Goal: Task Accomplishment & Management: Use online tool/utility

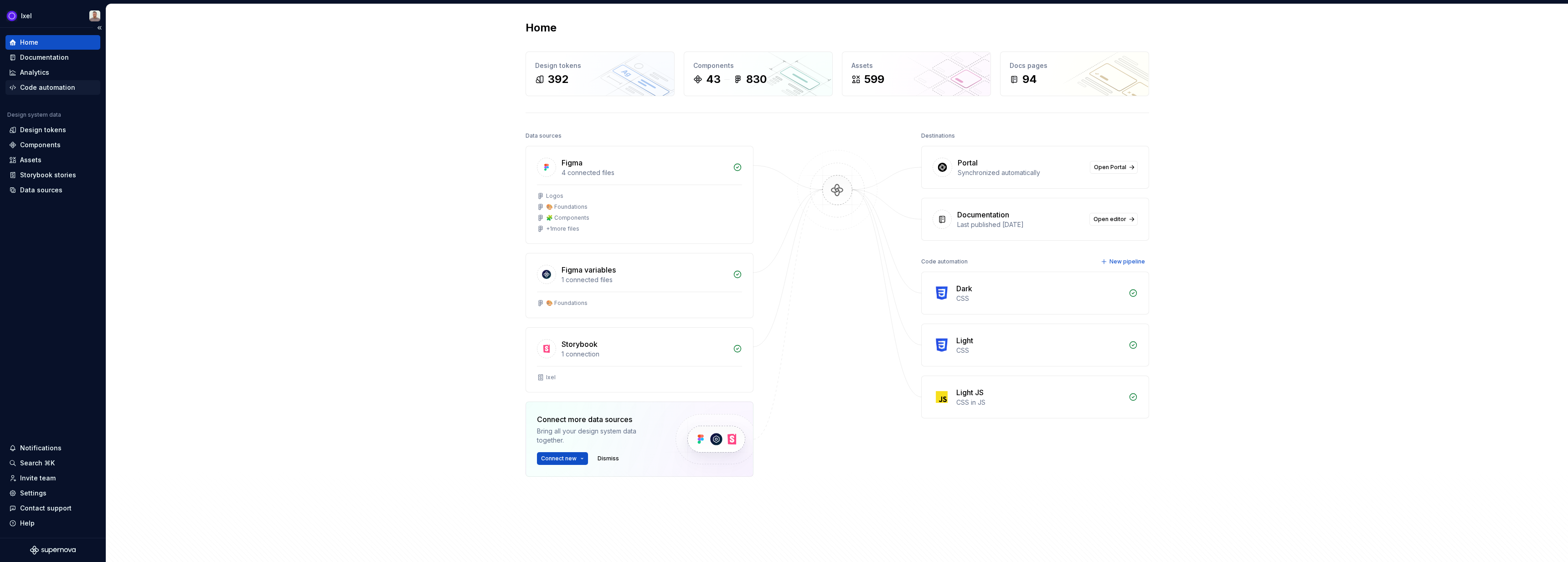
click at [63, 81] on div "Code automation" at bounding box center [52, 87] width 95 height 15
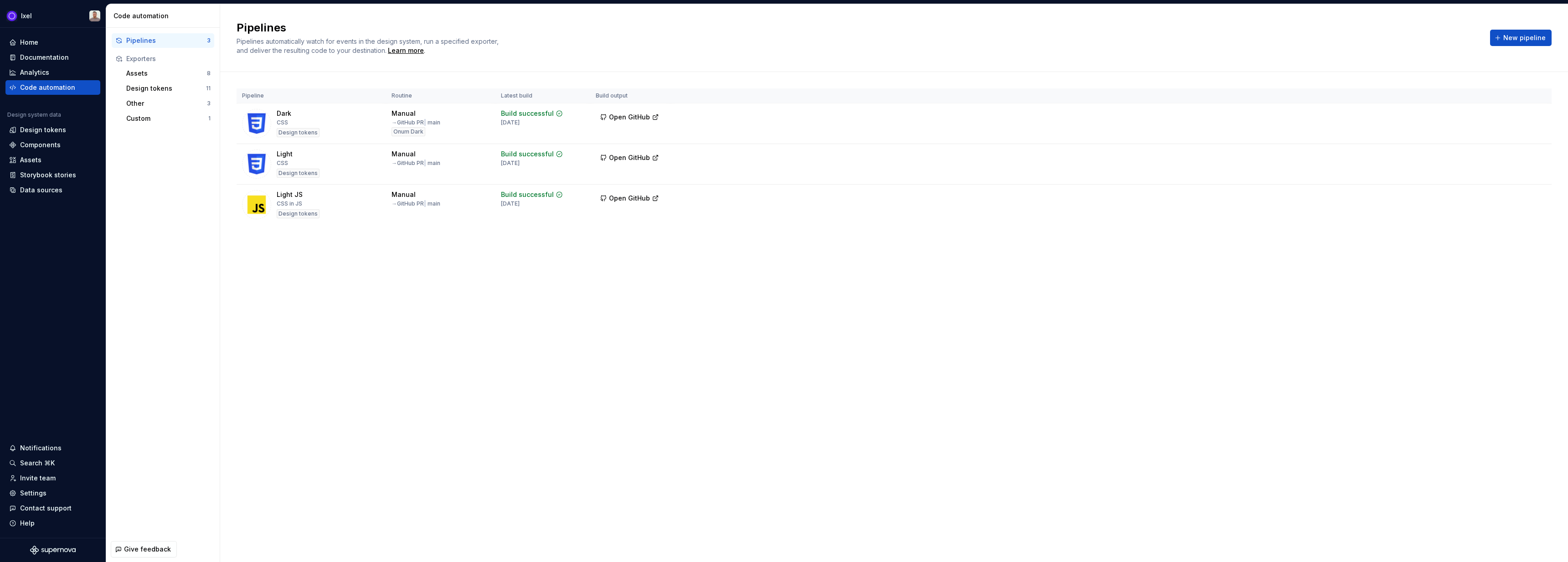
click at [629, 230] on div "Pipeline Routine Latest build Build output Dark CSS Design tokens Manual → GitH…" at bounding box center [893, 165] width 1315 height 188
click at [1538, 149] on html "Ixel Home Documentation Analytics Code automation Design system data Design tok…" at bounding box center [784, 281] width 1568 height 562
click at [1502, 175] on div "Edit pipeline" at bounding box center [1525, 176] width 78 height 9
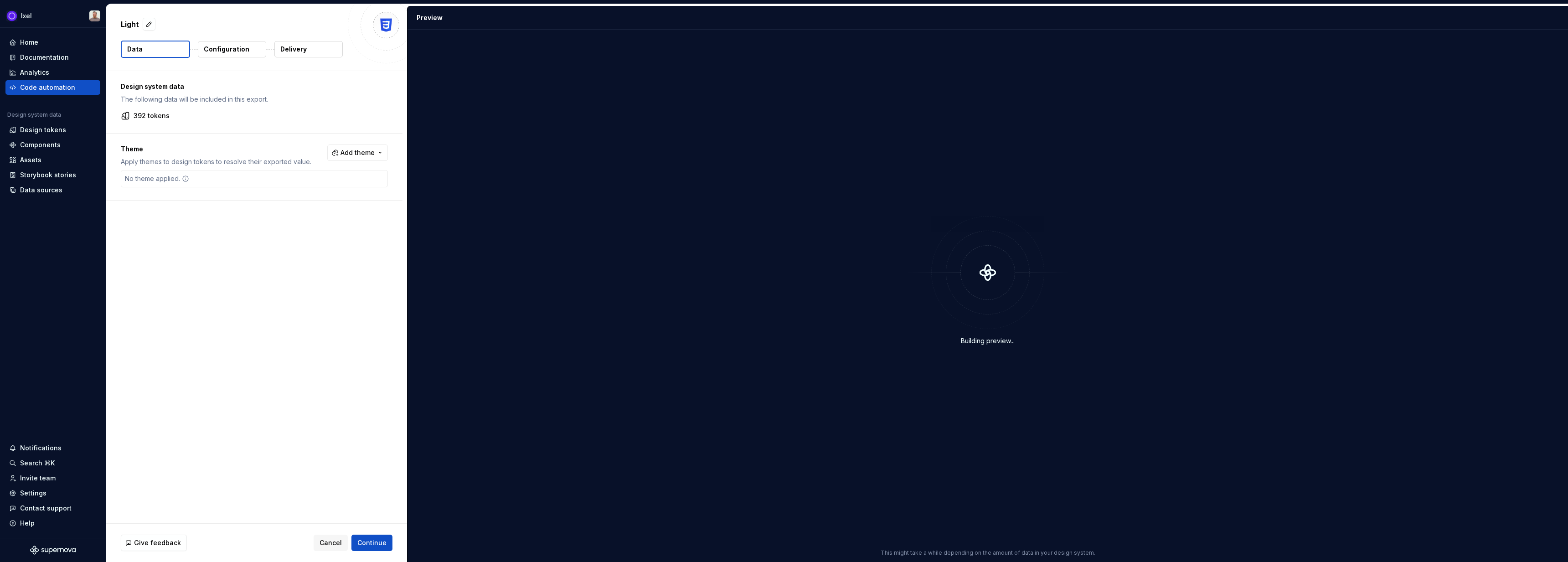
click at [224, 52] on p "Configuration" at bounding box center [226, 49] width 45 height 9
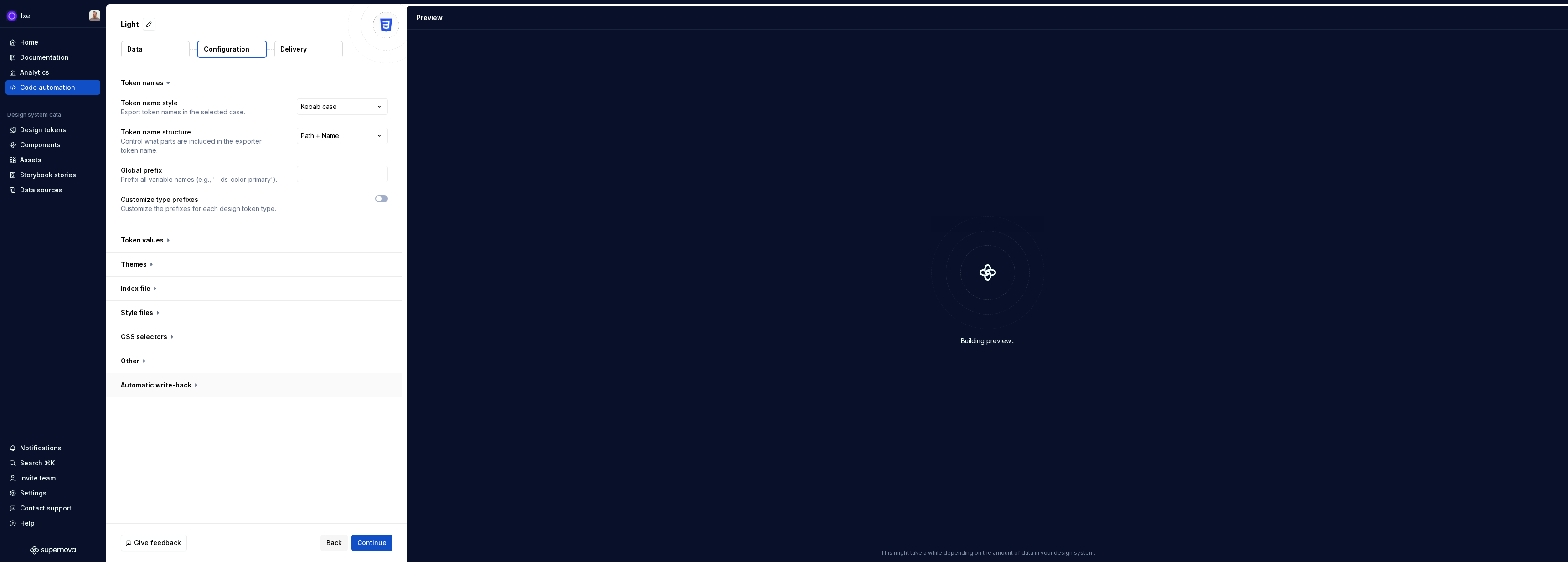
click at [164, 386] on button "button" at bounding box center [254, 386] width 296 height 24
click at [131, 354] on button "button" at bounding box center [254, 362] width 296 height 24
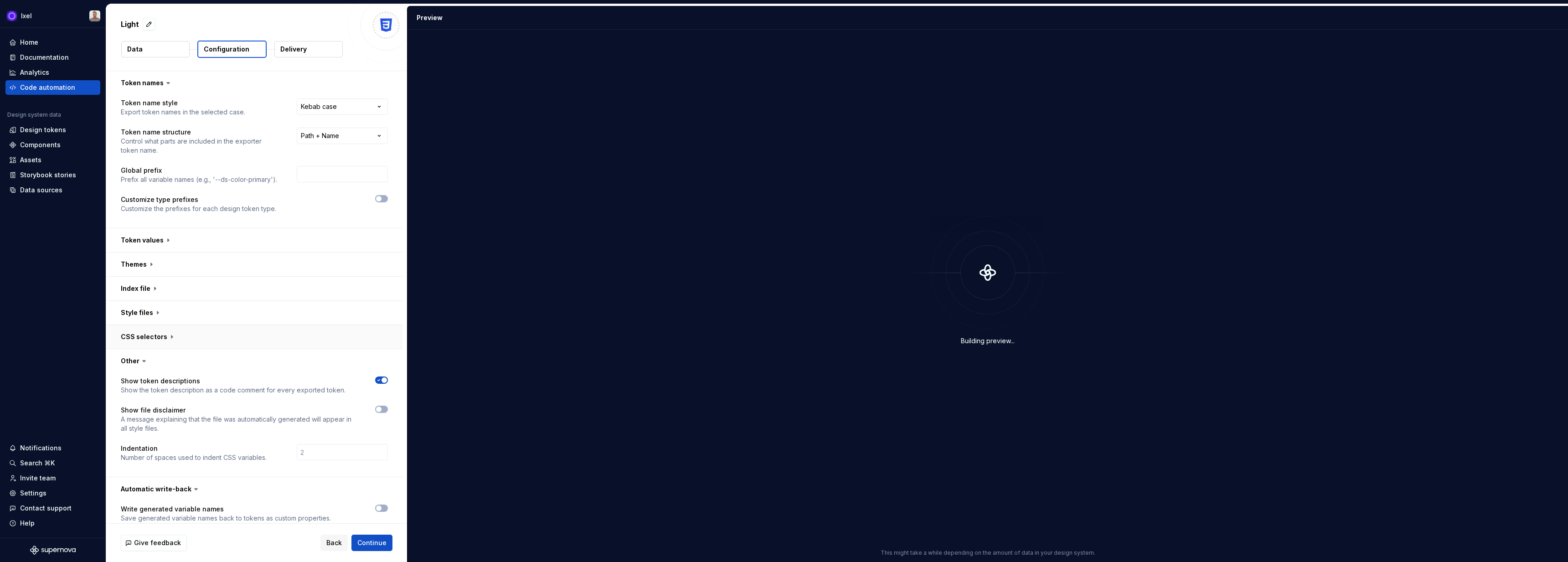
click at [151, 326] on button "button" at bounding box center [254, 337] width 296 height 24
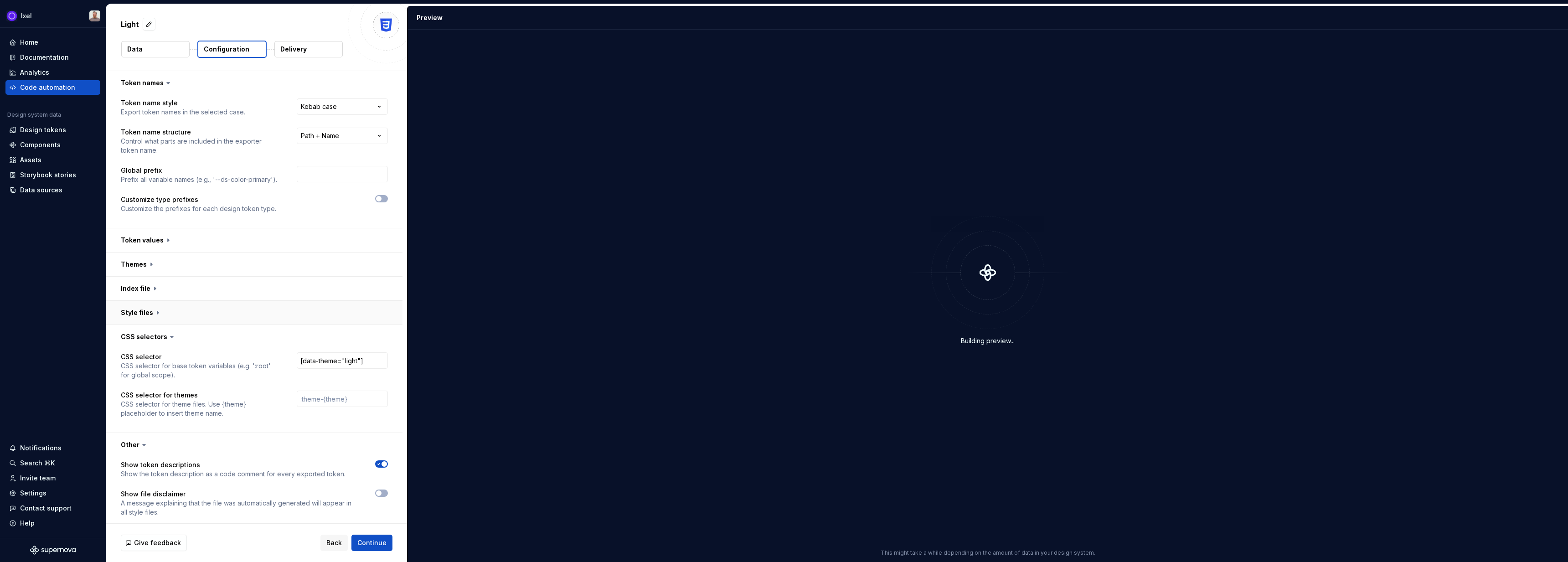
click at [150, 314] on button "button" at bounding box center [254, 313] width 296 height 24
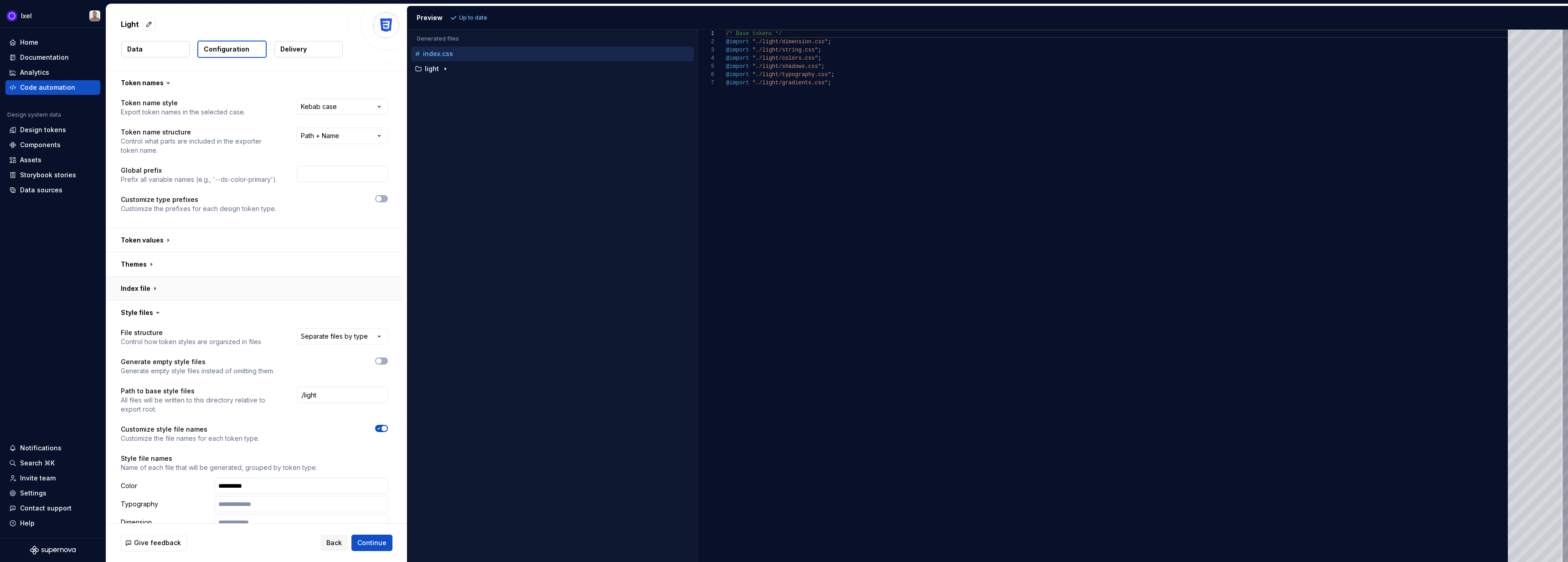
click at [155, 293] on button "button" at bounding box center [254, 289] width 296 height 24
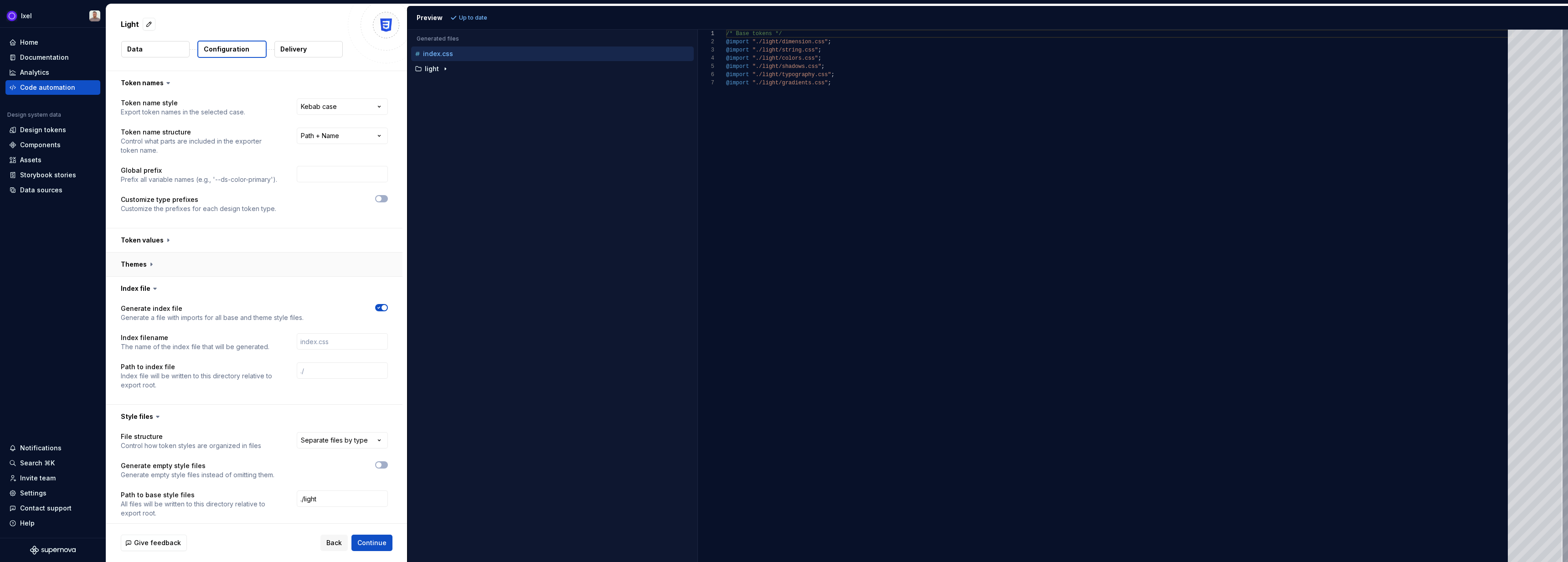
click at [159, 272] on button "button" at bounding box center [254, 265] width 296 height 24
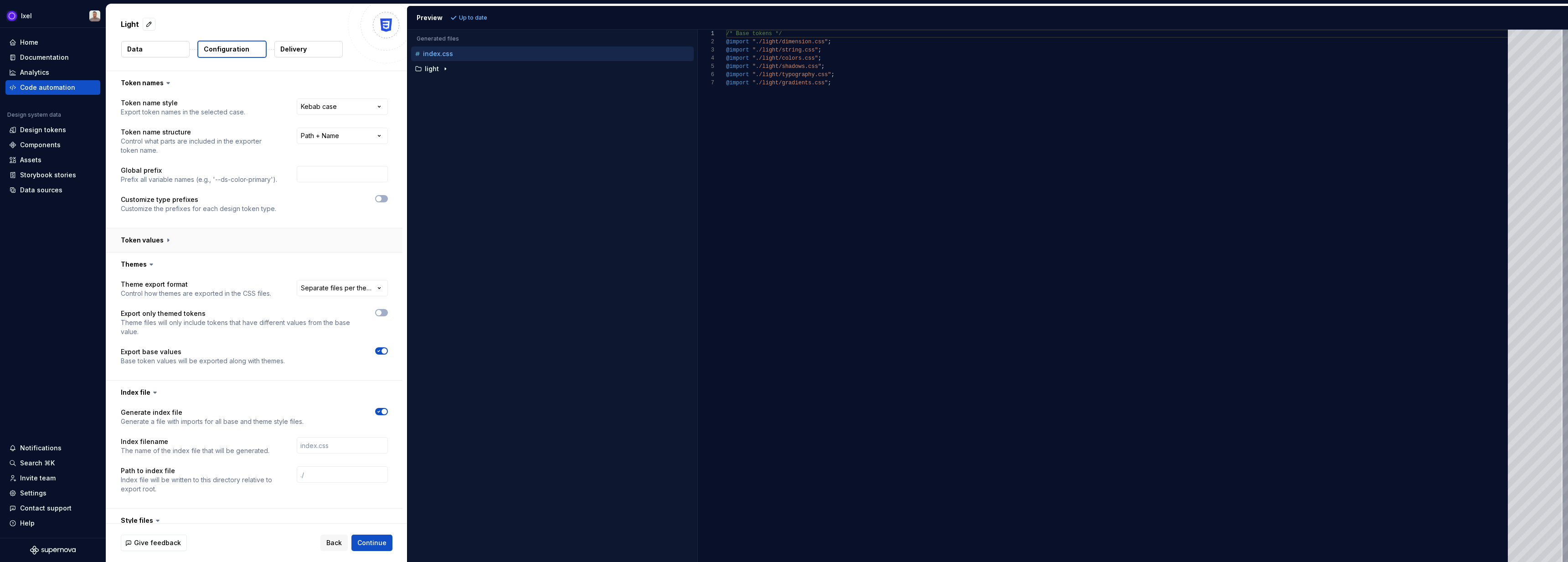
click at [168, 246] on button "button" at bounding box center [254, 241] width 296 height 24
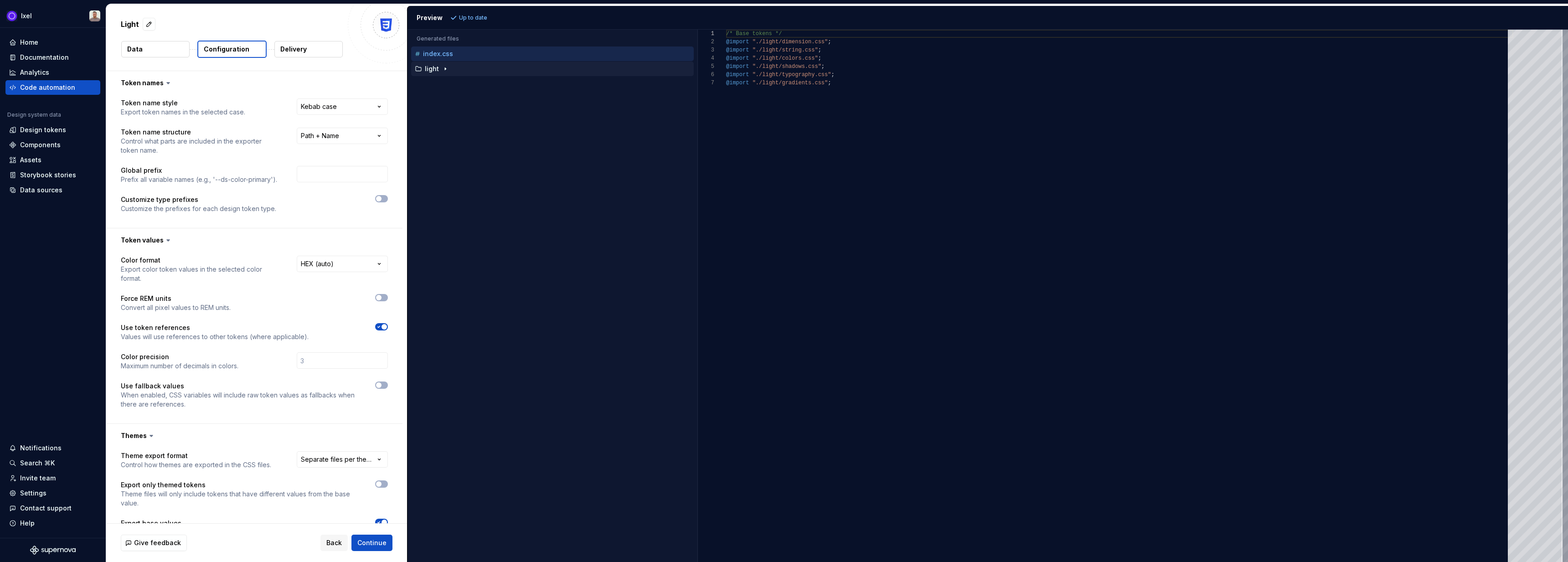
click at [486, 63] on div "light" at bounding box center [552, 69] width 283 height 15
click at [442, 68] on icon "button" at bounding box center [445, 69] width 8 height 8
click at [463, 83] on div "colors.css" at bounding box center [557, 84] width 272 height 9
type textarea "**********"
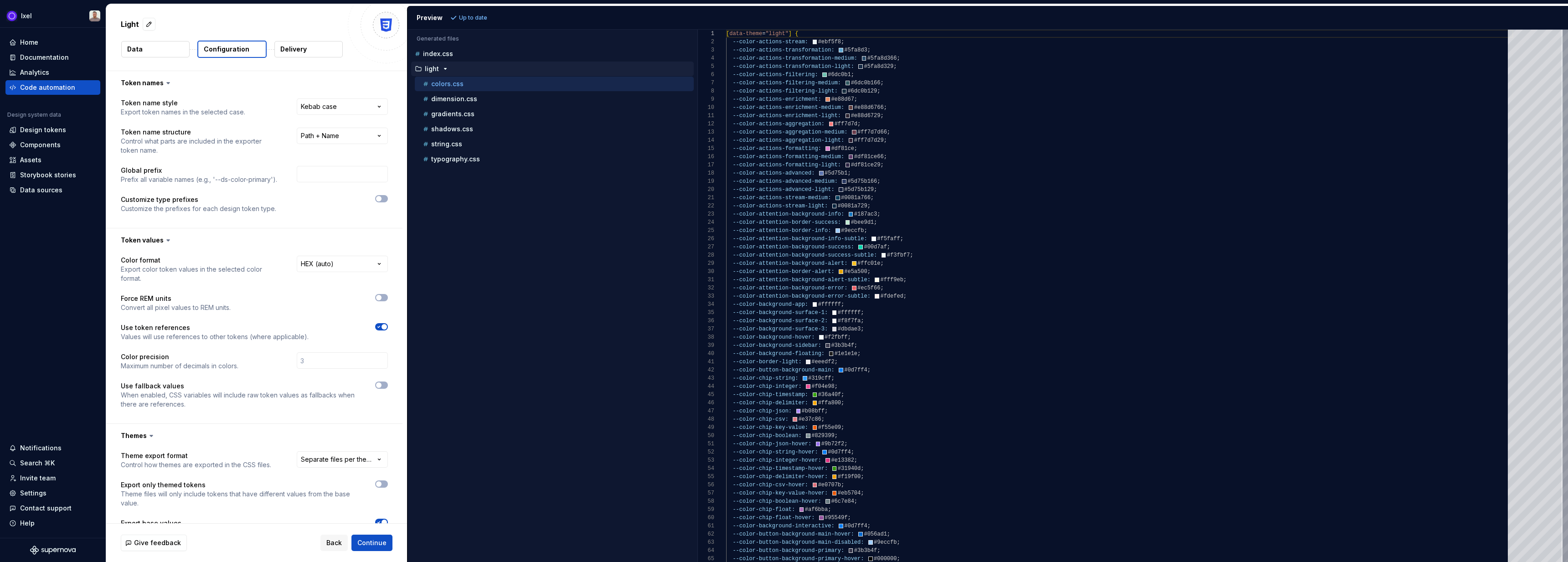
click at [303, 45] on p "Delivery" at bounding box center [293, 49] width 27 height 9
click at [294, 48] on p "Delivery" at bounding box center [293, 49] width 27 height 9
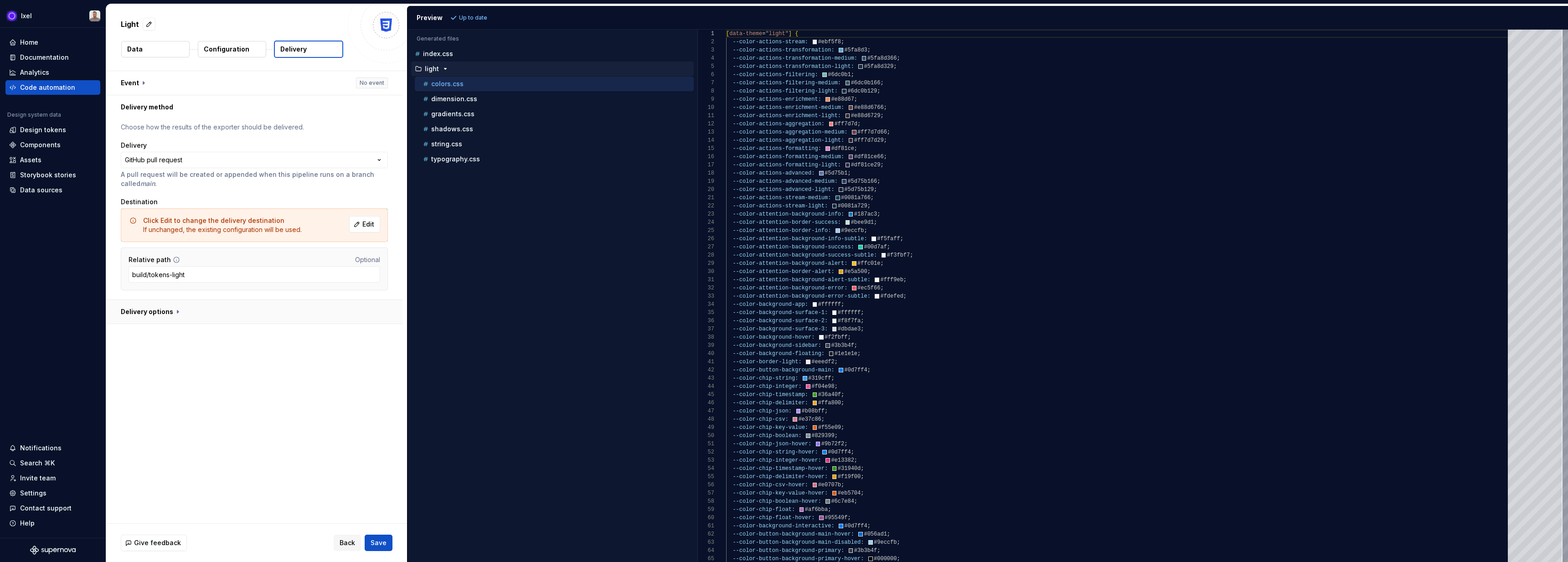
click at [173, 314] on button "button" at bounding box center [254, 312] width 296 height 24
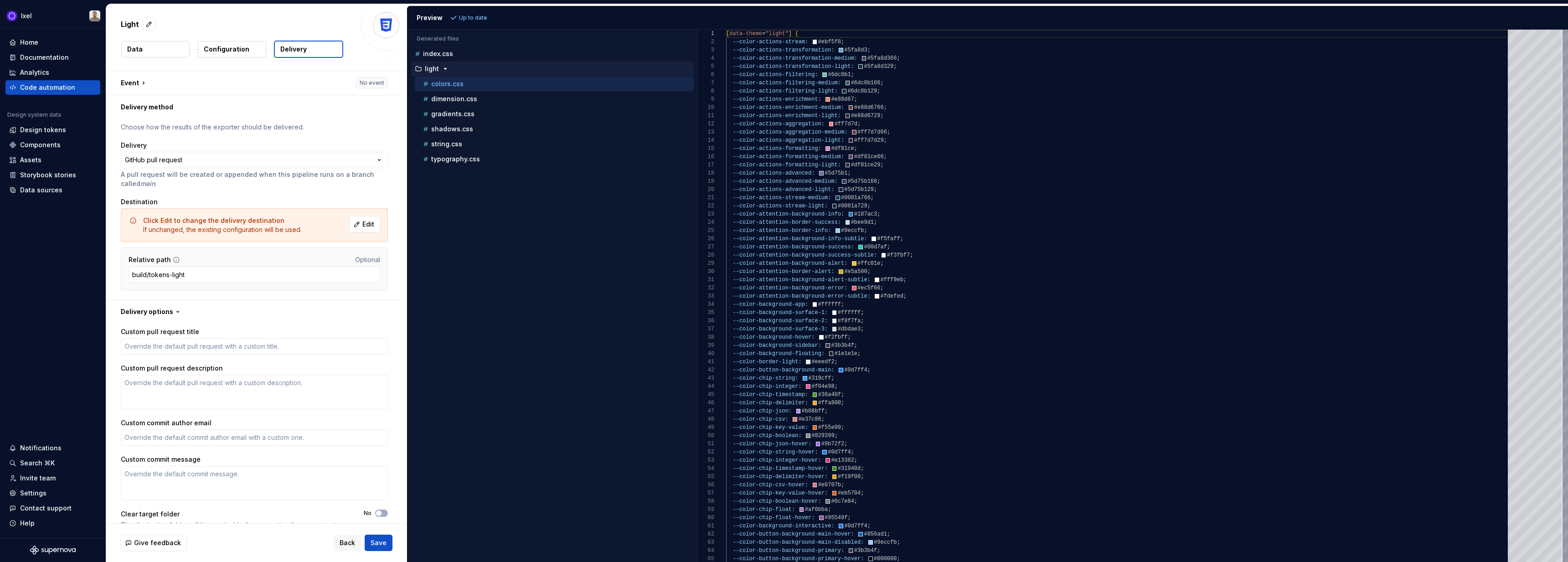
click at [154, 51] on button "Data" at bounding box center [156, 49] width 69 height 16
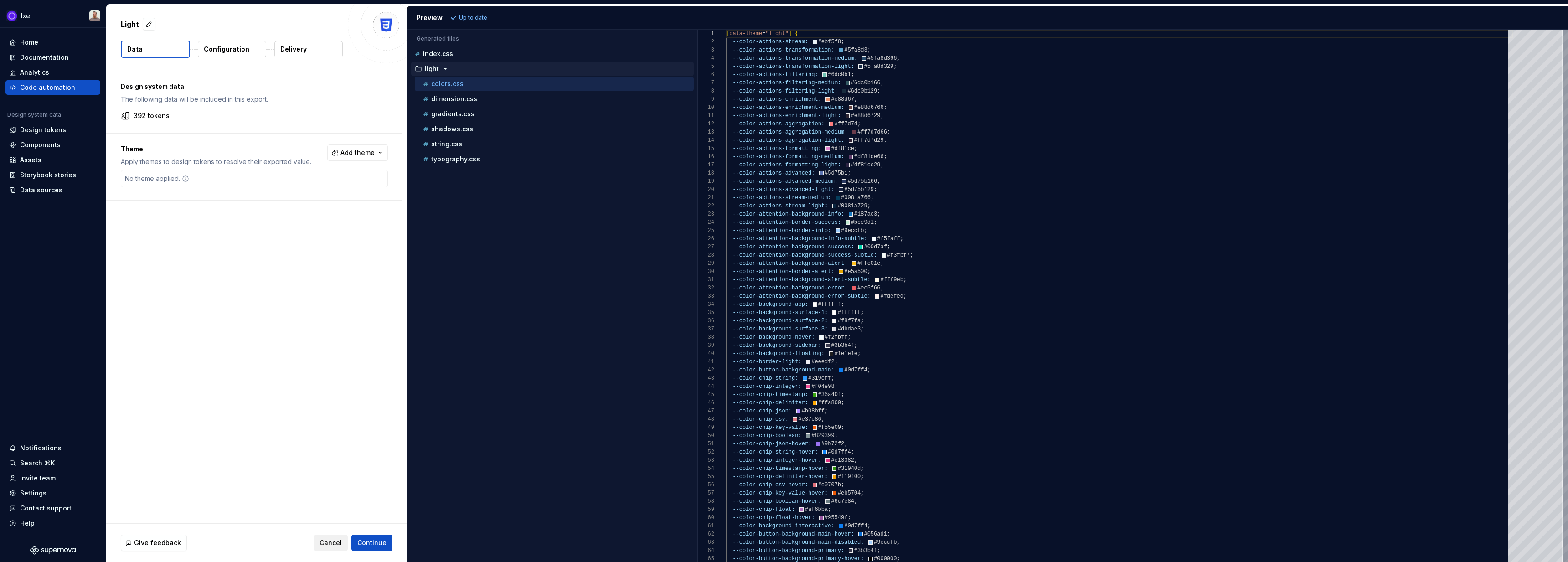
click at [324, 548] on button "Cancel" at bounding box center [331, 542] width 34 height 16
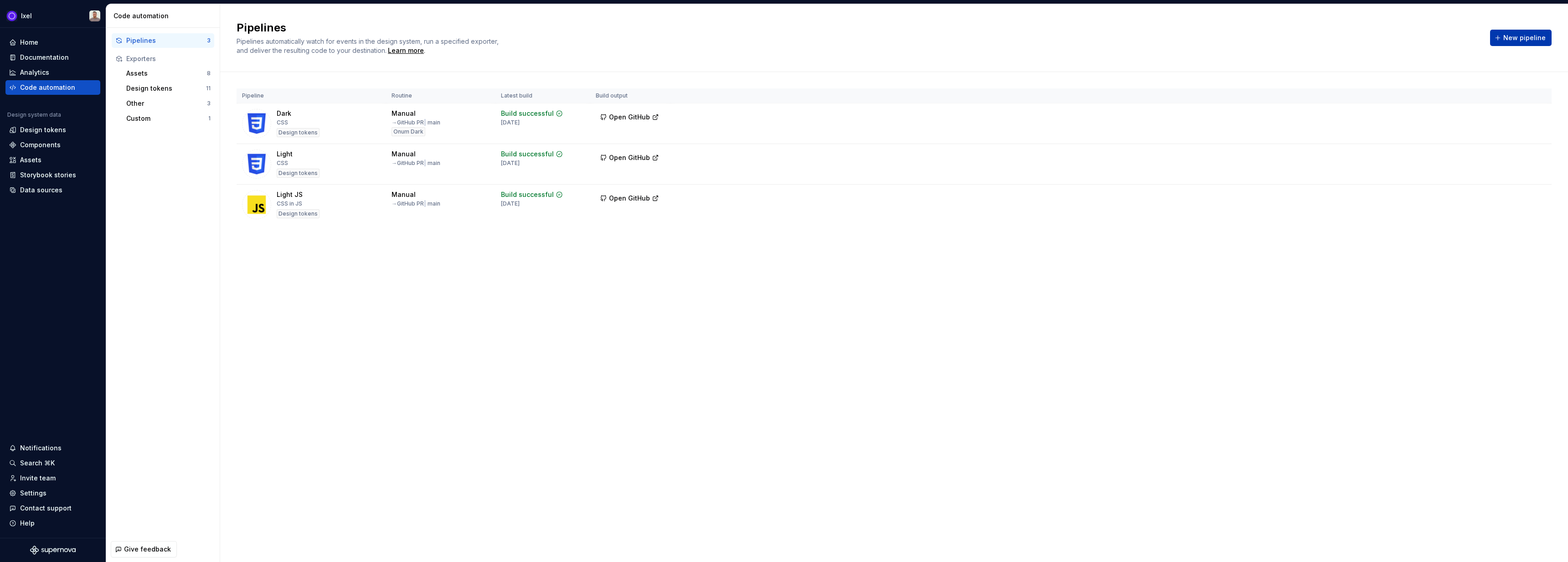
click at [1528, 41] on span "New pipeline" at bounding box center [1523, 38] width 42 height 9
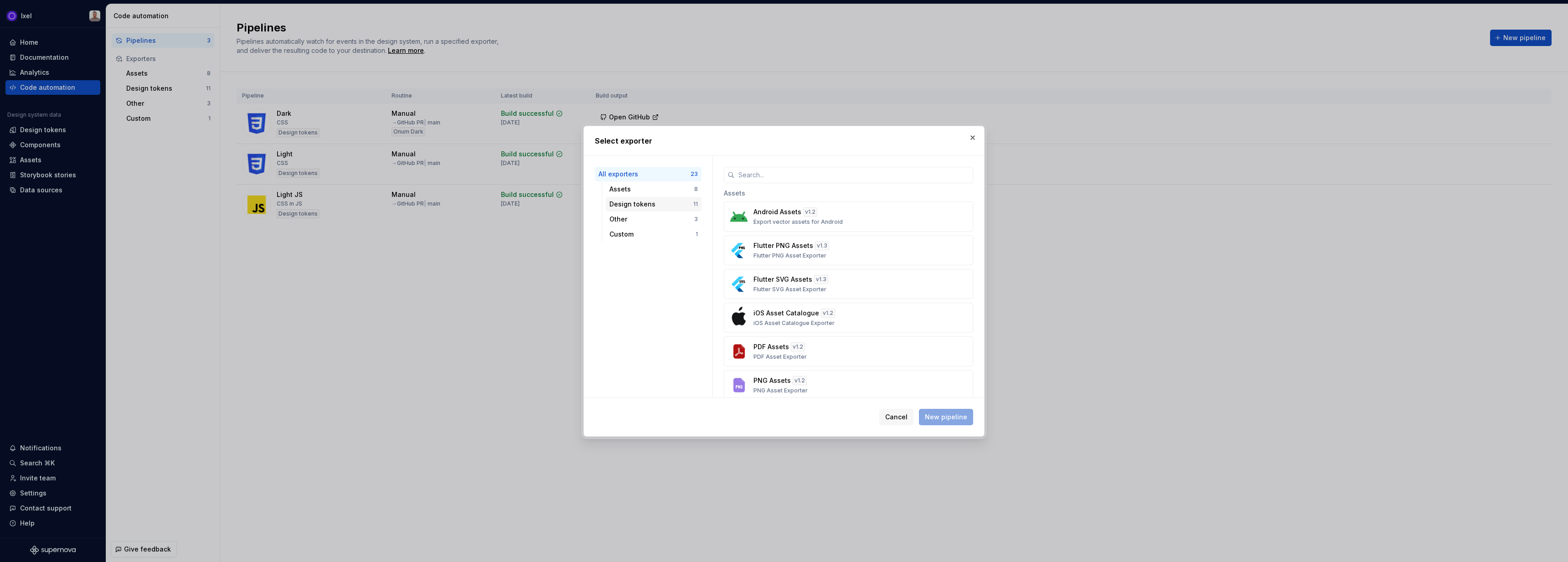
click at [652, 205] on div "Design tokens" at bounding box center [651, 204] width 84 height 9
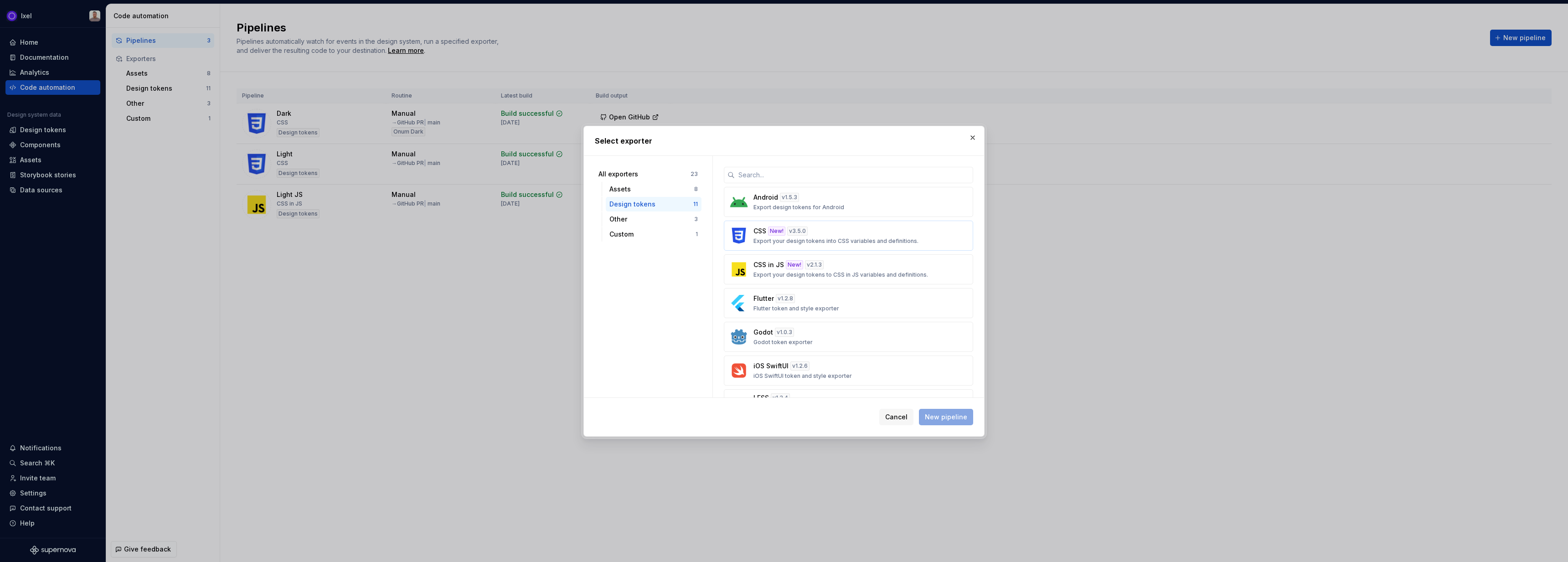
click at [802, 230] on div "v 3.5.0" at bounding box center [797, 230] width 21 height 9
click at [945, 424] on button "New pipeline" at bounding box center [945, 416] width 54 height 16
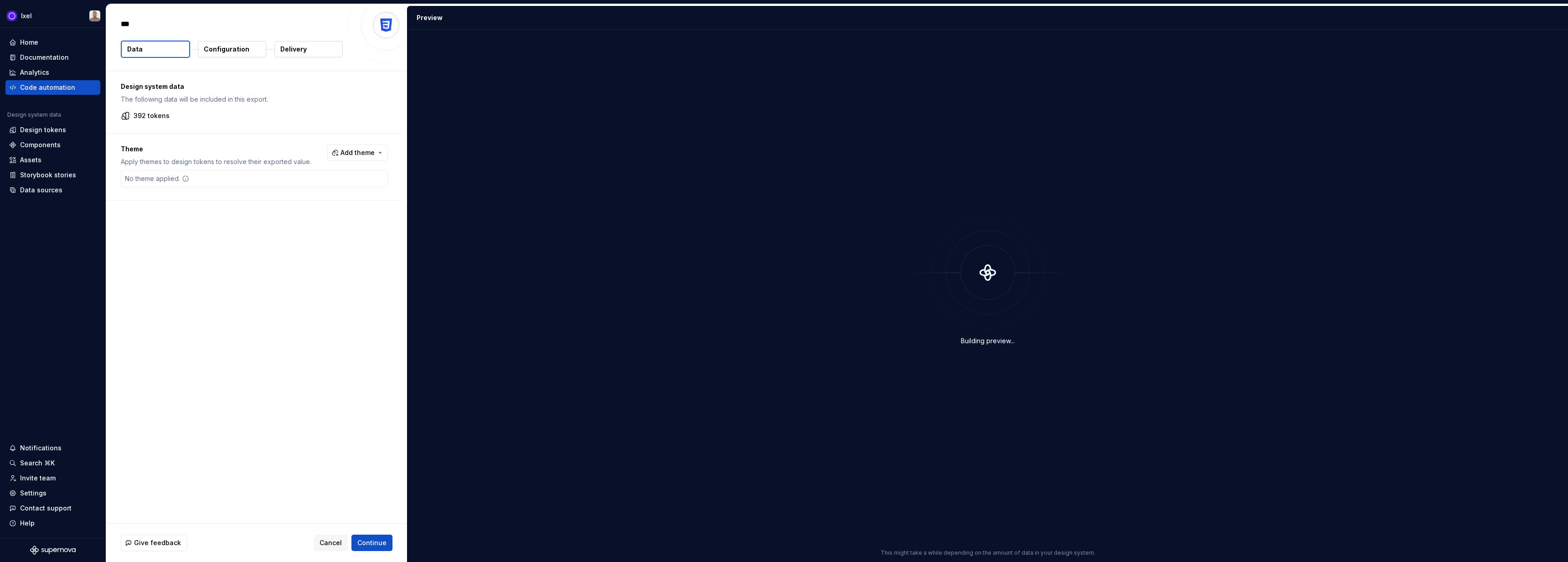
type textarea "*"
click at [375, 145] on button "Add theme" at bounding box center [357, 152] width 61 height 16
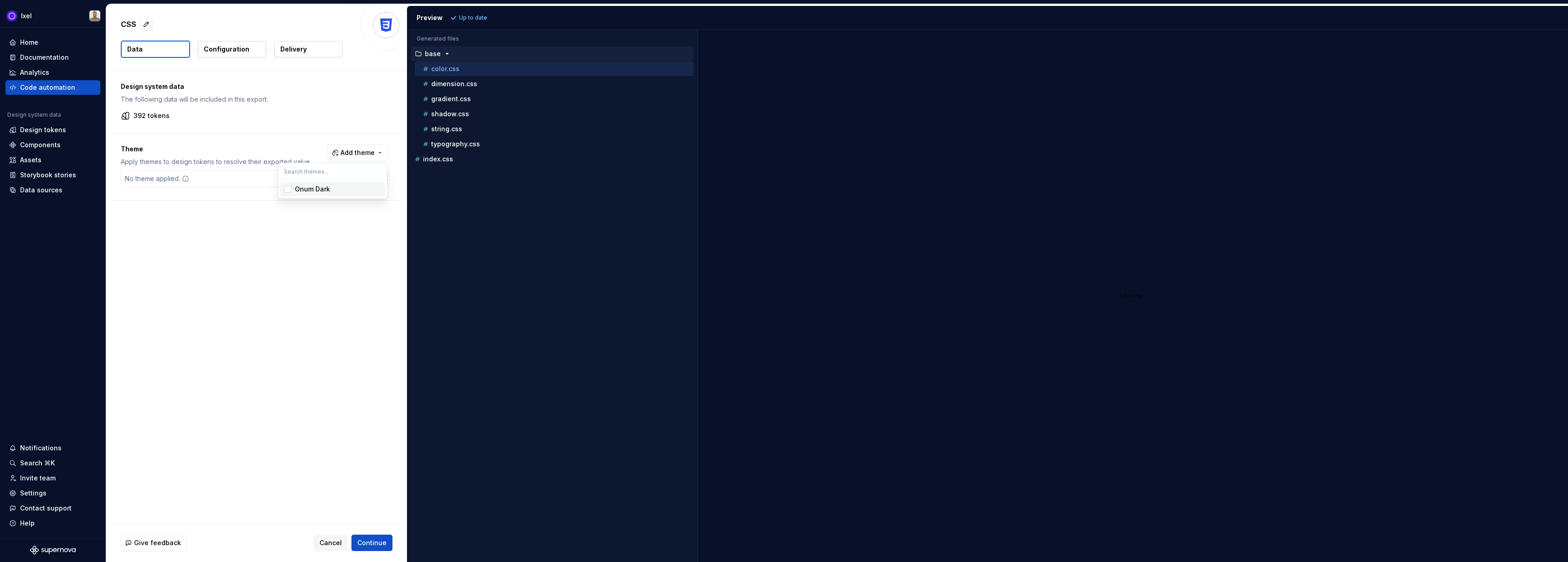
click at [301, 192] on div "Onum Dark" at bounding box center [312, 189] width 35 height 9
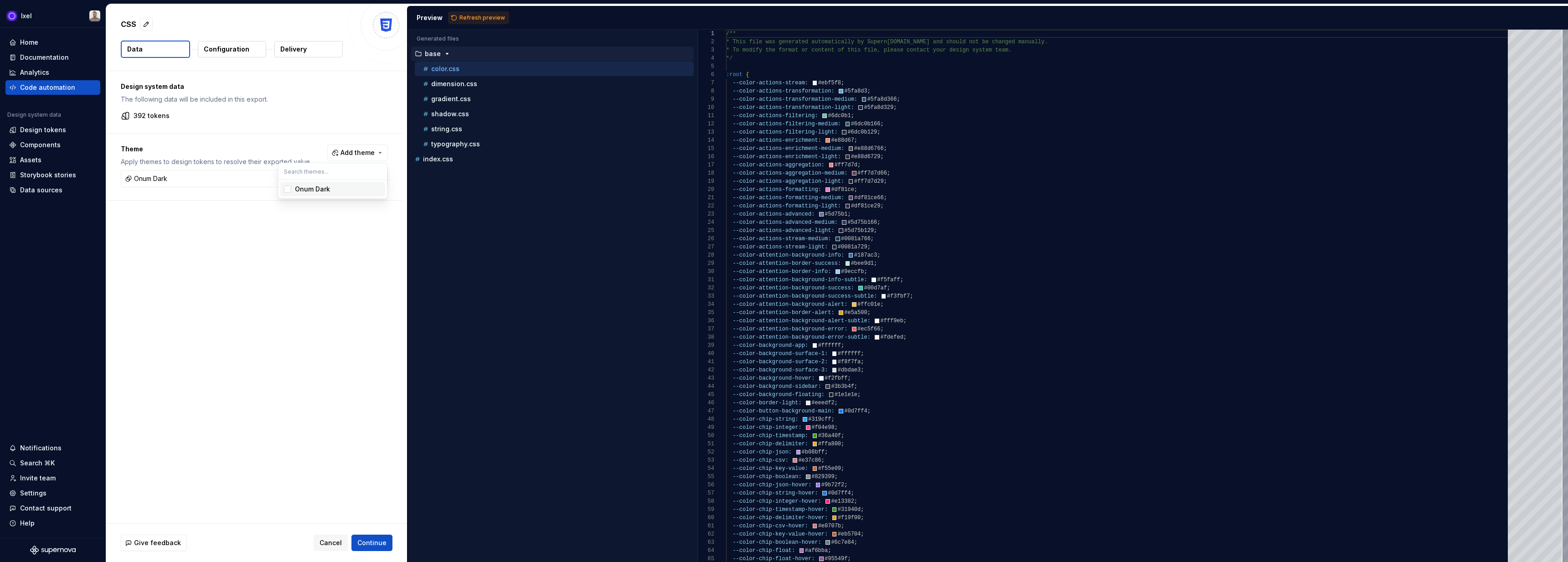
click at [253, 320] on html "Ixel Home Documentation Analytics Code automation Design system data Design tok…" at bounding box center [784, 281] width 1568 height 562
click at [230, 51] on p "Configuration" at bounding box center [226, 49] width 45 height 9
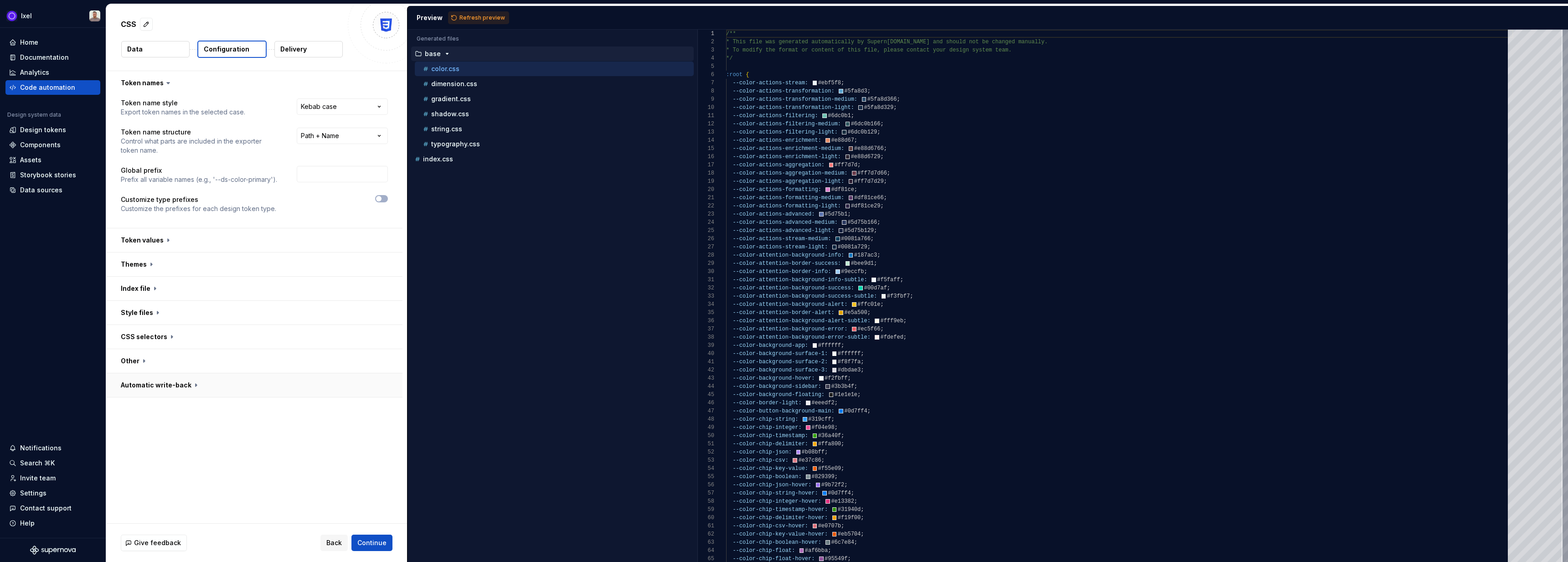
click at [235, 377] on button "button" at bounding box center [254, 386] width 296 height 24
click at [224, 358] on button "button" at bounding box center [254, 362] width 296 height 24
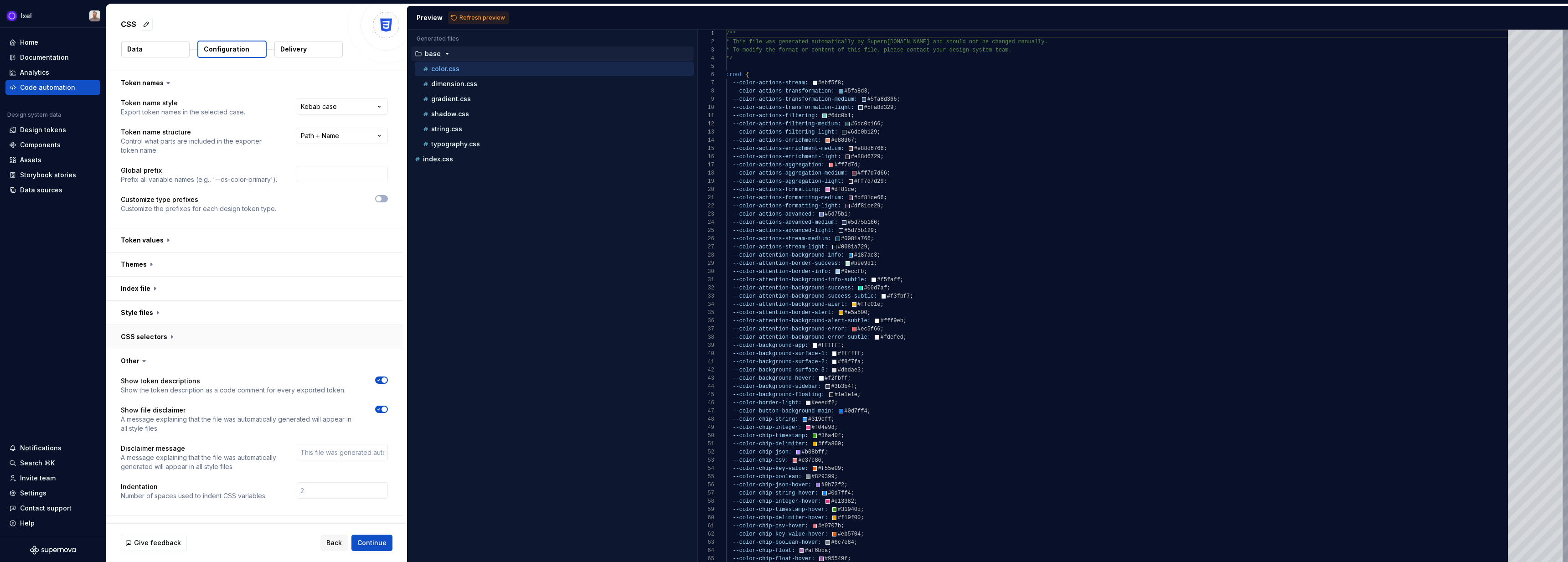
click at [226, 337] on button "button" at bounding box center [254, 337] width 296 height 24
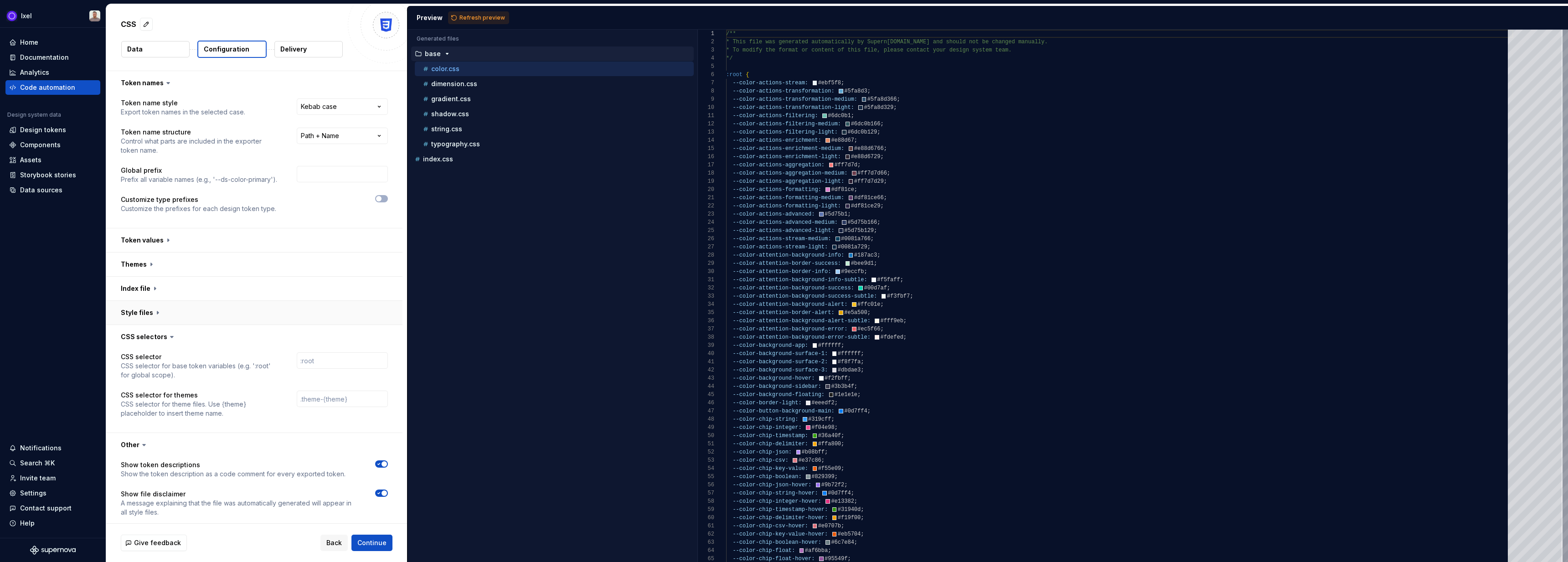
click at [230, 318] on button "button" at bounding box center [254, 313] width 296 height 24
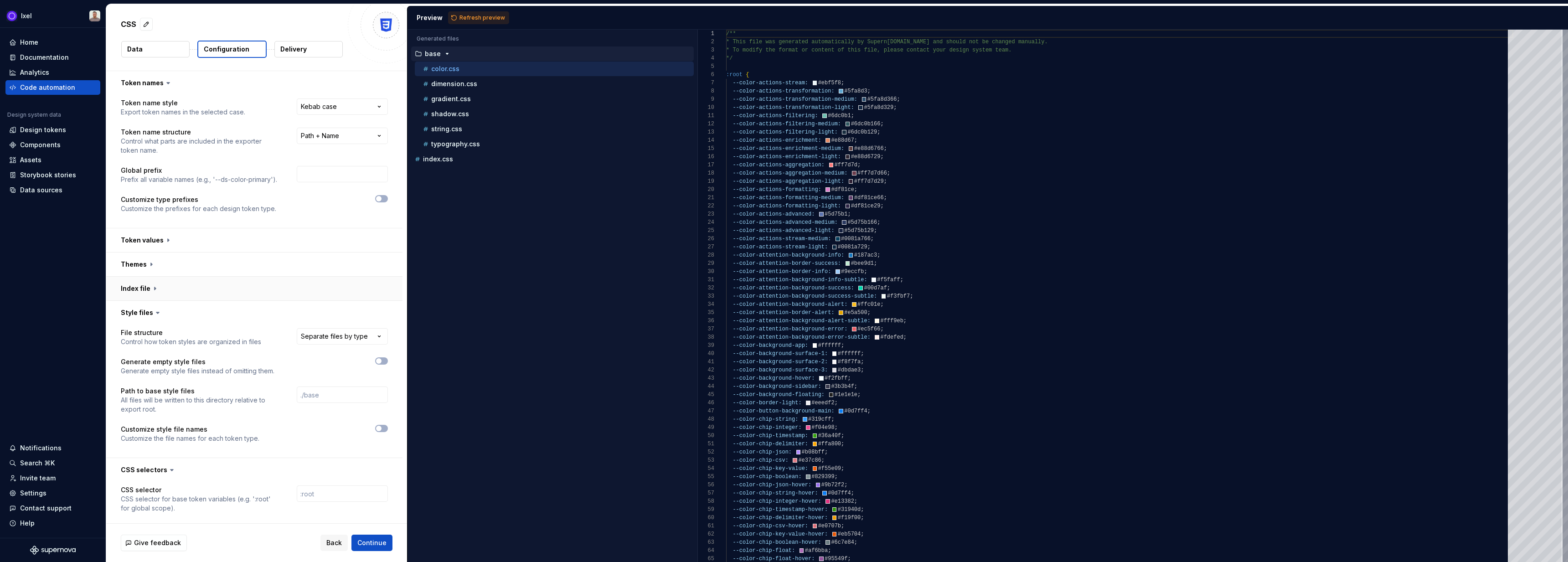
click at [235, 286] on button "button" at bounding box center [254, 289] width 296 height 24
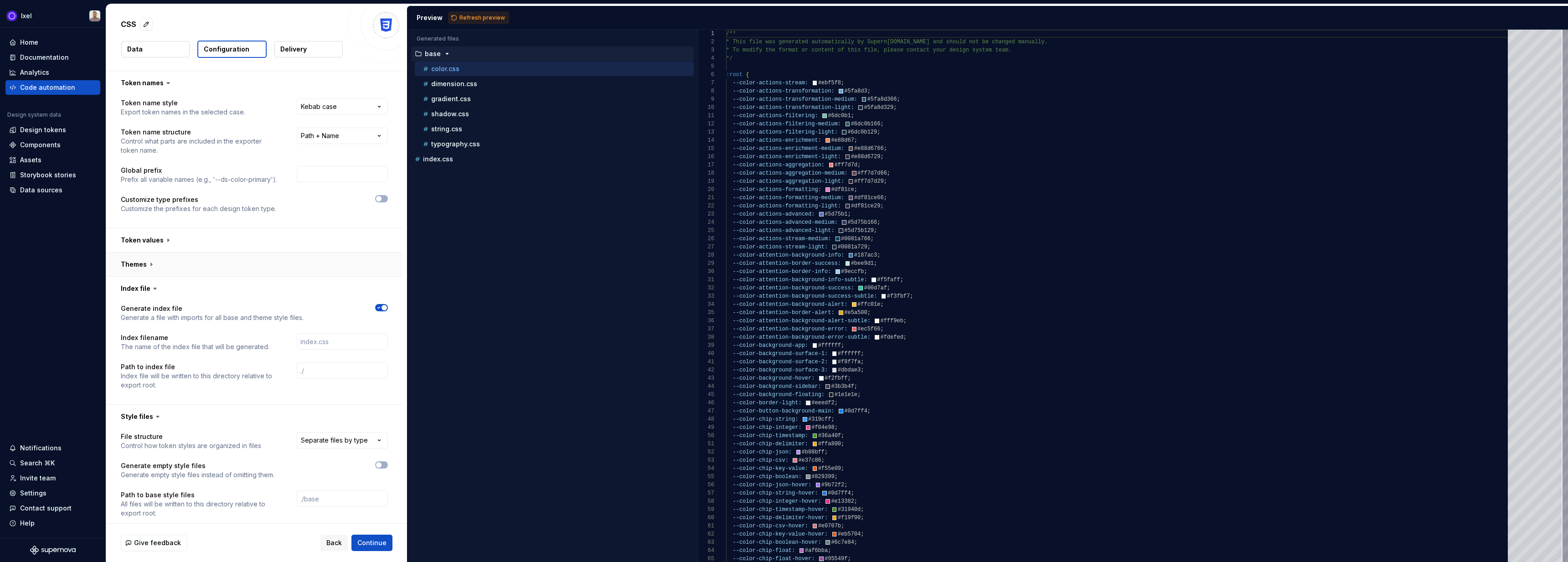
click at [239, 266] on button "button" at bounding box center [254, 265] width 296 height 24
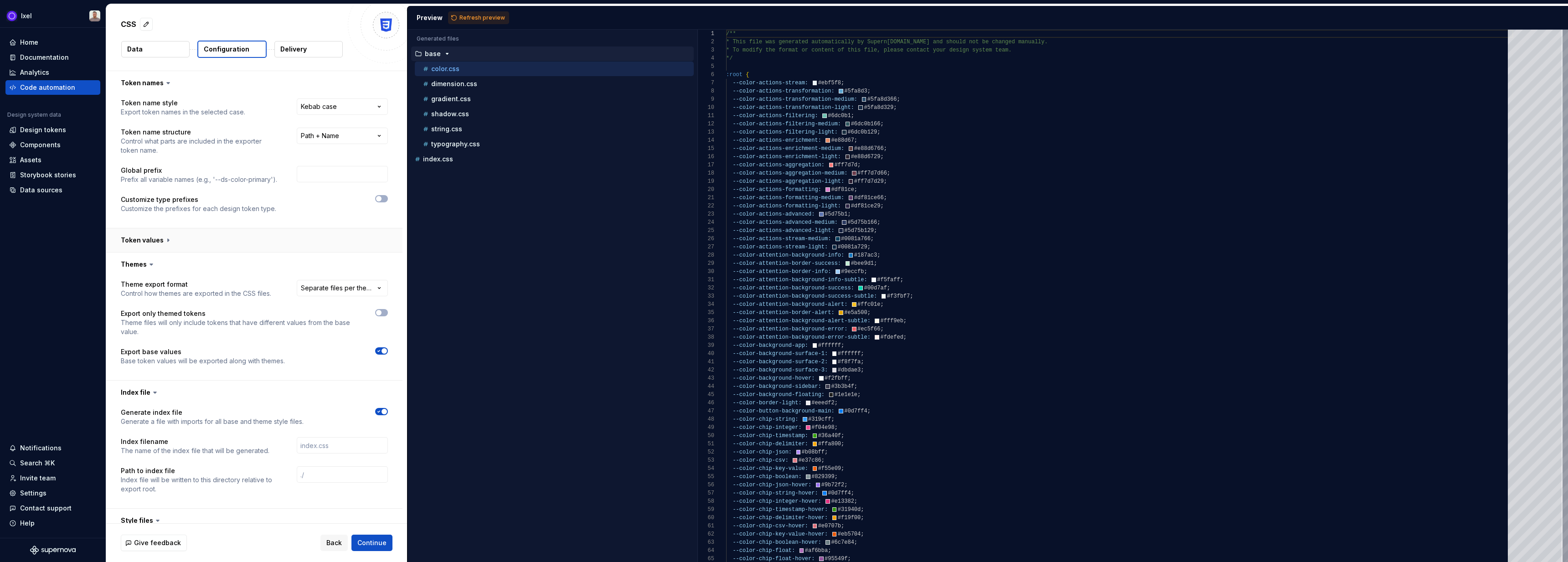
click at [246, 239] on button "button" at bounding box center [254, 241] width 296 height 24
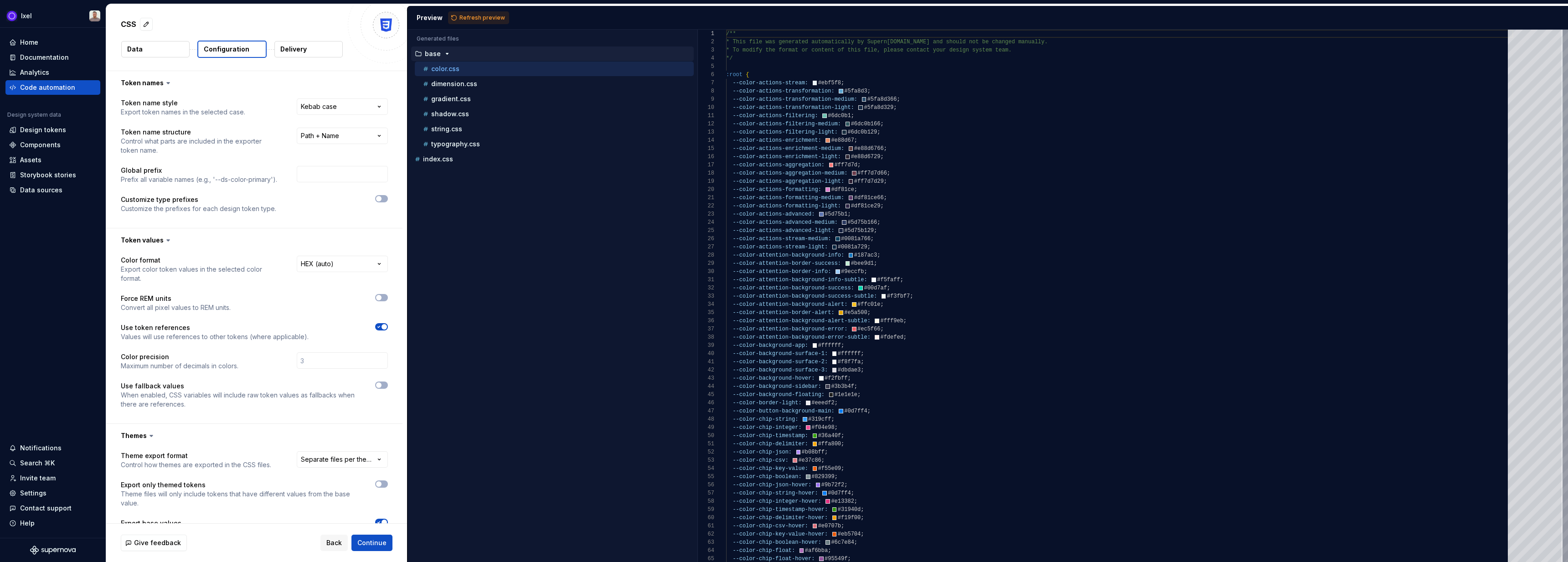
click at [138, 44] on button "Data" at bounding box center [156, 49] width 69 height 16
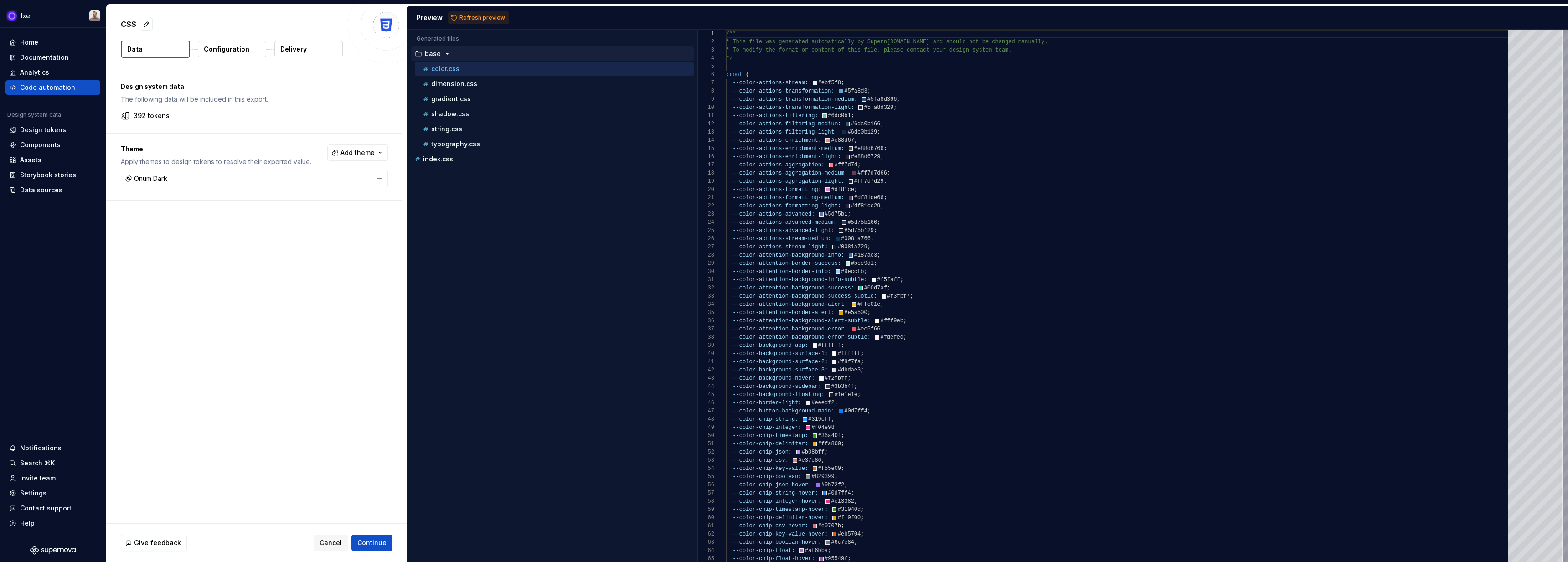
click at [173, 185] on div "Onum Dark" at bounding box center [254, 178] width 263 height 13
click at [354, 152] on span "Add theme" at bounding box center [358, 152] width 34 height 9
click at [164, 164] on html "Ixel Home Documentation Analytics Code automation Design system data Design tok…" at bounding box center [784, 281] width 1568 height 562
click at [230, 48] on p "Configuration" at bounding box center [226, 49] width 45 height 9
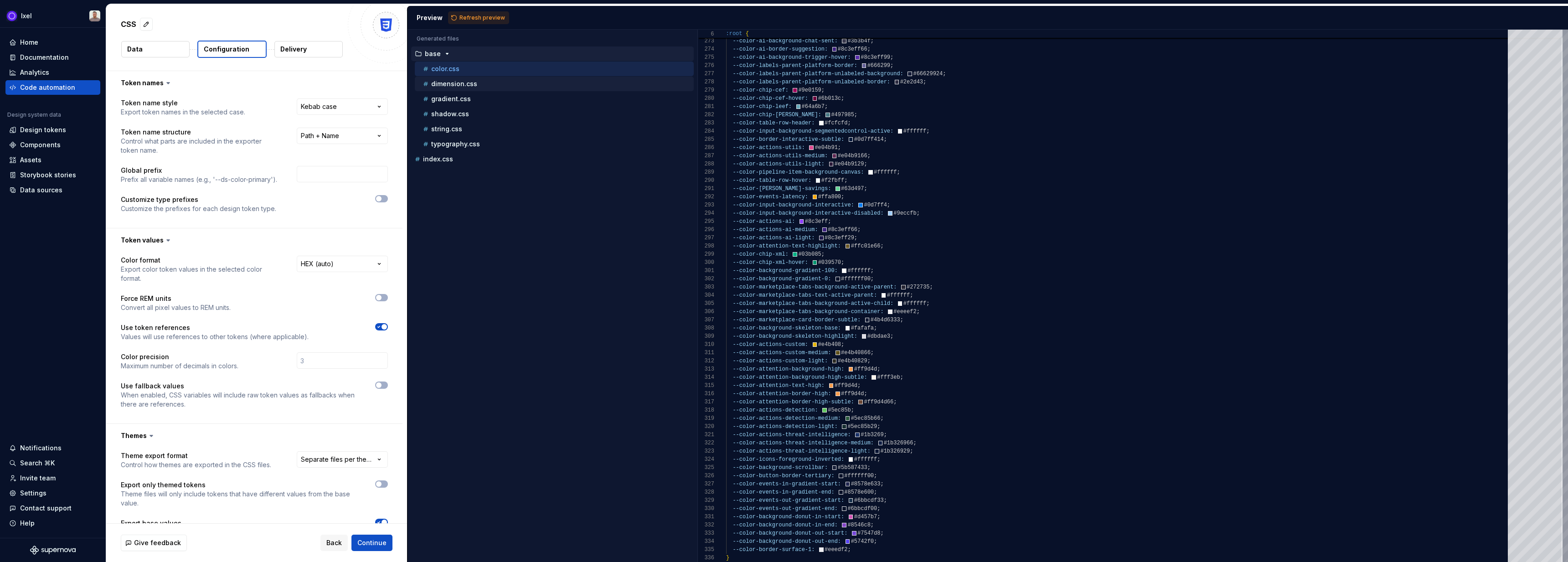
click at [477, 90] on div "dimension.css" at bounding box center [554, 83] width 279 height 15
click at [443, 156] on p "index.css" at bounding box center [438, 158] width 30 height 8
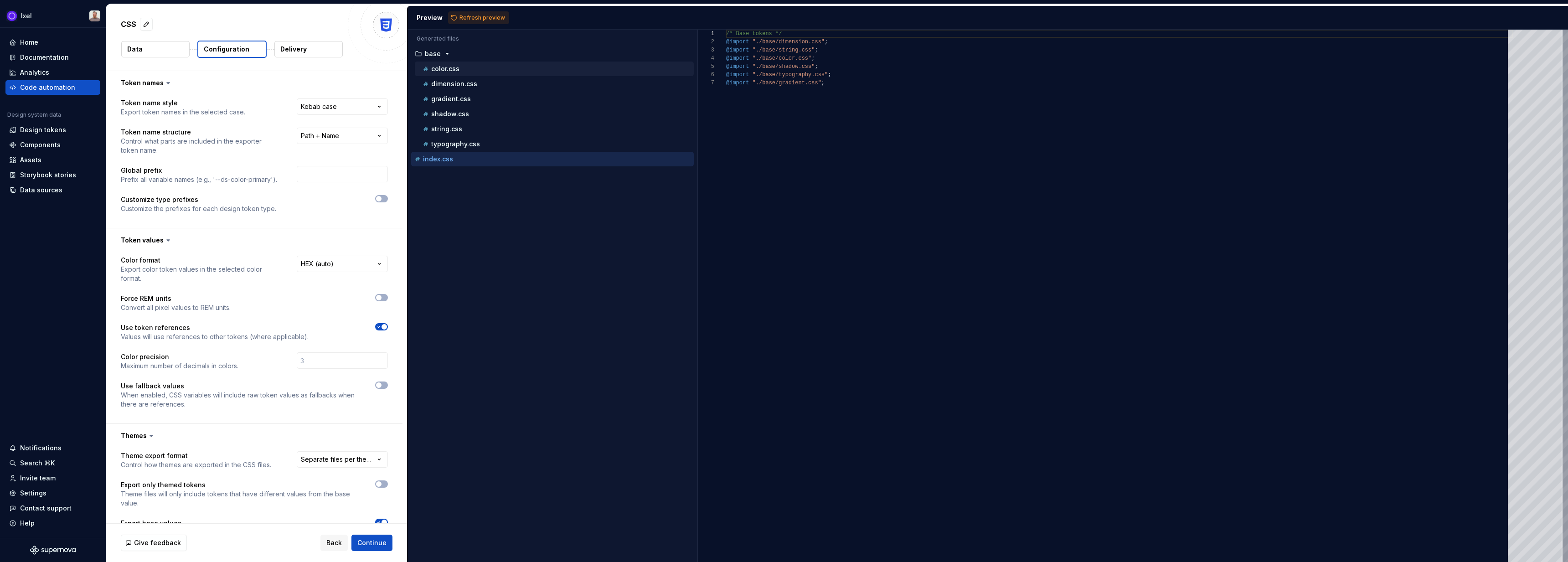
click at [460, 70] on div "color.css" at bounding box center [557, 69] width 272 height 9
type textarea "**********"
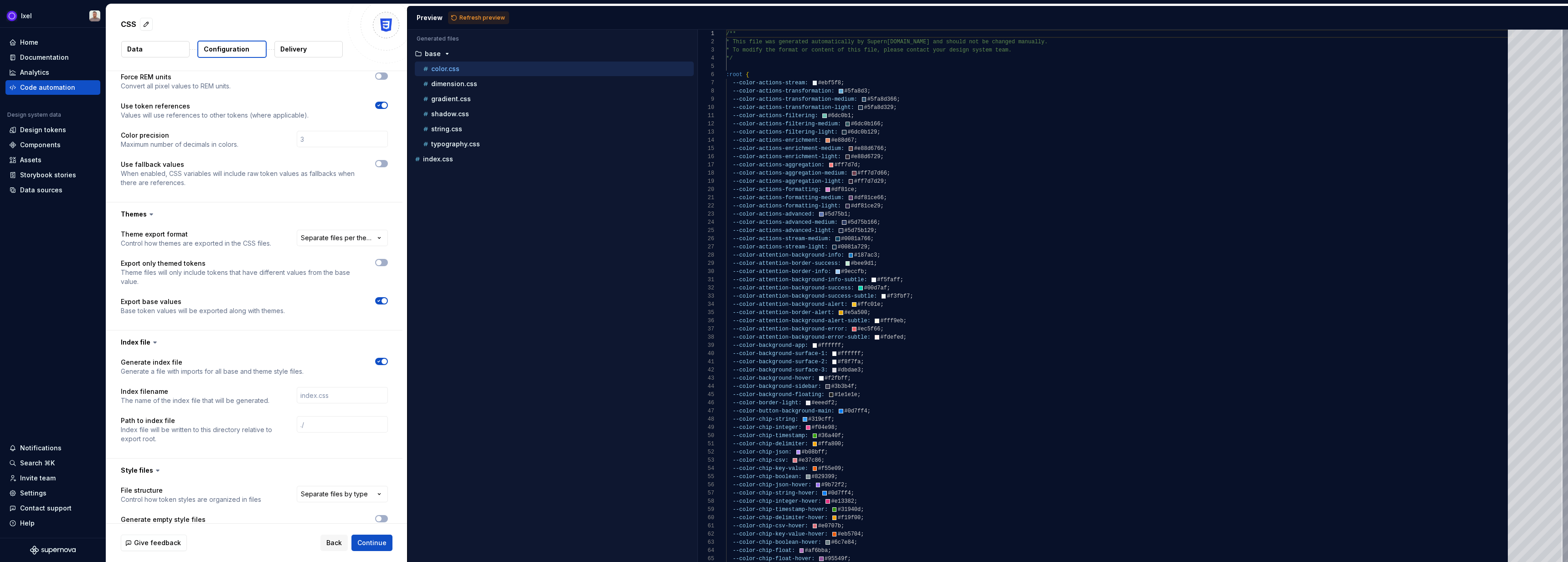
scroll to position [268, 0]
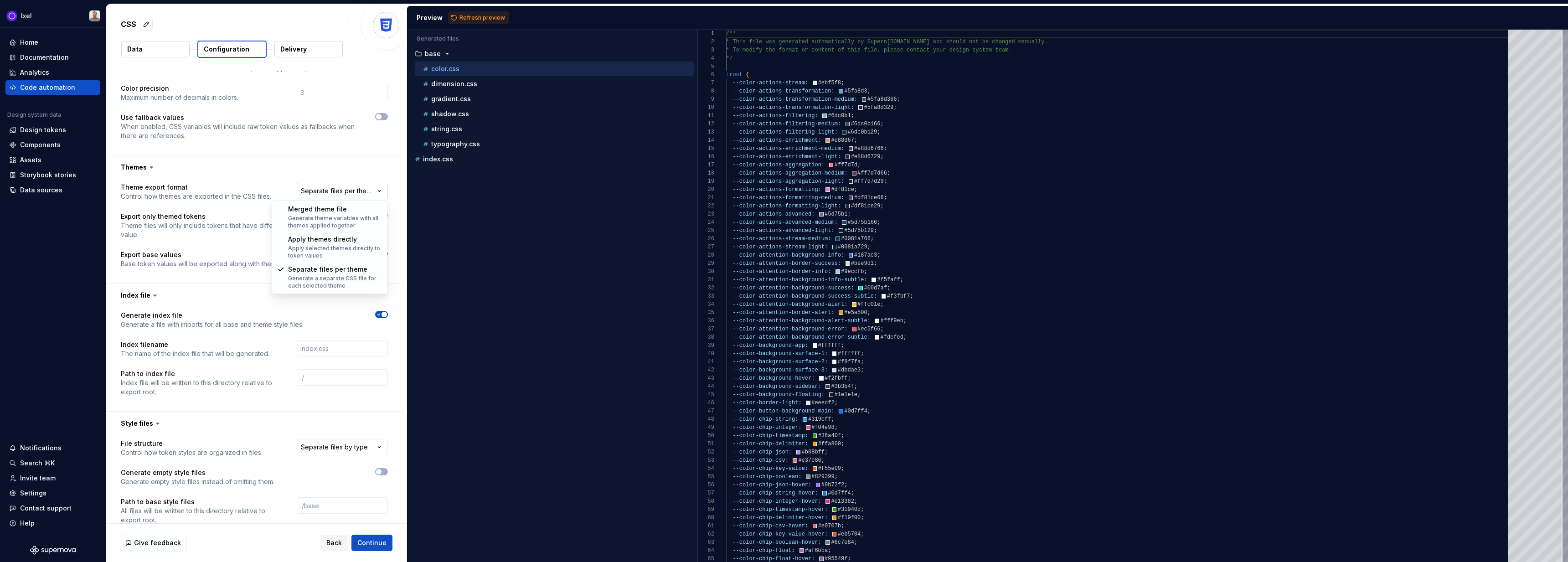
click at [328, 194] on html "**********" at bounding box center [784, 281] width 1568 height 562
select select "**********"
click at [484, 16] on span "Refresh preview" at bounding box center [481, 17] width 45 height 8
click at [455, 174] on icon "button" at bounding box center [455, 174] width 1 height 3
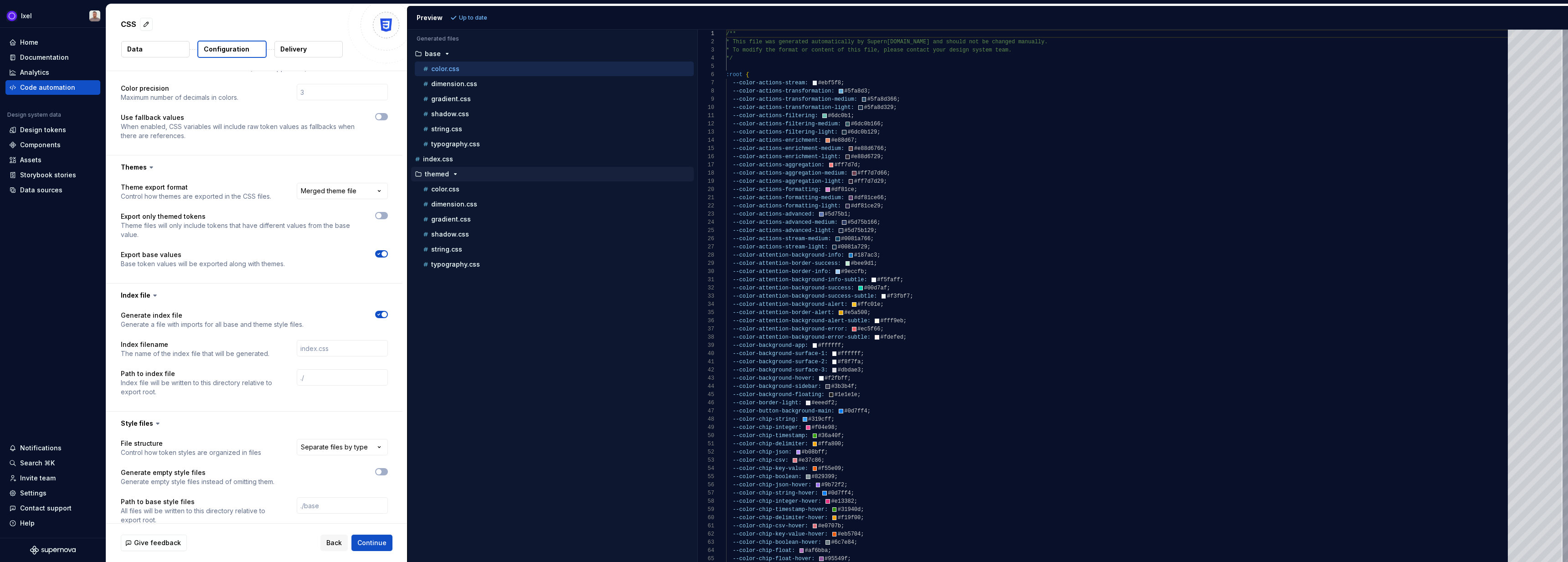
click at [451, 180] on div "themed" at bounding box center [552, 174] width 283 height 15
click at [450, 186] on p "color.css" at bounding box center [444, 189] width 28 height 8
type textarea "**********"
click at [344, 191] on html "**********" at bounding box center [784, 281] width 1568 height 562
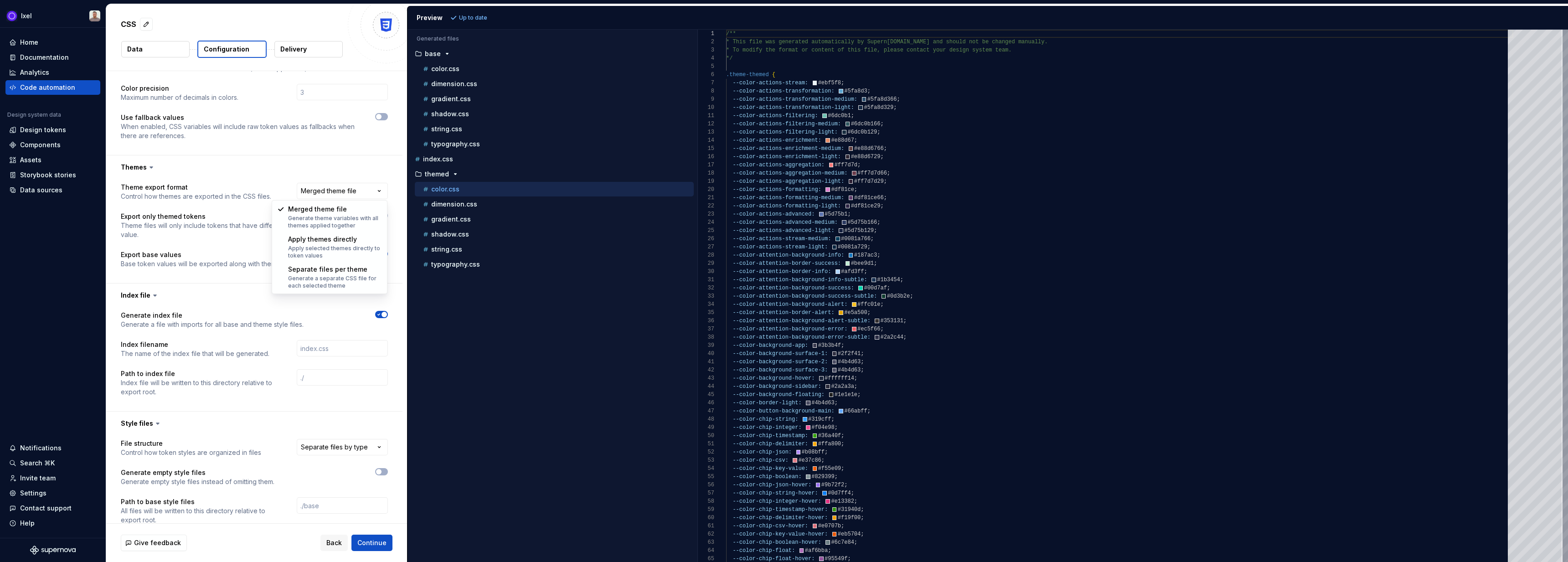
select select "**********"
click at [474, 21] on span "Refresh preview" at bounding box center [481, 17] width 45 height 8
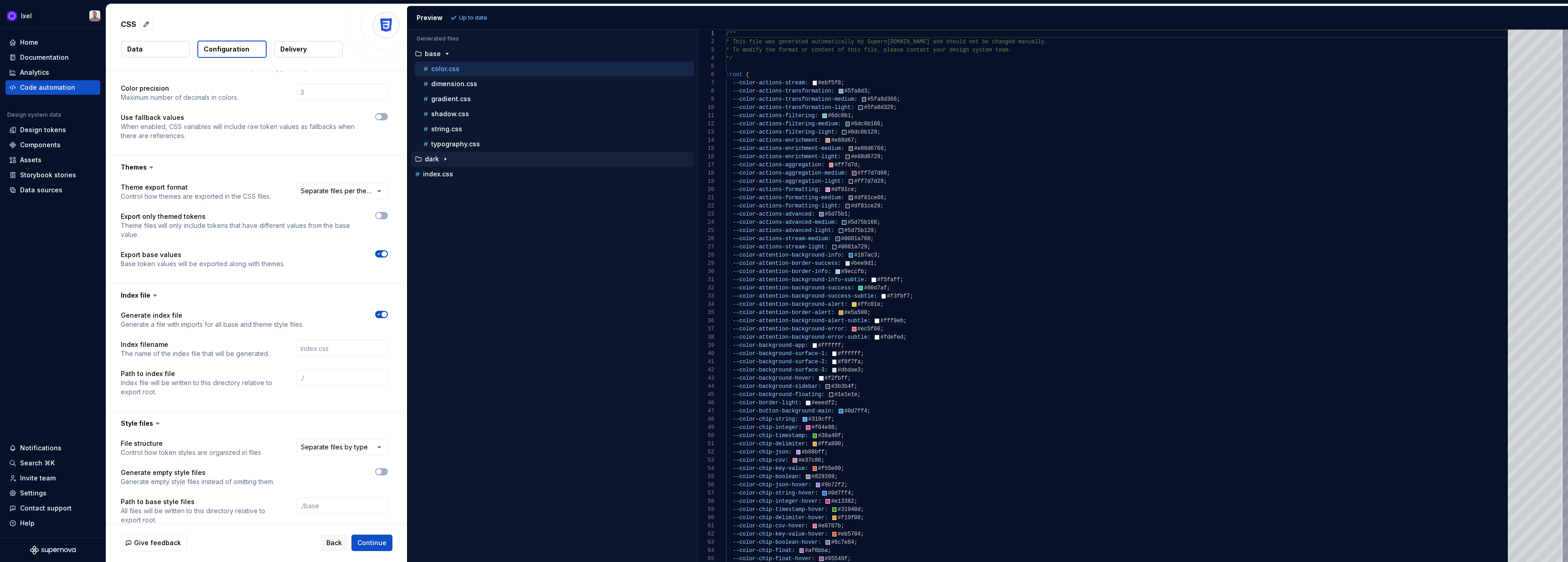
click at [443, 161] on icon "button" at bounding box center [445, 158] width 8 height 8
click at [450, 176] on p "color.css" at bounding box center [444, 174] width 28 height 8
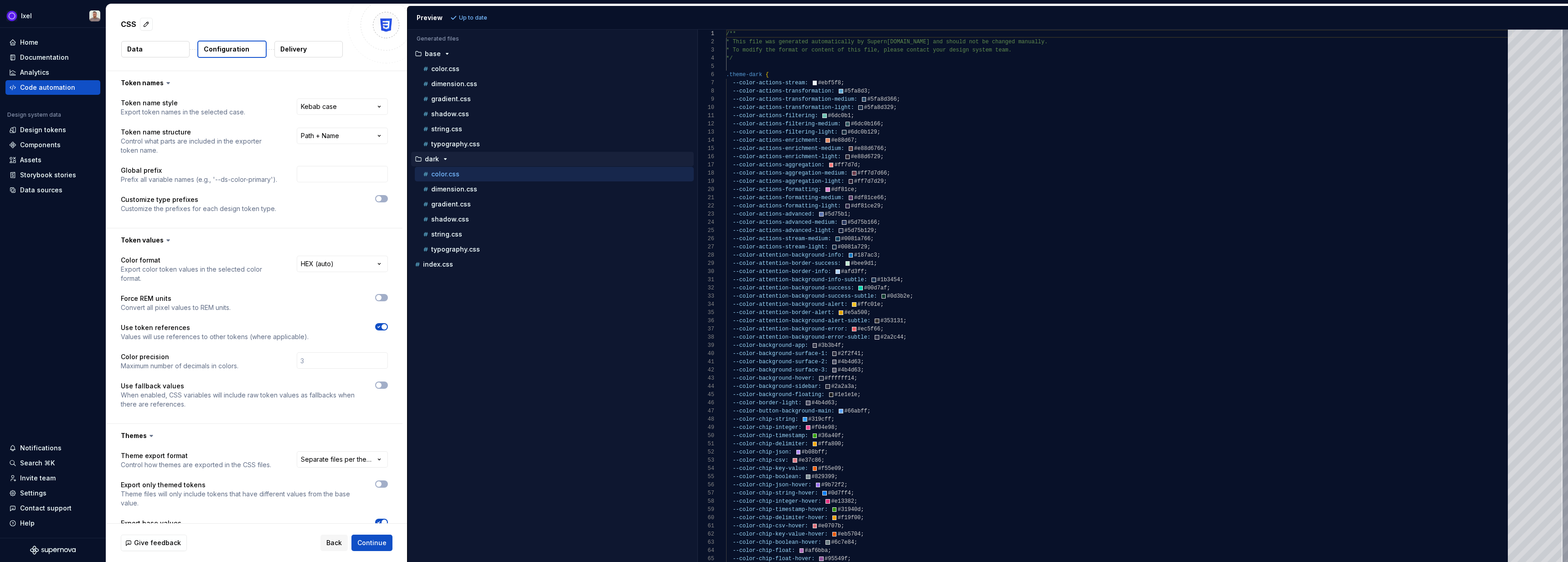
scroll to position [172, 0]
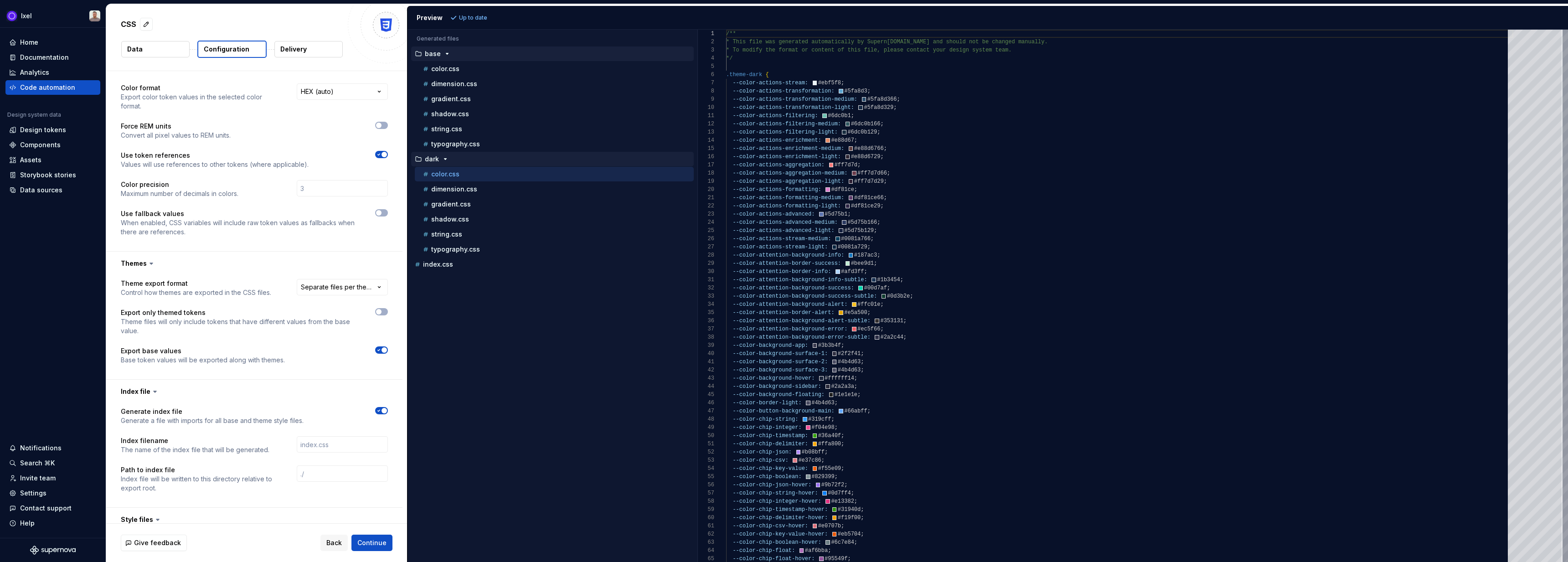
click at [437, 51] on p "base" at bounding box center [432, 54] width 16 height 8
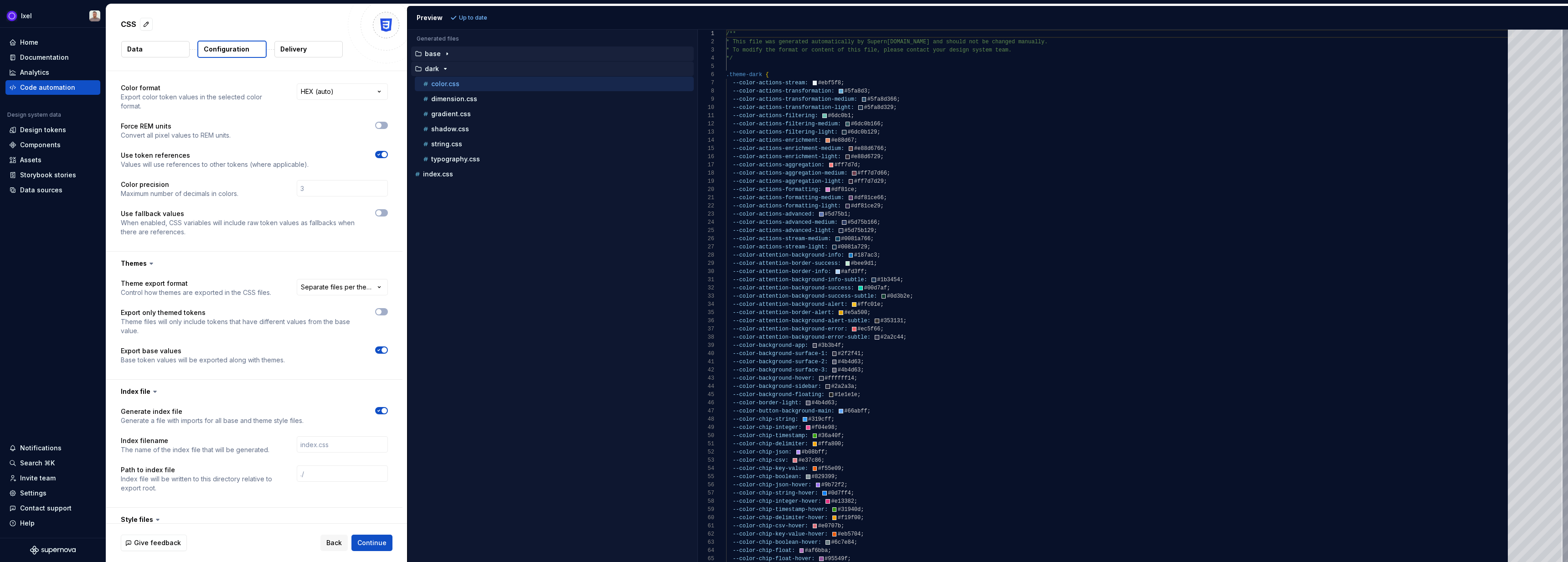
click at [437, 51] on p "base" at bounding box center [432, 54] width 16 height 8
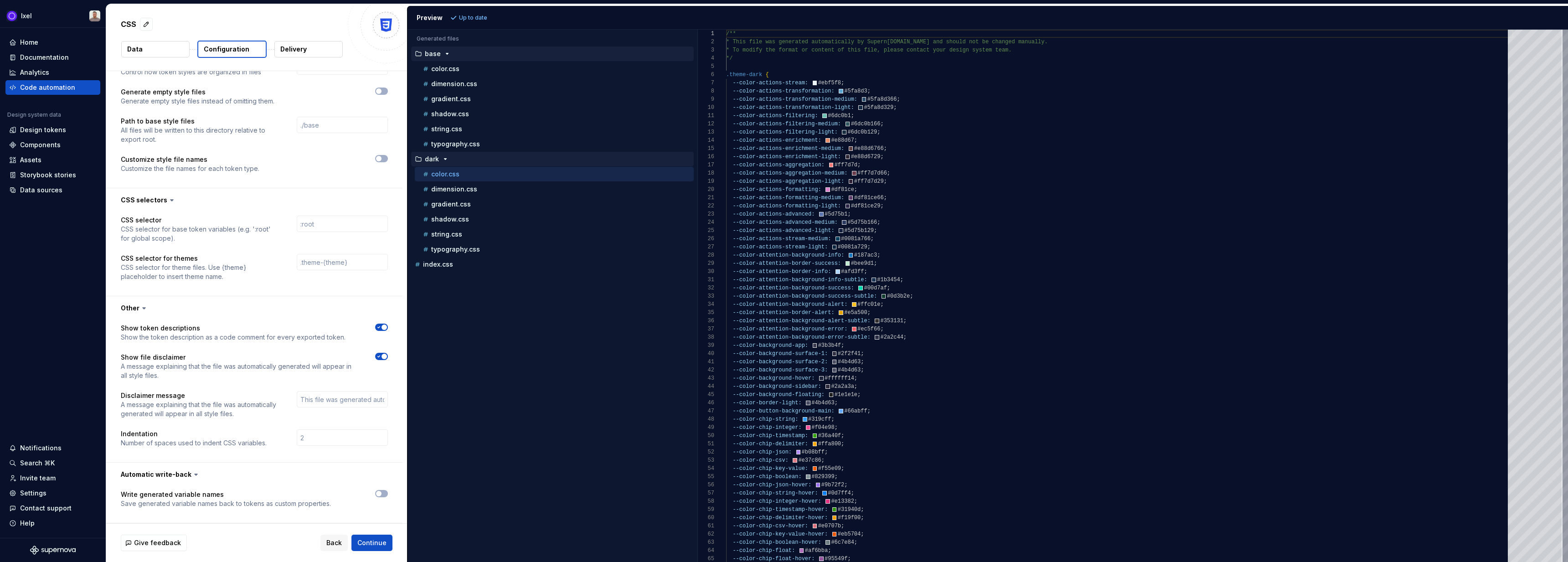
scroll to position [0, 0]
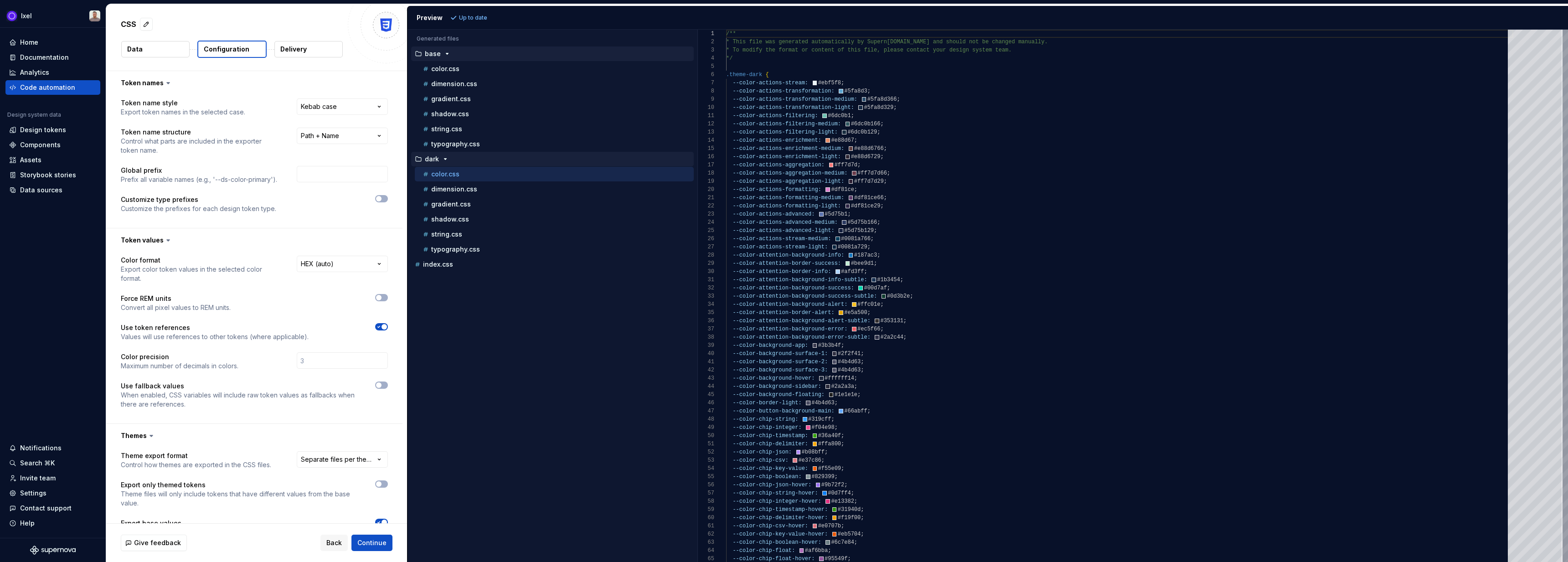
click at [140, 41] on button "Data" at bounding box center [156, 49] width 69 height 16
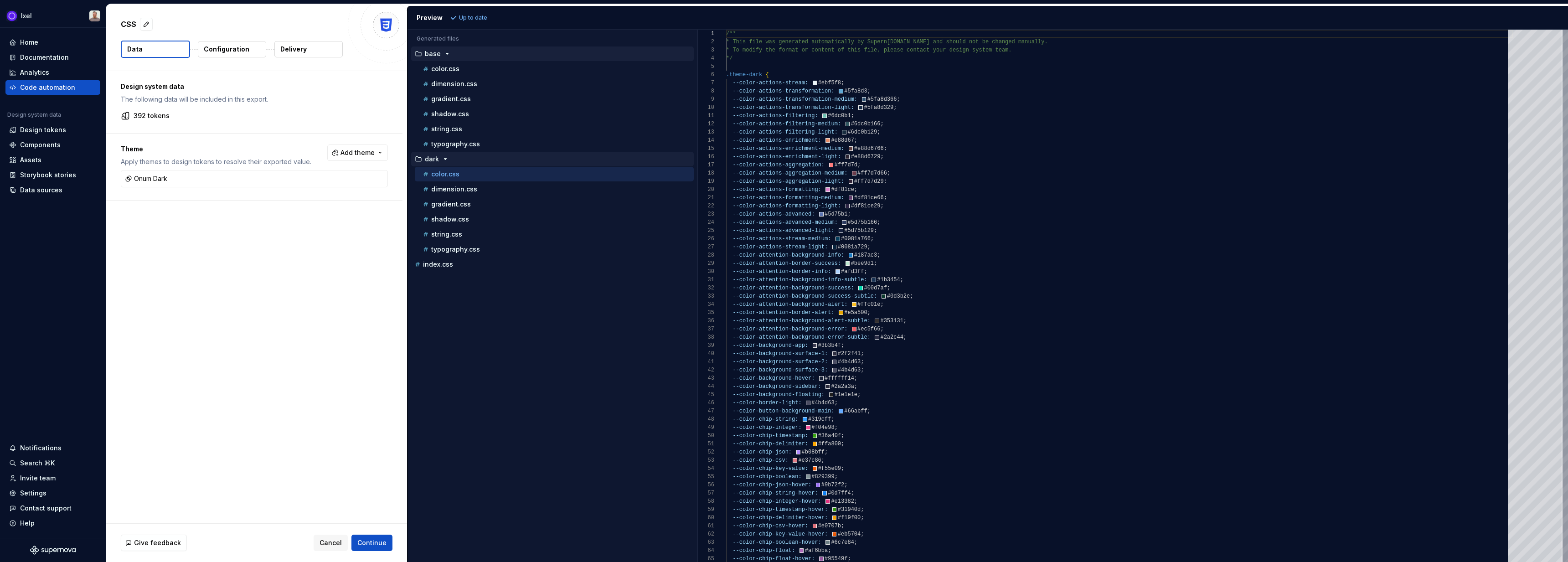
click at [275, 49] on button "Delivery" at bounding box center [308, 49] width 69 height 16
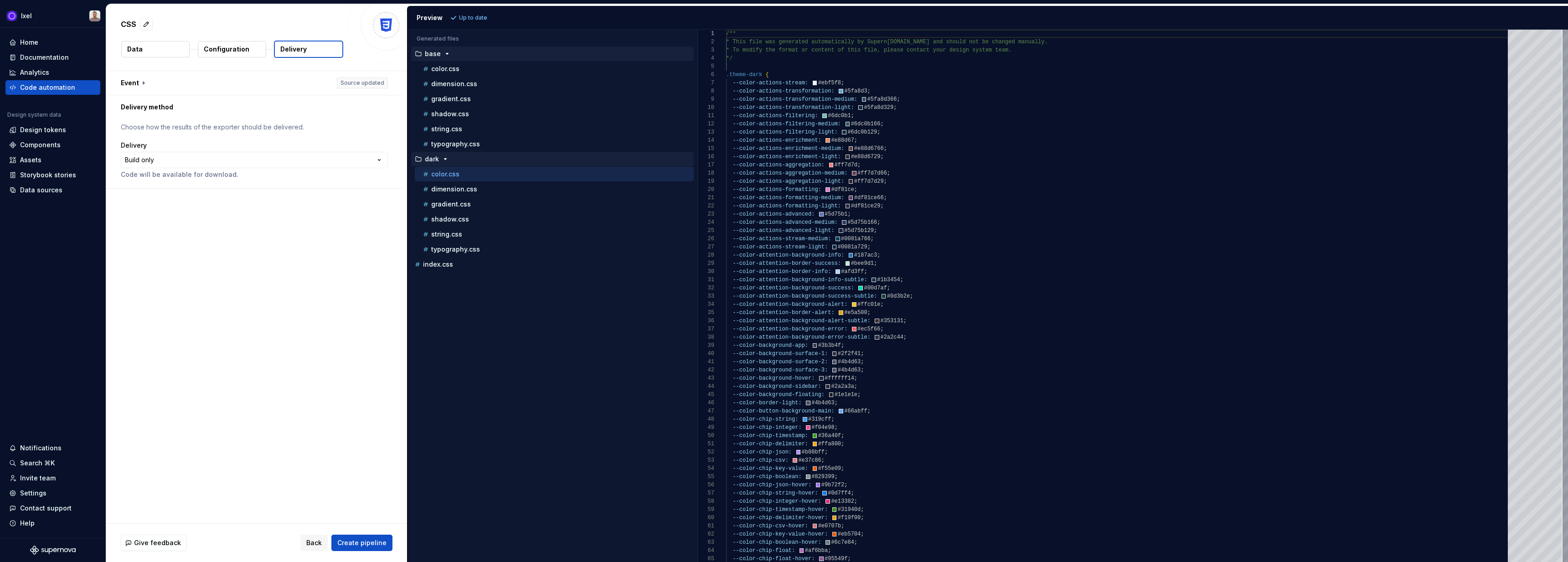
click at [224, 42] on button "Configuration" at bounding box center [232, 49] width 69 height 16
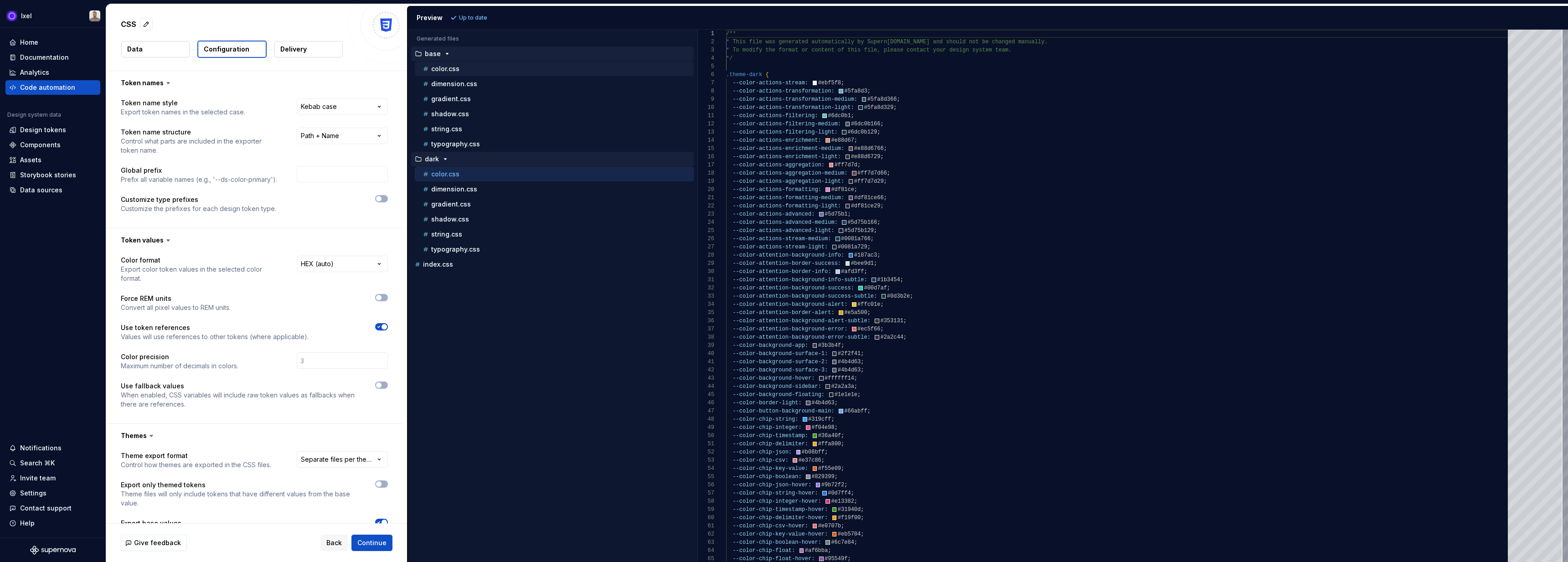
click at [491, 71] on div "color.css" at bounding box center [557, 69] width 272 height 9
type textarea "**********"
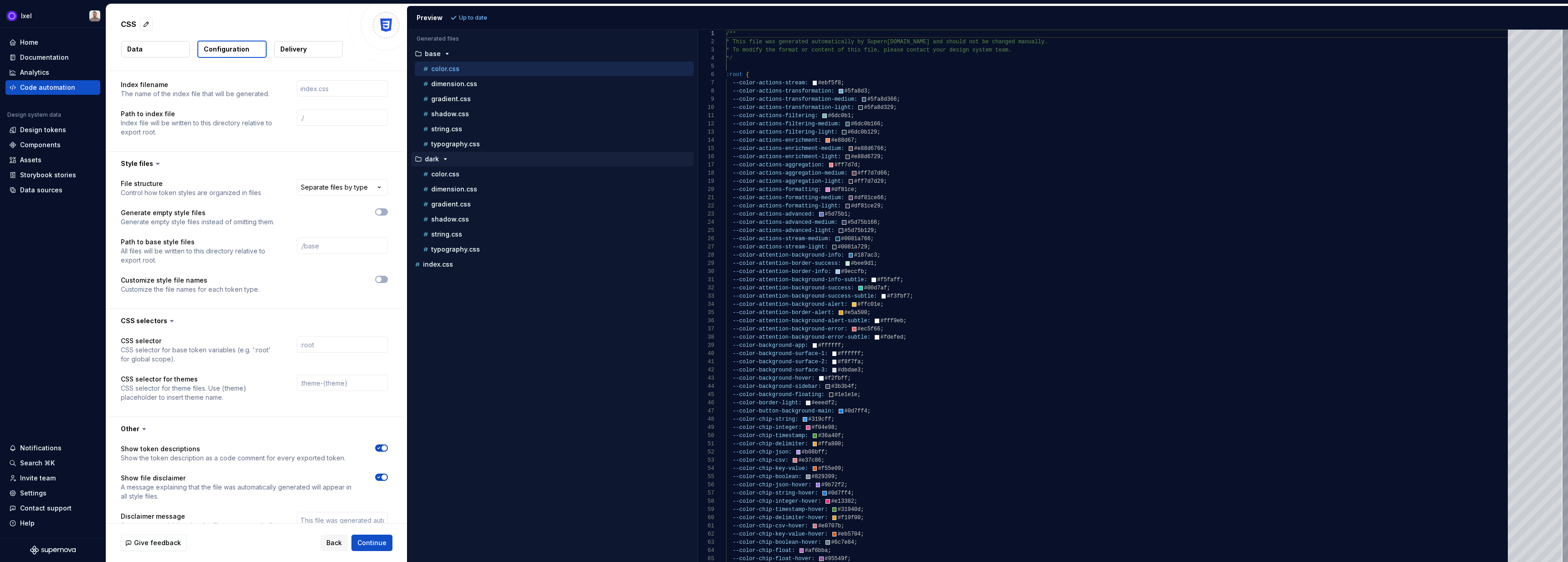
scroll to position [575, 0]
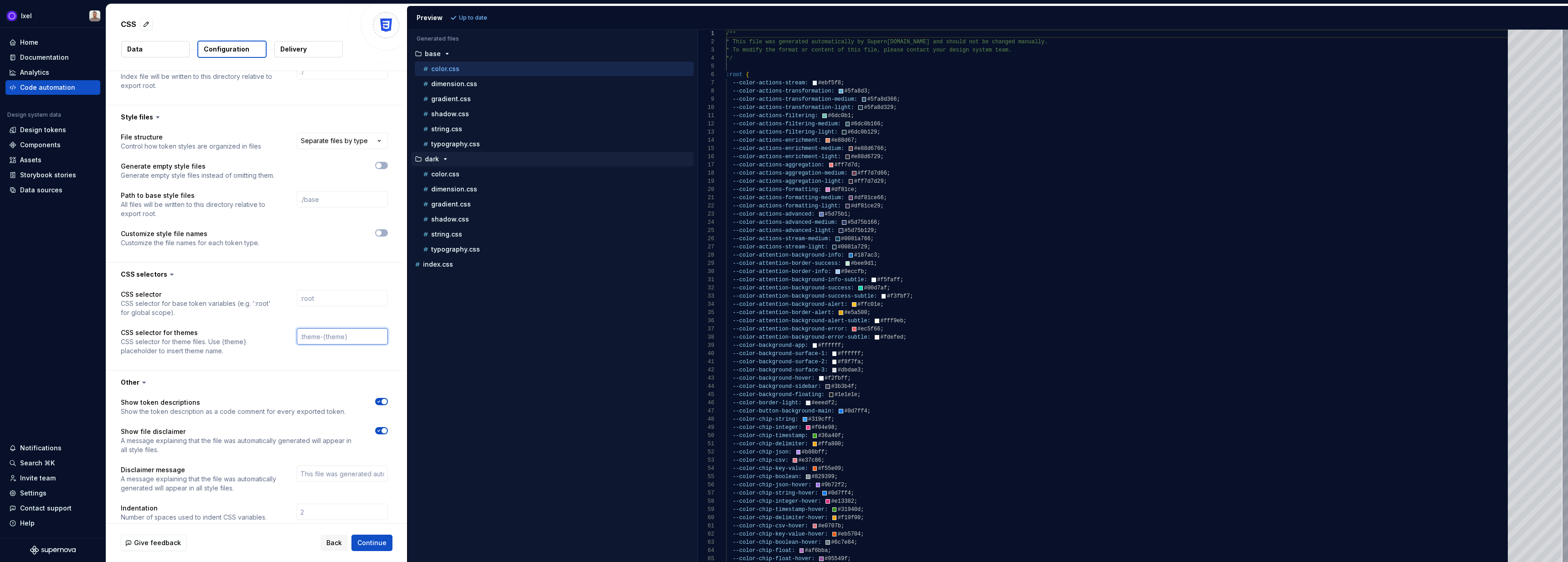
click at [324, 338] on input "text" at bounding box center [342, 336] width 91 height 16
type input "."
click at [349, 191] on input "text" at bounding box center [342, 199] width 91 height 16
paste input "./light"
type input "./light"
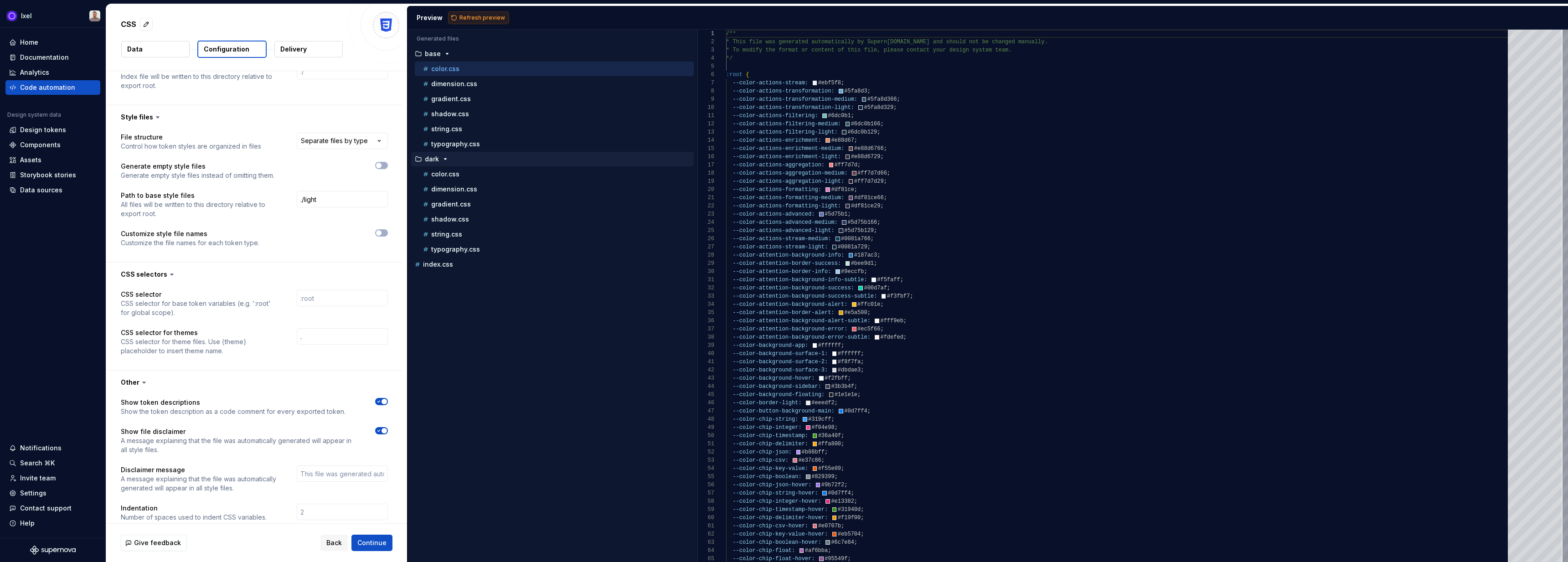
click at [474, 21] on button "Refresh preview" at bounding box center [478, 17] width 61 height 13
click at [443, 172] on icon "button" at bounding box center [445, 174] width 8 height 8
click at [381, 234] on icon "button" at bounding box center [379, 233] width 8 height 5
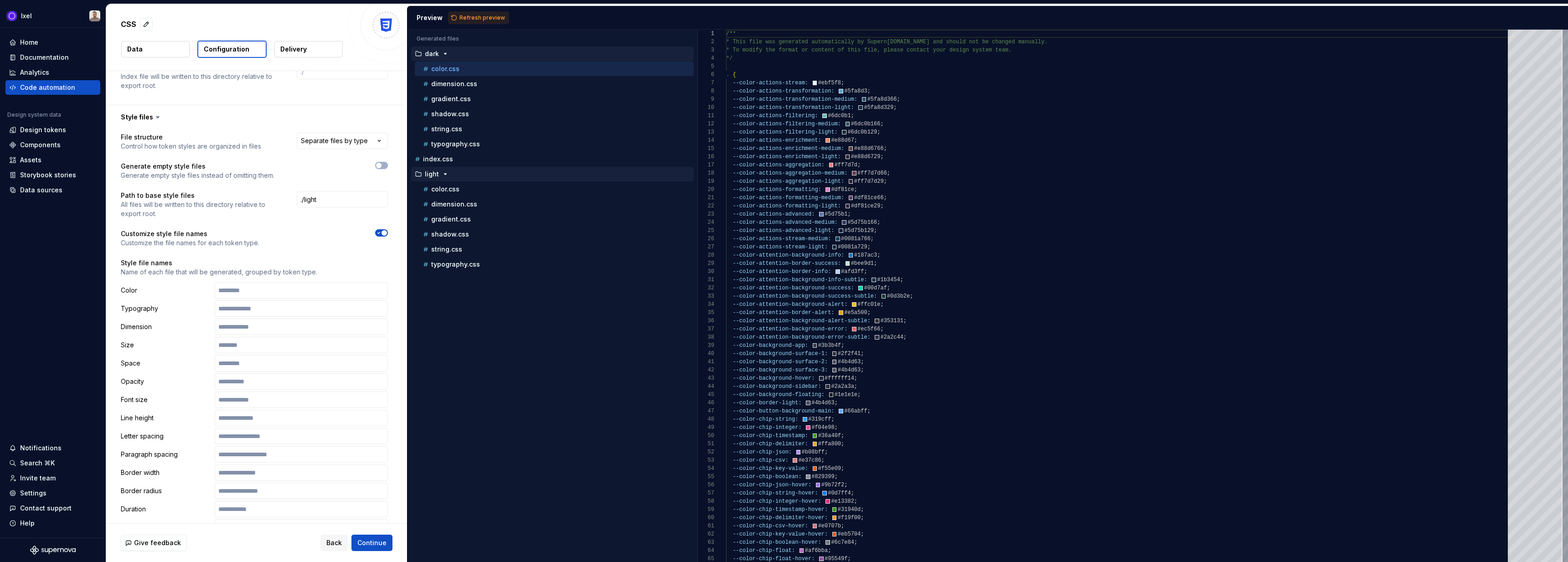
click at [381, 234] on span "button" at bounding box center [384, 233] width 5 height 5
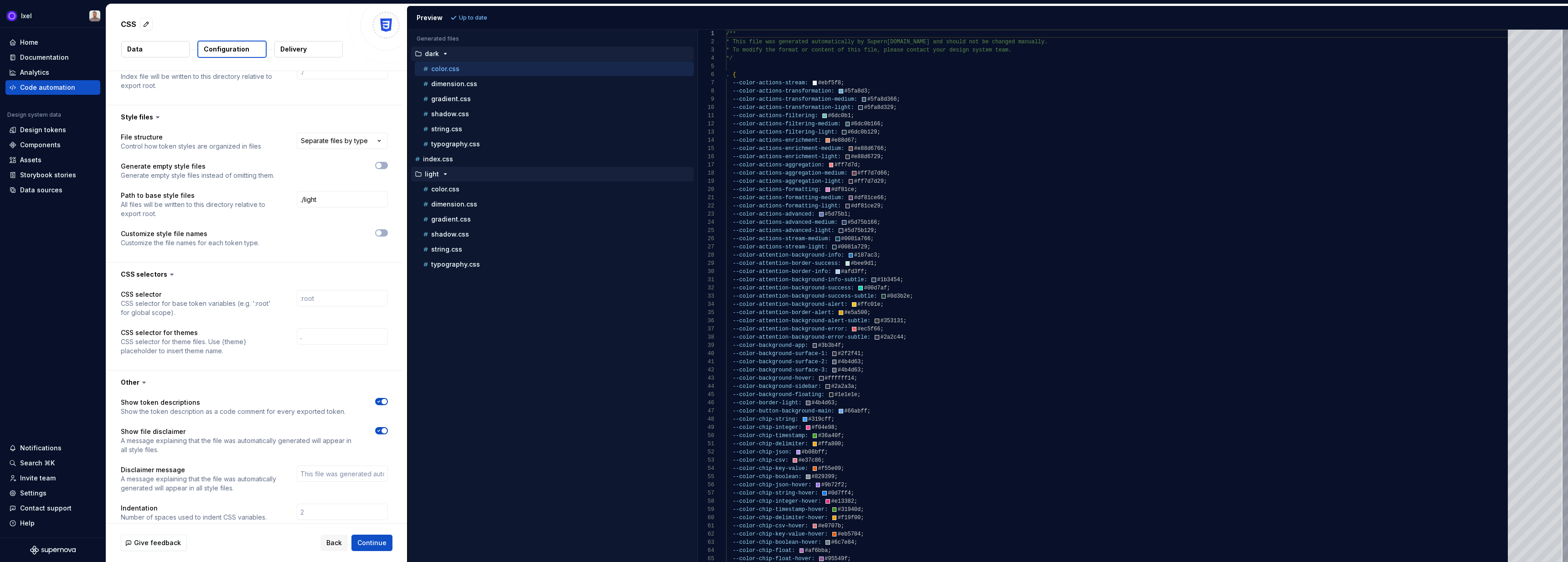
scroll to position [649, 0]
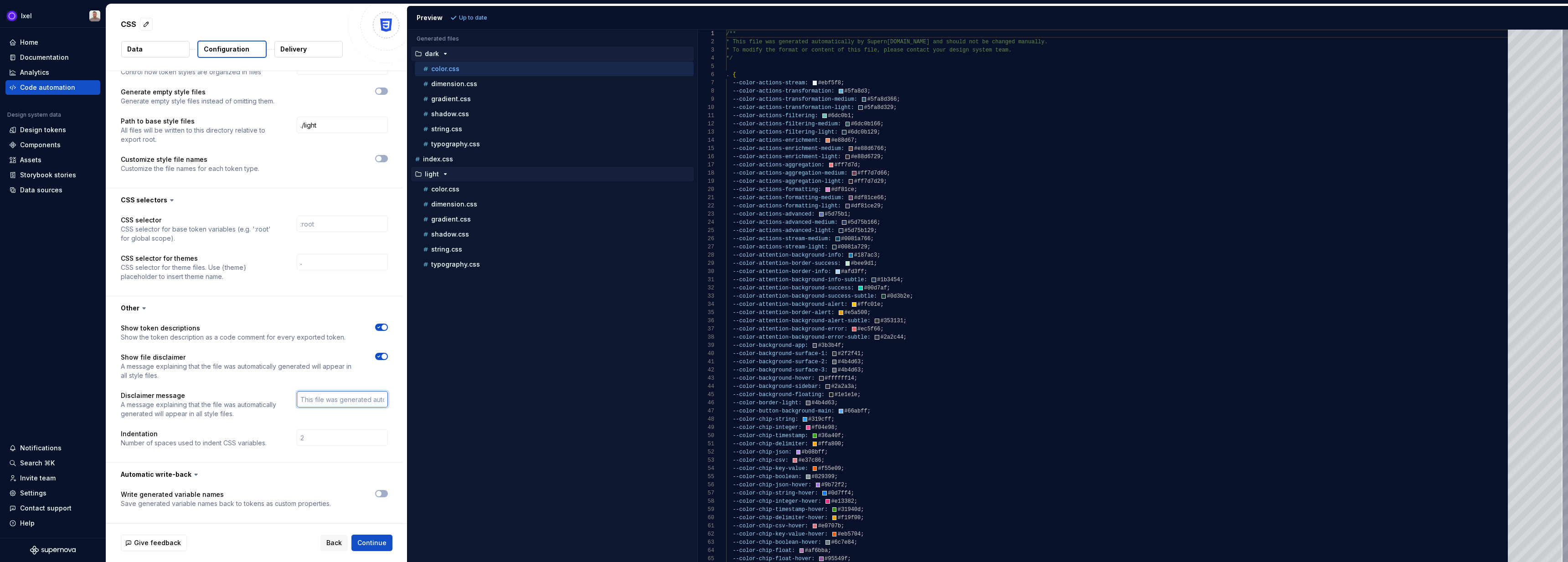
click at [323, 406] on input "text" at bounding box center [342, 399] width 91 height 16
click at [327, 225] on input "text" at bounding box center [342, 224] width 91 height 16
paste input "[data-theme="light"]"
type input "[data-theme="light"]"
click at [482, 16] on span "Refresh preview" at bounding box center [481, 17] width 45 height 8
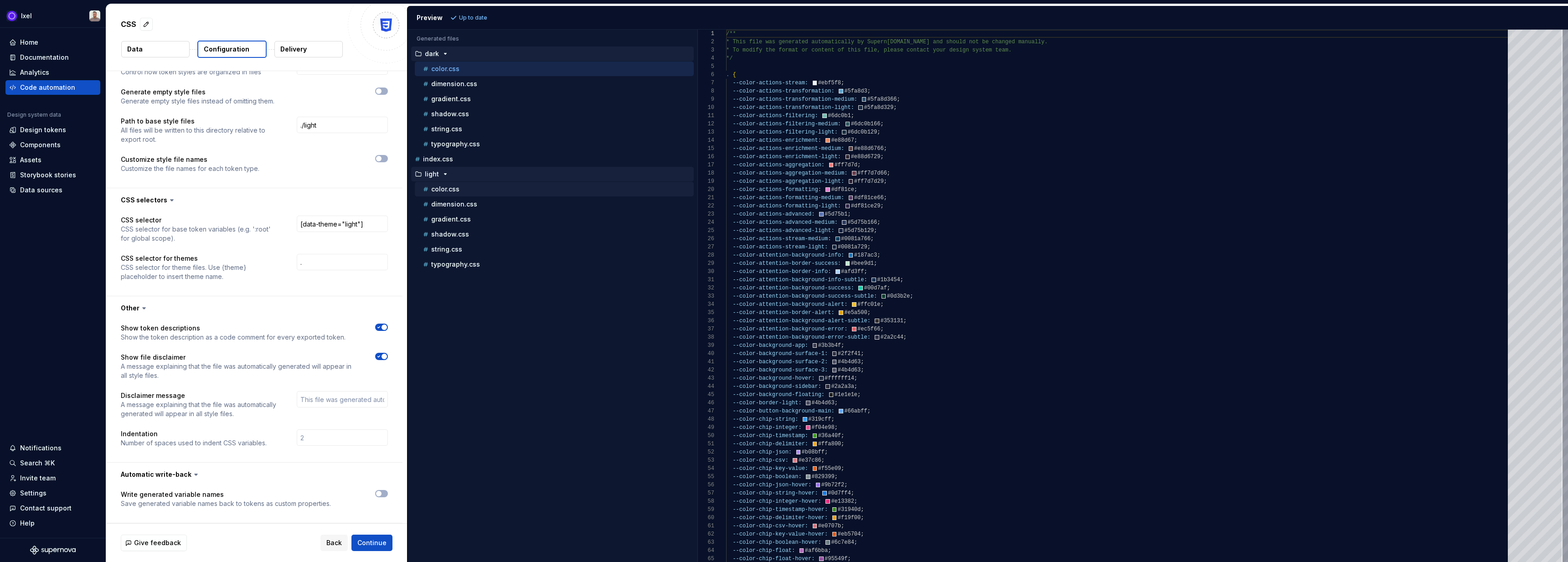
click at [450, 191] on p "color.css" at bounding box center [444, 189] width 28 height 8
type textarea "**********"
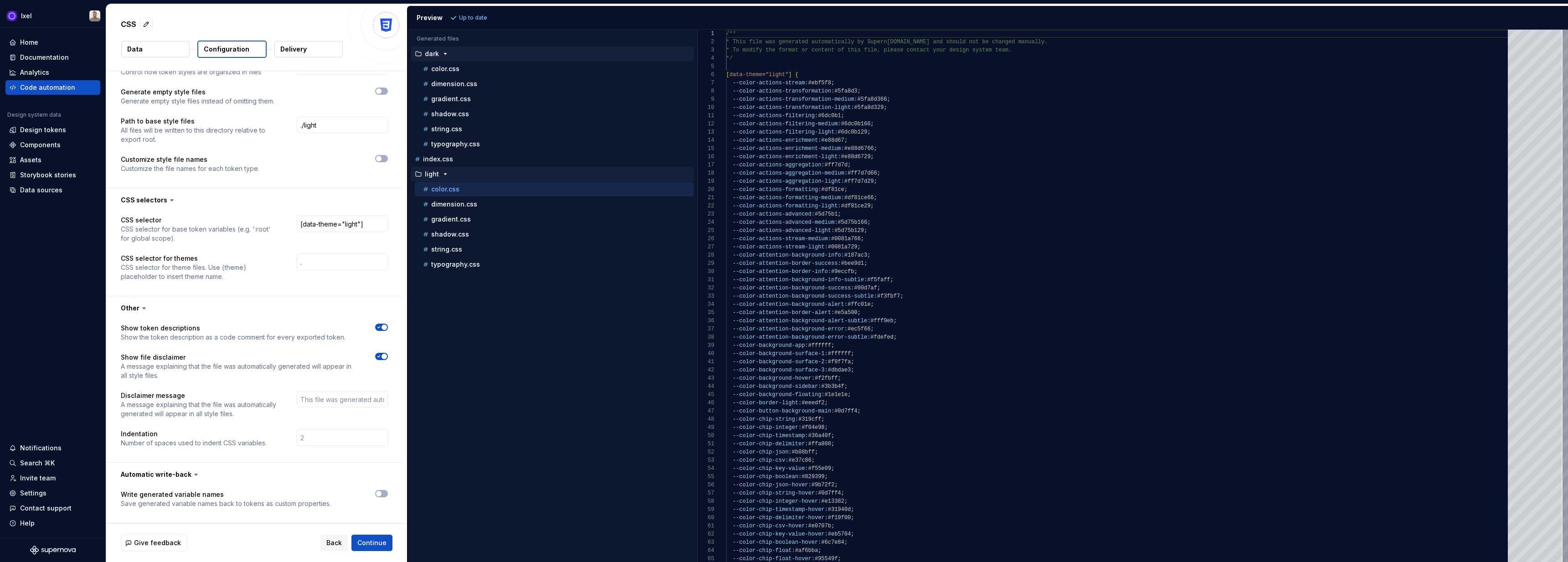
scroll to position [82, 0]
click at [472, 63] on div "color.css" at bounding box center [554, 69] width 279 height 15
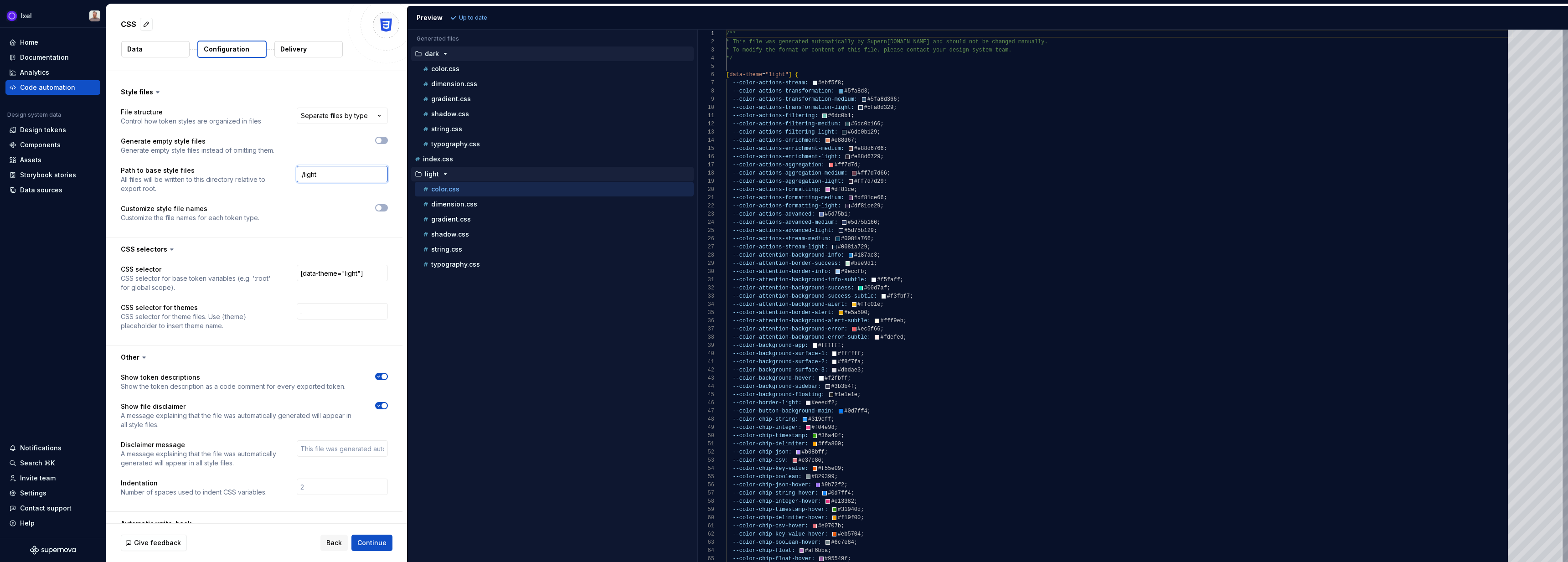
drag, startPoint x: 323, startPoint y: 175, endPoint x: 259, endPoint y: 172, distance: 64.1
click at [259, 172] on div "Path to base style files All files will be written to this directory relative t…" at bounding box center [254, 180] width 267 height 27
click at [317, 186] on div "./light" at bounding box center [342, 180] width 91 height 27
click at [285, 265] on div "CSS selector CSS selector for base token variables (e.g. ':root' for global sco…" at bounding box center [254, 278] width 267 height 27
drag, startPoint x: 300, startPoint y: 276, endPoint x: 380, endPoint y: 285, distance: 80.5
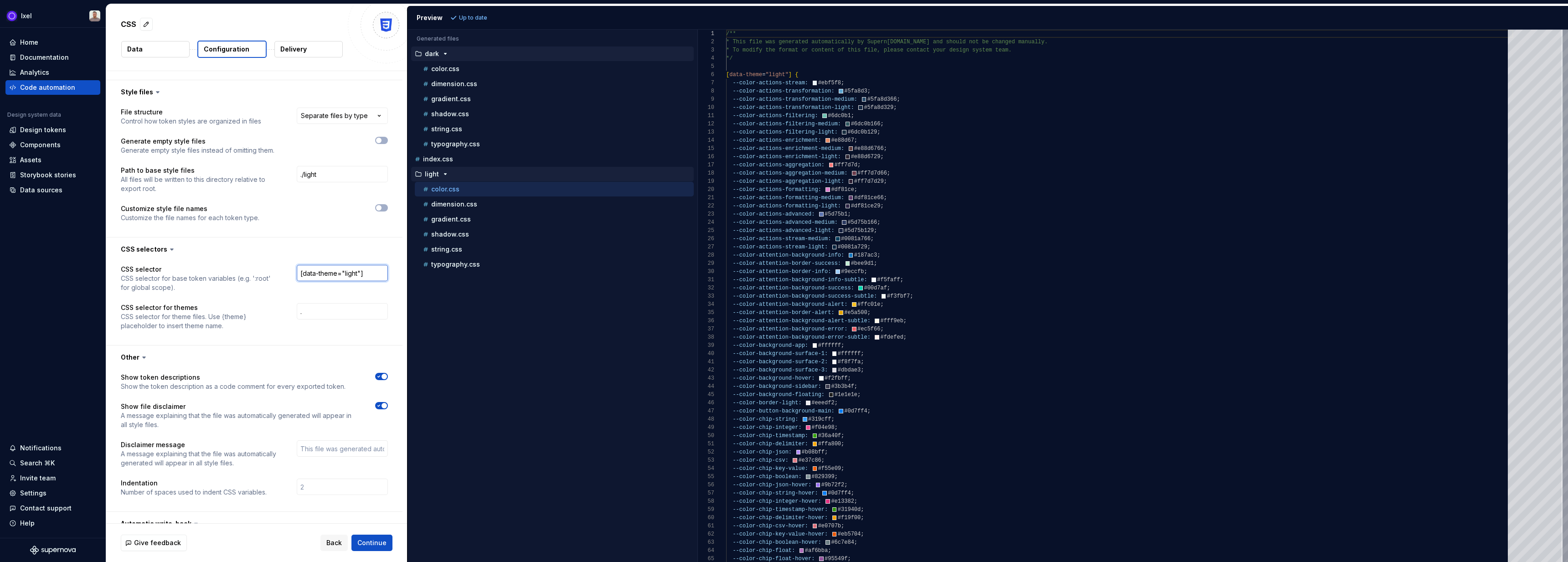
click at [385, 280] on input "[data-theme="light"]" at bounding box center [342, 272] width 91 height 16
click at [306, 275] on input "[data-theme="light"]" at bounding box center [342, 272] width 91 height 16
click at [304, 275] on input "[data-theme="light"]" at bounding box center [342, 272] width 91 height 16
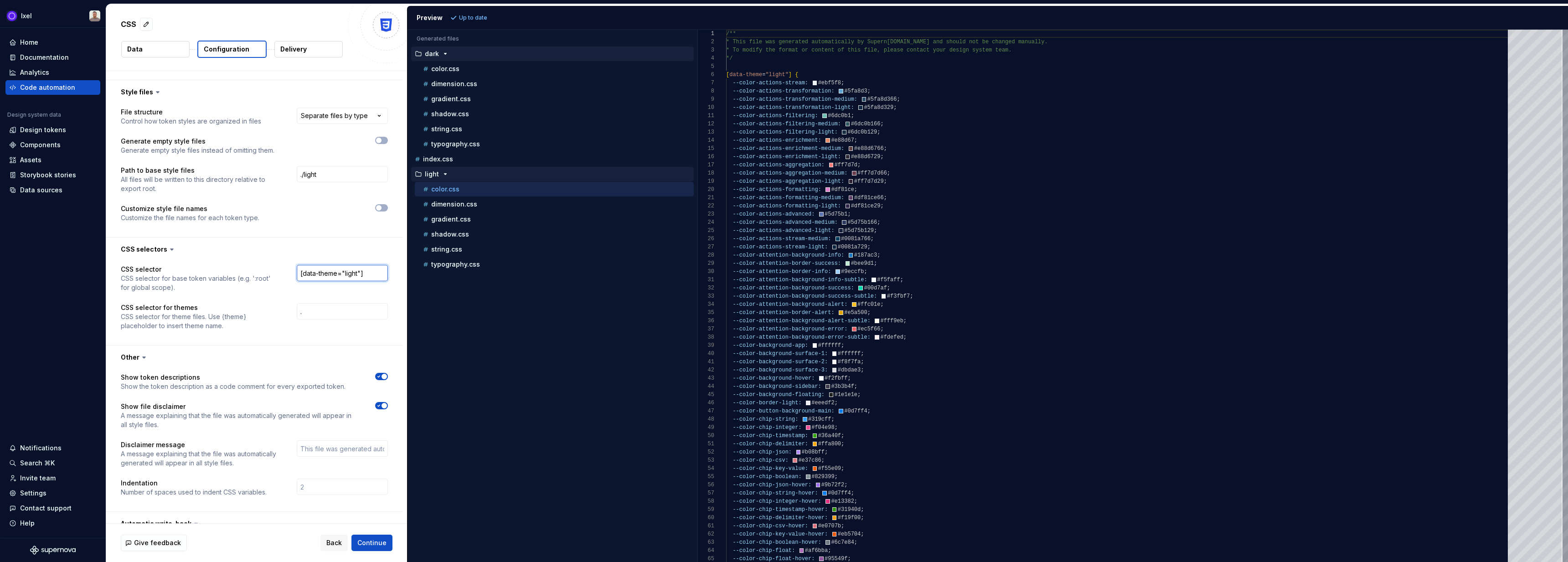
click at [343, 278] on input "[data-theme="light"]" at bounding box center [342, 272] width 91 height 16
click at [323, 310] on input "." at bounding box center [342, 311] width 91 height 16
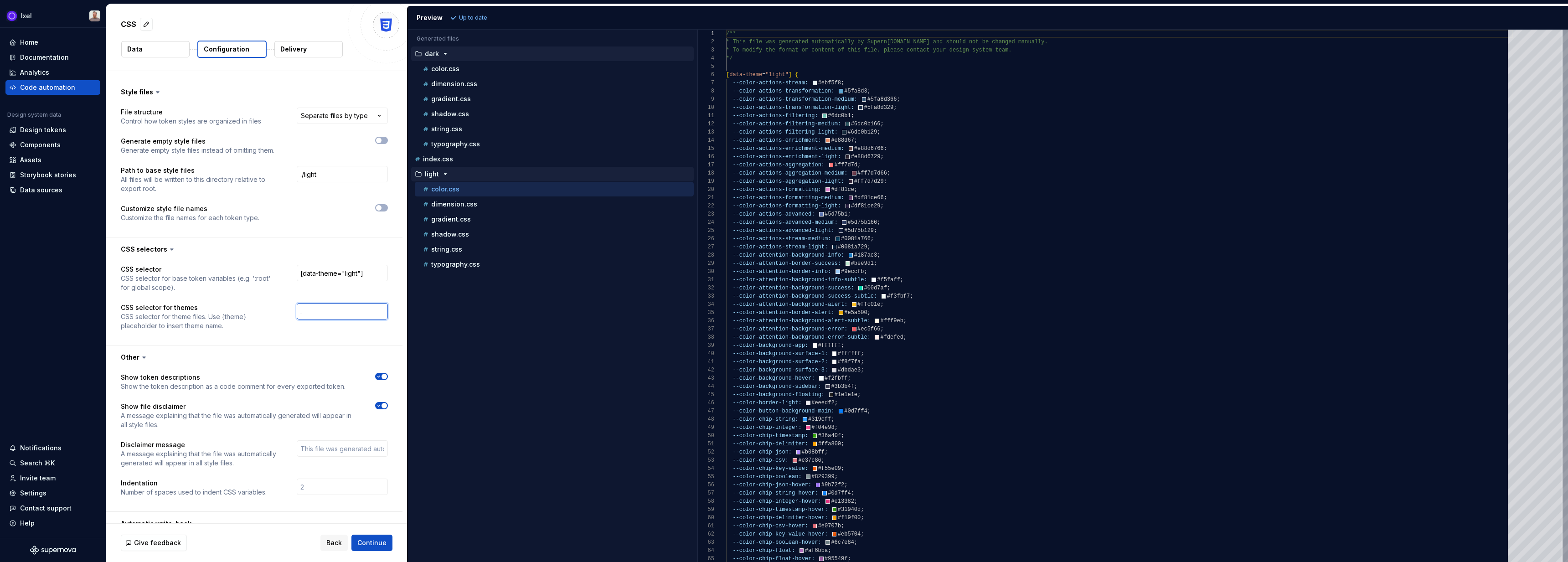
click at [323, 310] on input "." at bounding box center [342, 311] width 91 height 16
paste input "[data-theme="light"]"
click at [343, 313] on input "[data-theme="light"]" at bounding box center [342, 311] width 91 height 16
type input "[data-theme={theme}]"
click at [459, 16] on span "Refresh preview" at bounding box center [481, 17] width 45 height 8
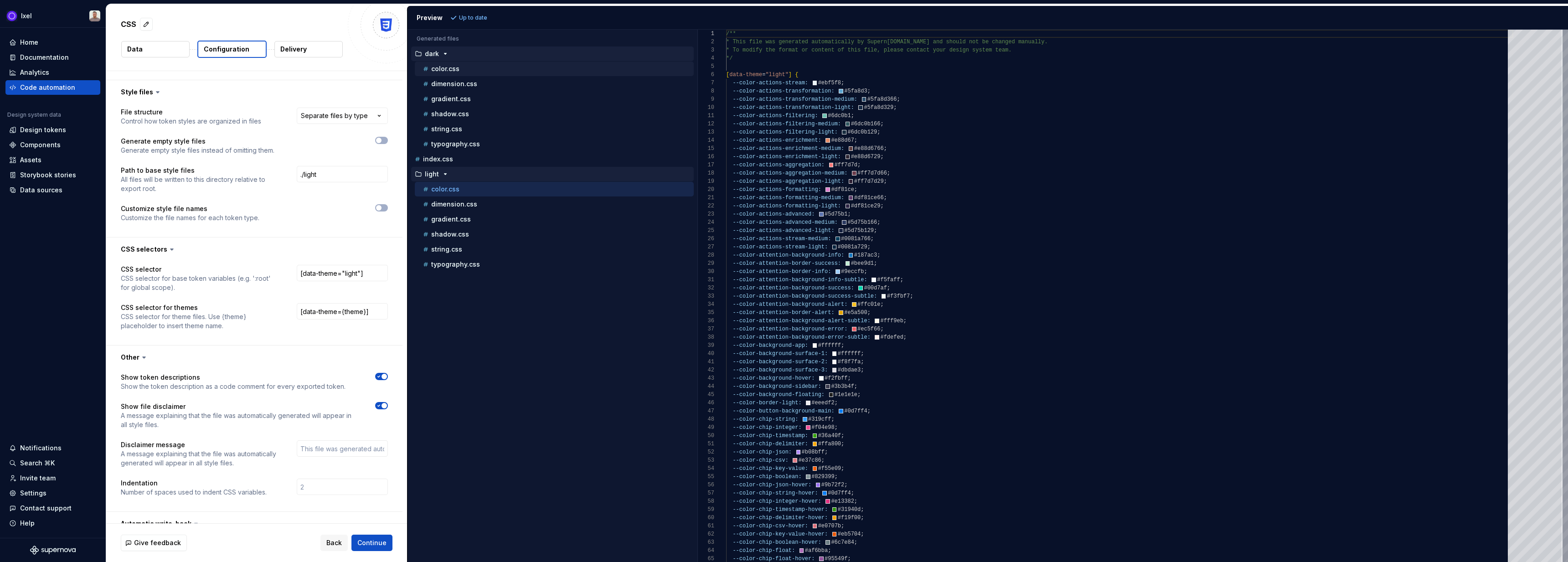
click at [466, 65] on div "color.css" at bounding box center [557, 69] width 272 height 9
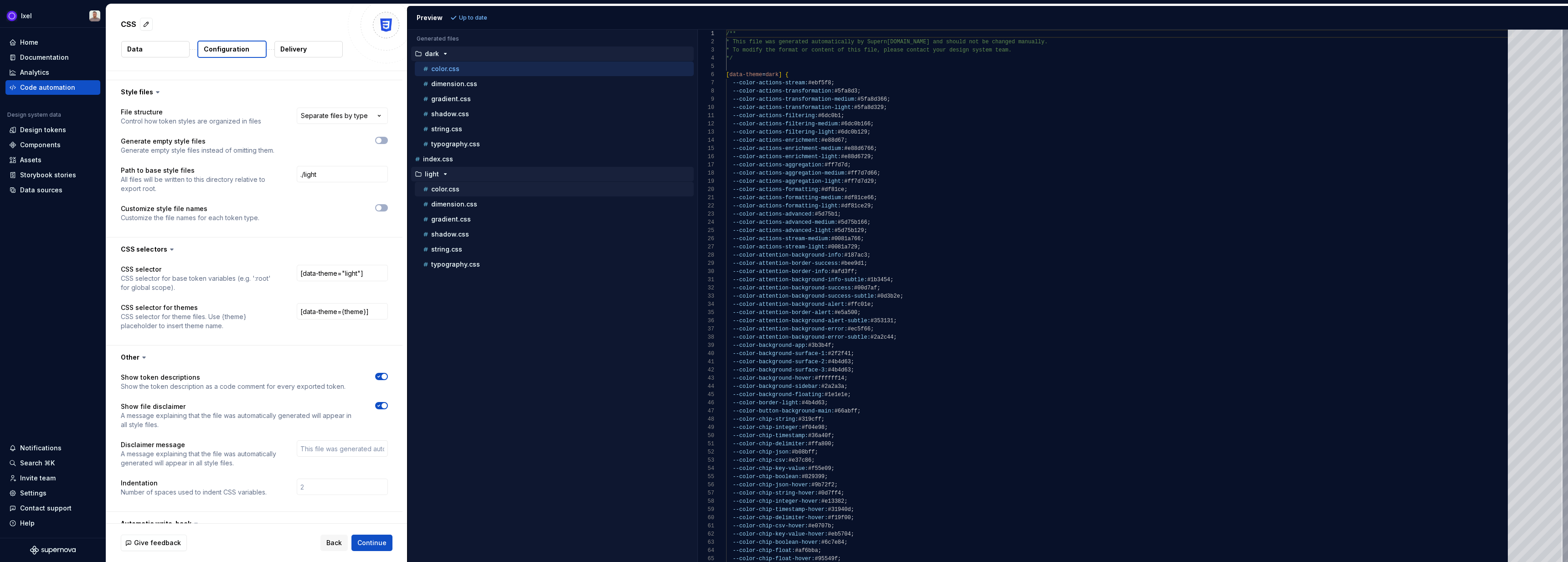
click at [472, 191] on div "color.css" at bounding box center [557, 189] width 272 height 9
type textarea "**********"
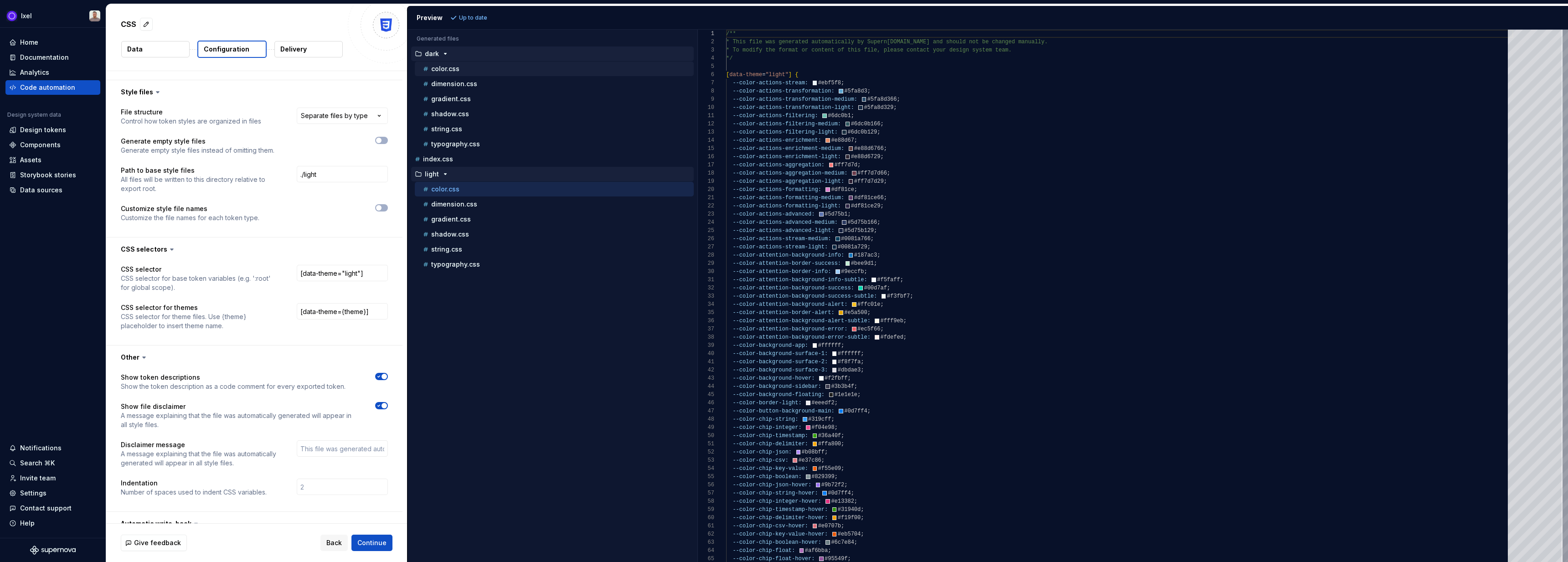
click at [462, 75] on div "color.css" at bounding box center [554, 69] width 279 height 15
click at [344, 314] on input "[data-theme={theme}]" at bounding box center [342, 311] width 91 height 16
type input "[data-theme="{theme}"]"
click at [474, 18] on span "Refresh preview" at bounding box center [481, 17] width 45 height 8
click at [487, 75] on div "color.css" at bounding box center [554, 69] width 279 height 15
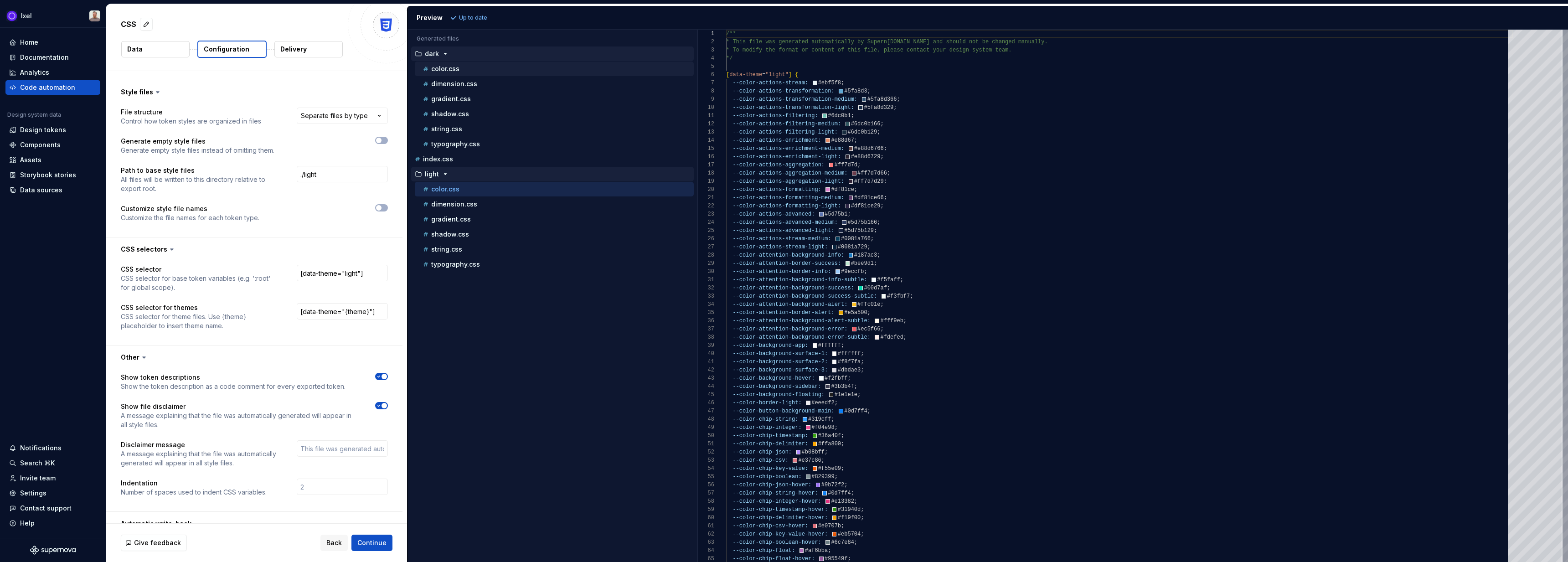
click at [475, 75] on div "color.css" at bounding box center [554, 69] width 279 height 15
click at [459, 71] on div "color.css" at bounding box center [557, 69] width 272 height 9
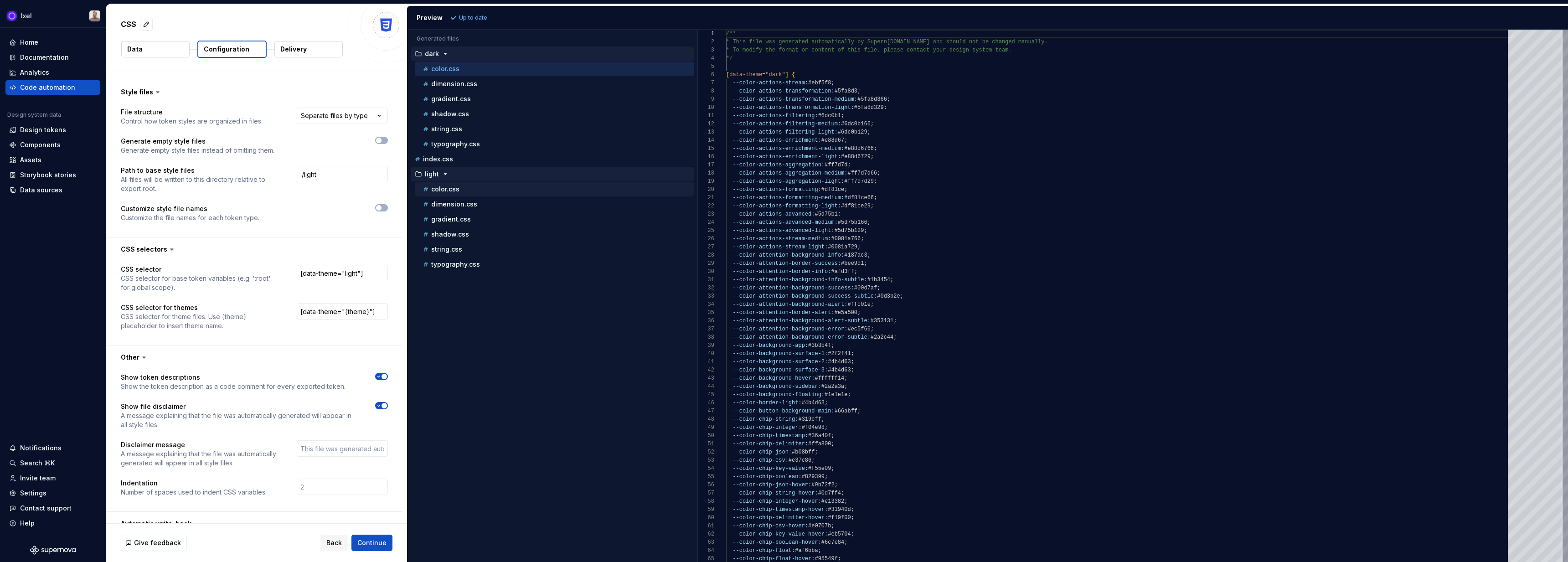
click at [458, 188] on p "color.css" at bounding box center [444, 189] width 28 height 8
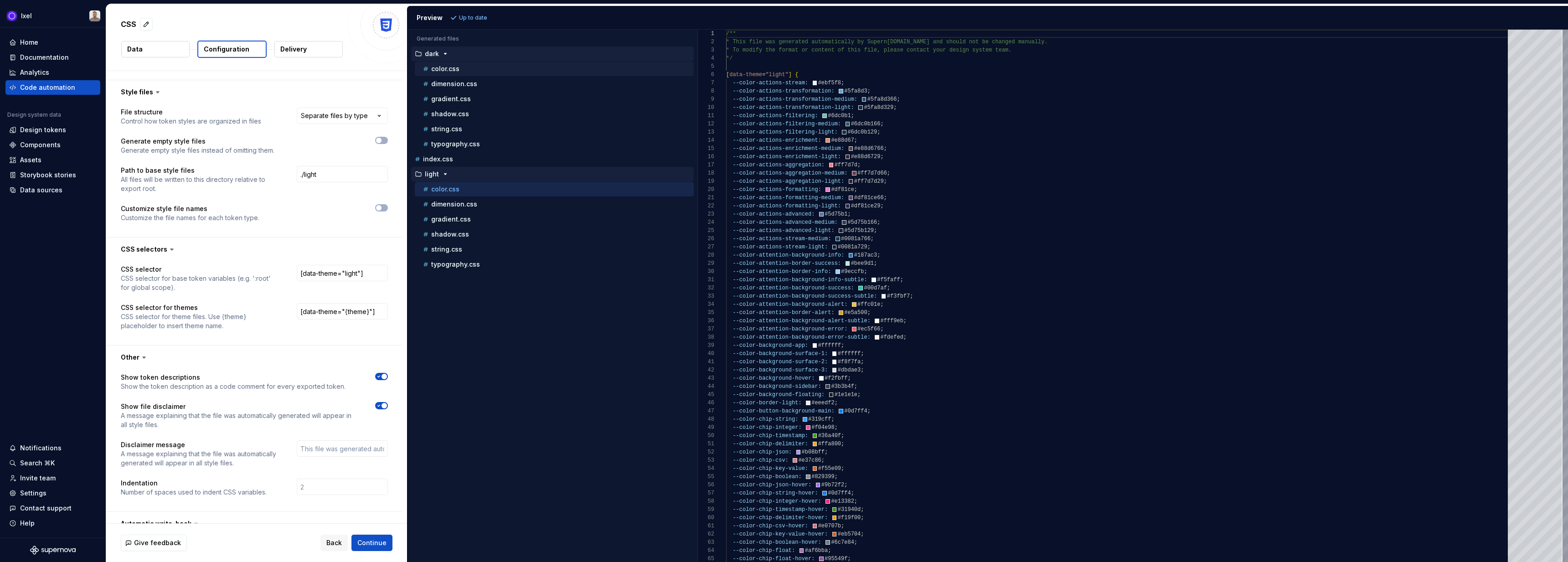
click at [441, 69] on p "color.css" at bounding box center [444, 69] width 28 height 8
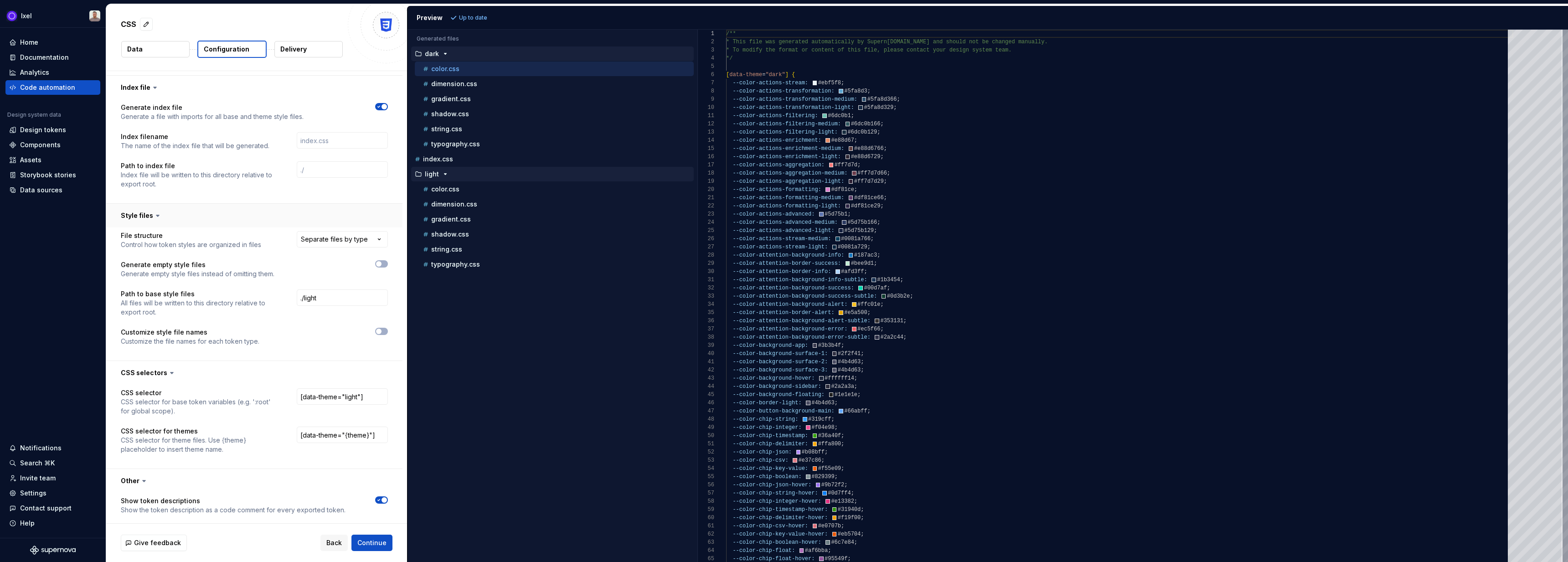
scroll to position [501, 0]
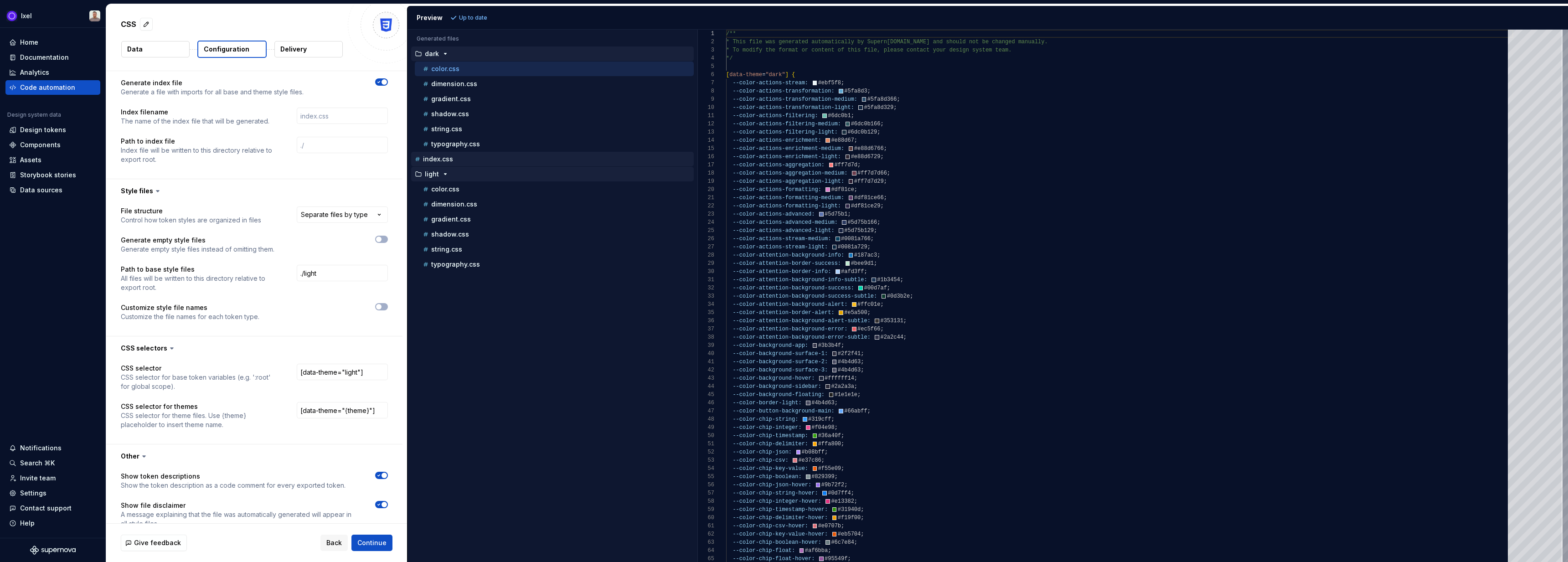
click at [446, 164] on button "index.css" at bounding box center [552, 159] width 283 height 10
type textarea "**********"
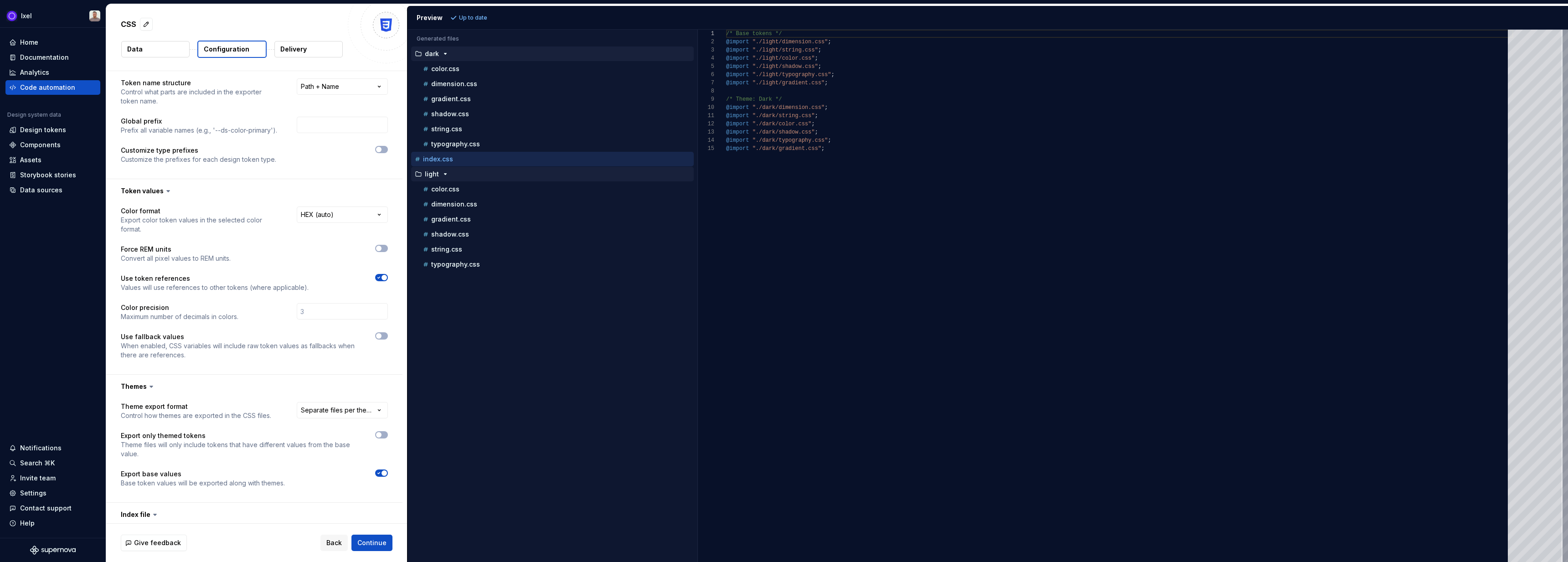
scroll to position [0, 0]
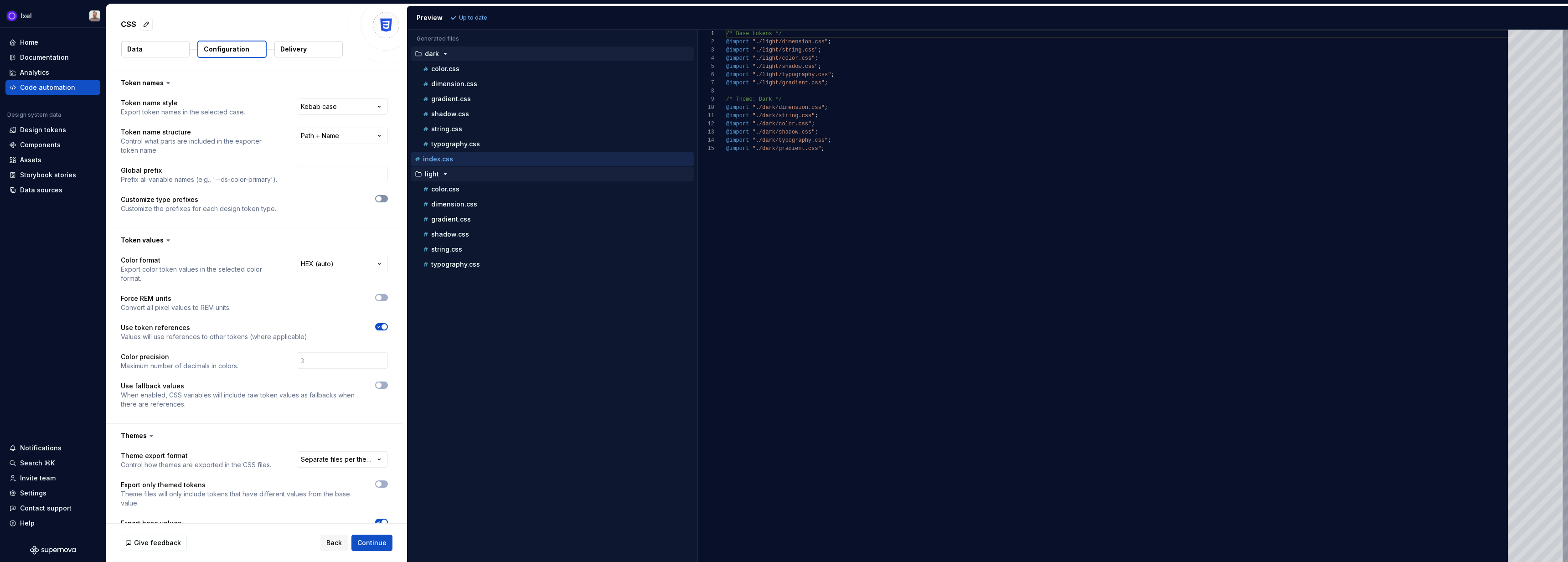
click at [379, 198] on span "button" at bounding box center [379, 199] width 5 height 5
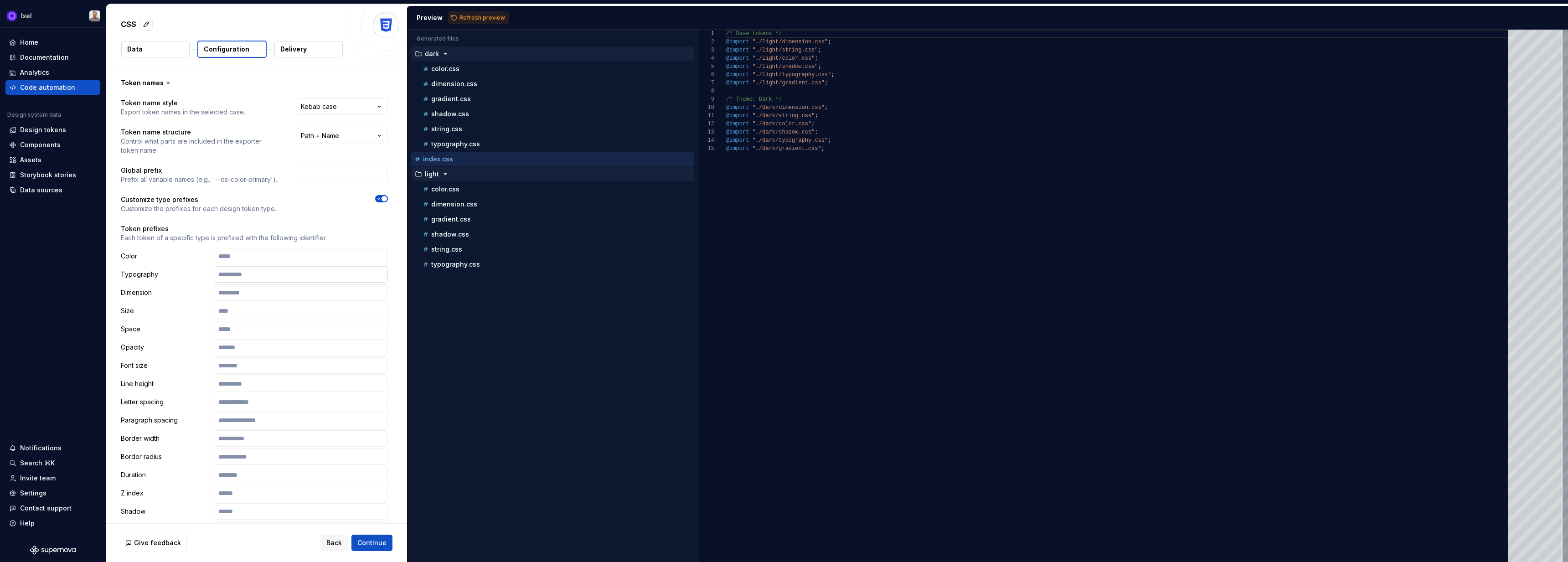
scroll to position [40, 0]
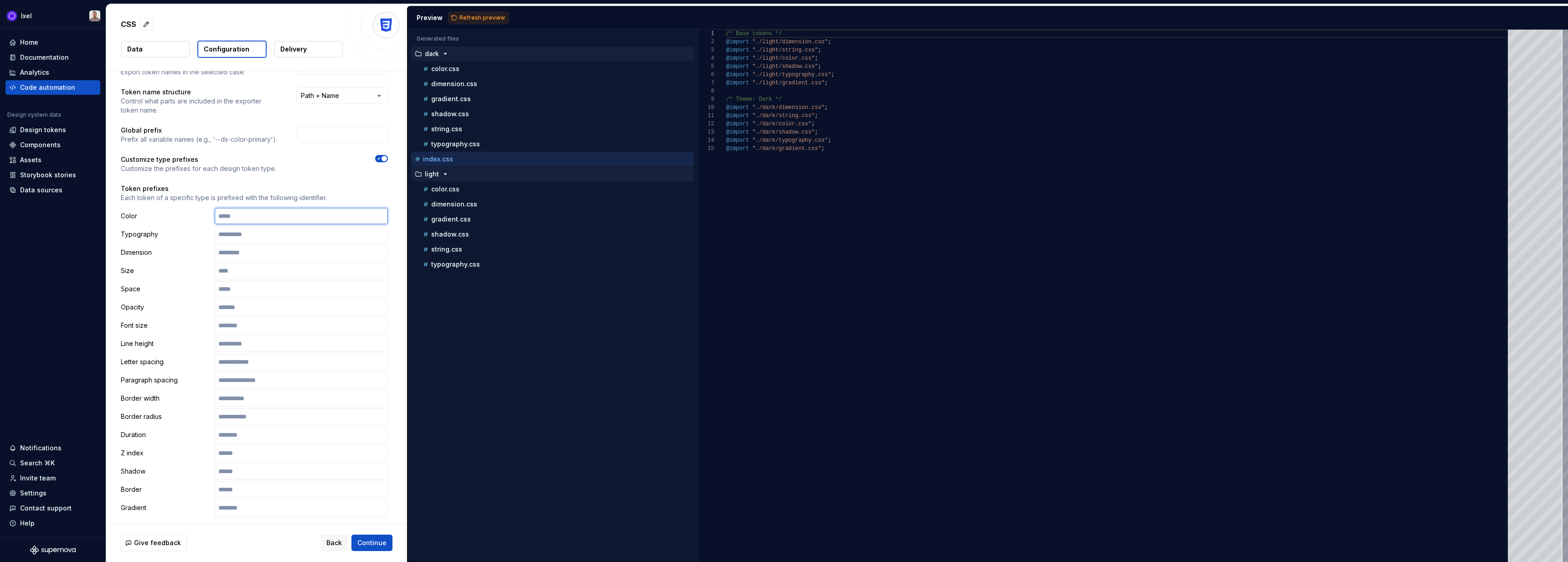
click at [247, 214] on input "text" at bounding box center [301, 216] width 173 height 16
type input "******"
click at [480, 14] on span "Refresh preview" at bounding box center [481, 17] width 45 height 8
click at [289, 218] on input "******" at bounding box center [301, 216] width 173 height 16
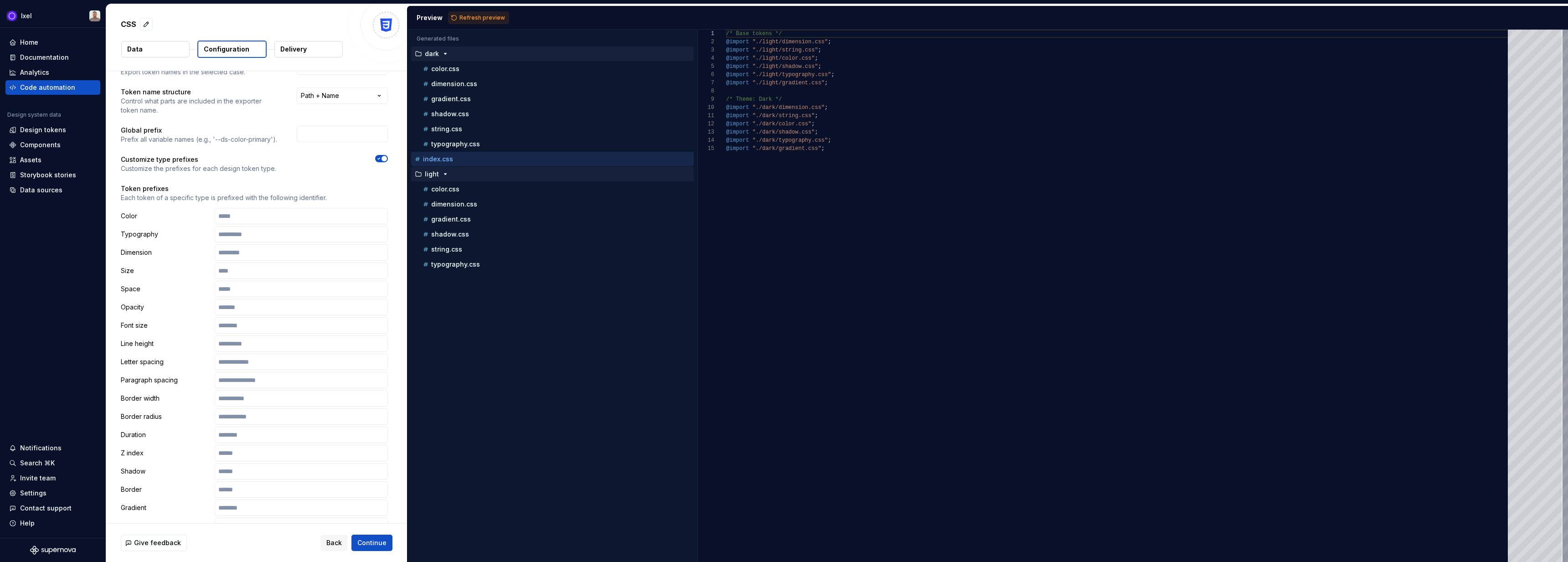
click at [266, 196] on p "Each token of a specific type is prefixed with the following identifier." at bounding box center [254, 198] width 267 height 9
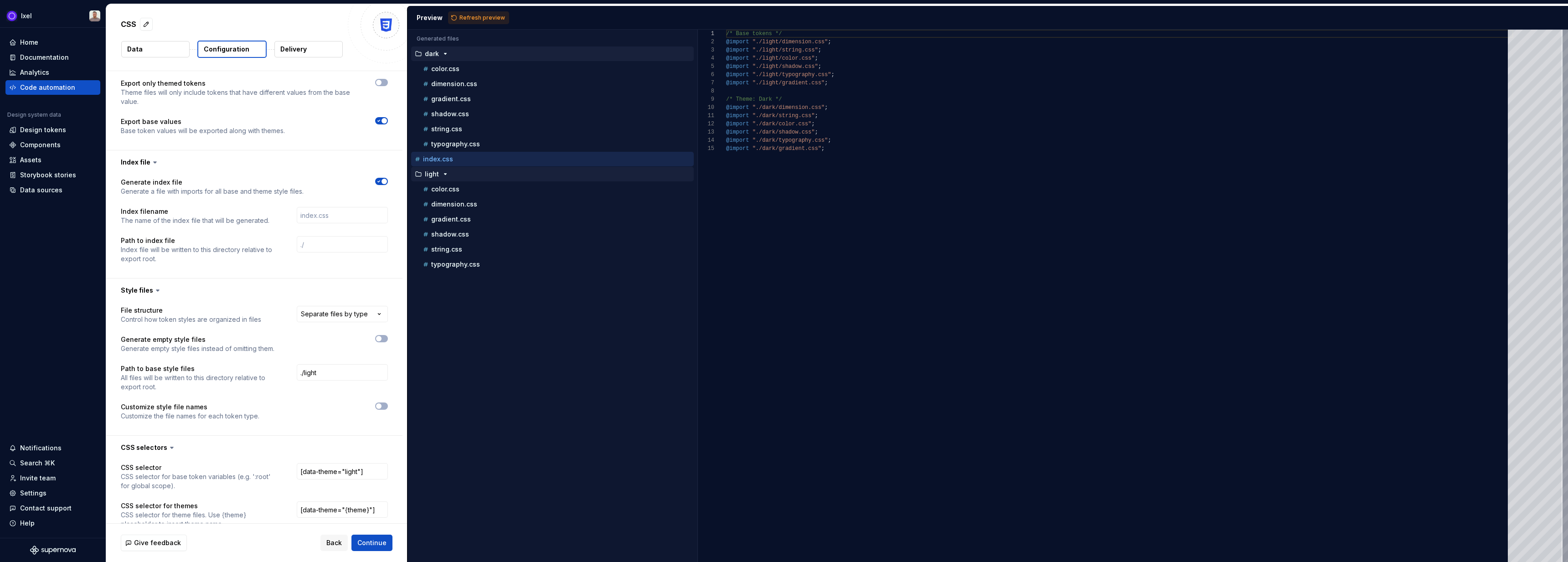
scroll to position [895, 0]
click at [276, 424] on div "**********" at bounding box center [254, 364] width 267 height 126
click at [383, 399] on button "button" at bounding box center [381, 402] width 13 height 8
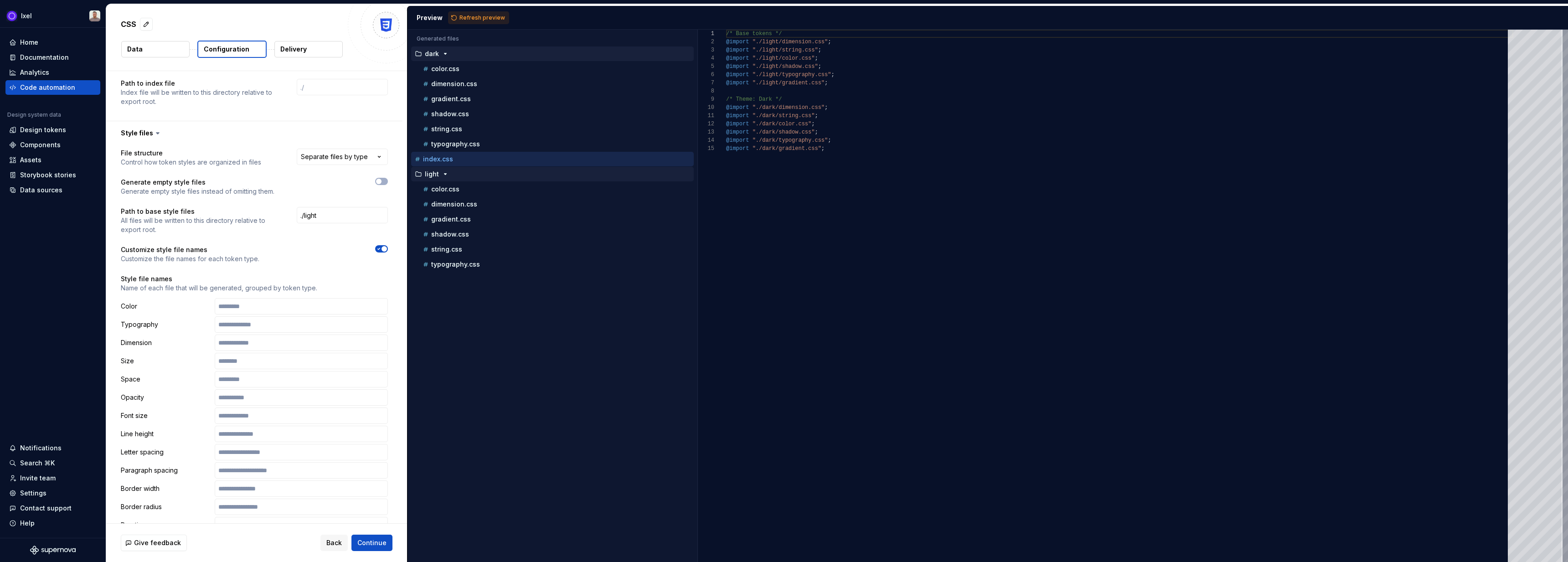
scroll to position [1049, 0]
click at [252, 300] on input "text" at bounding box center [301, 304] width 173 height 16
paste input "**********"
type input "**********"
click at [484, 25] on div "Preview Refresh preview" at bounding box center [987, 18] width 1160 height 24
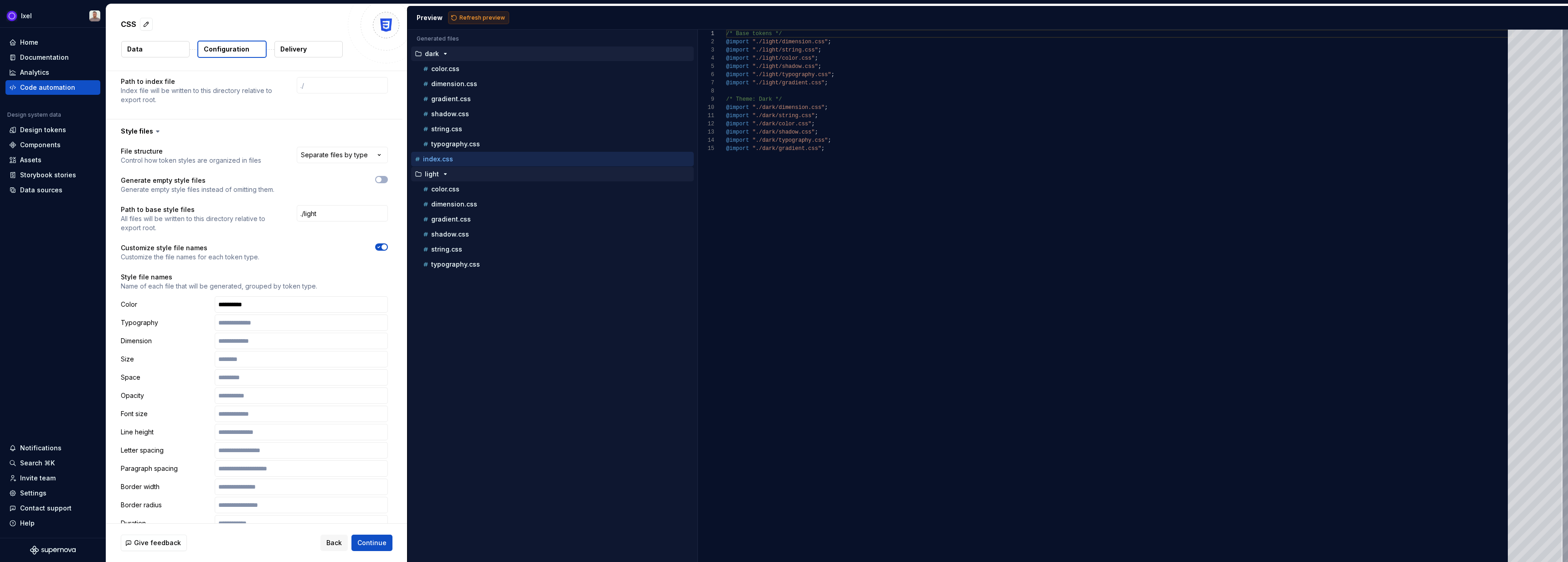
click at [484, 20] on span "Refresh preview" at bounding box center [481, 17] width 45 height 8
type textarea "**********"
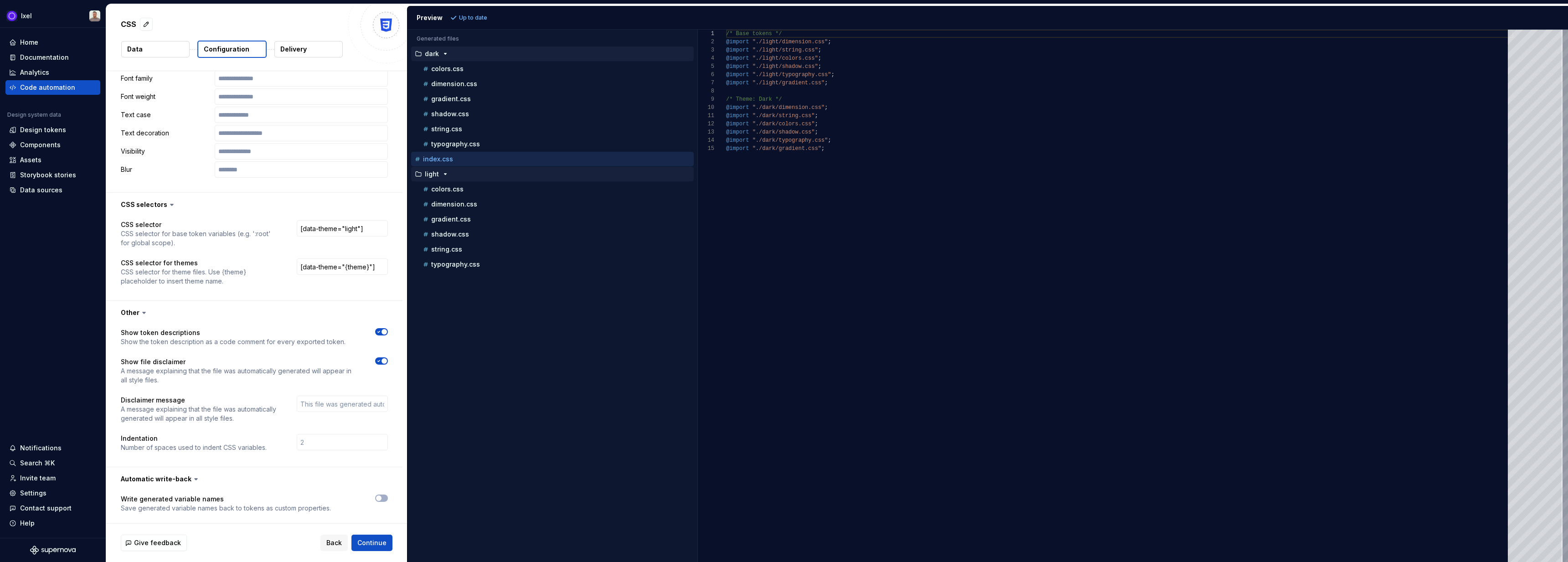
scroll to position [1627, 0]
click at [40, 94] on div "Code automation" at bounding box center [52, 87] width 95 height 15
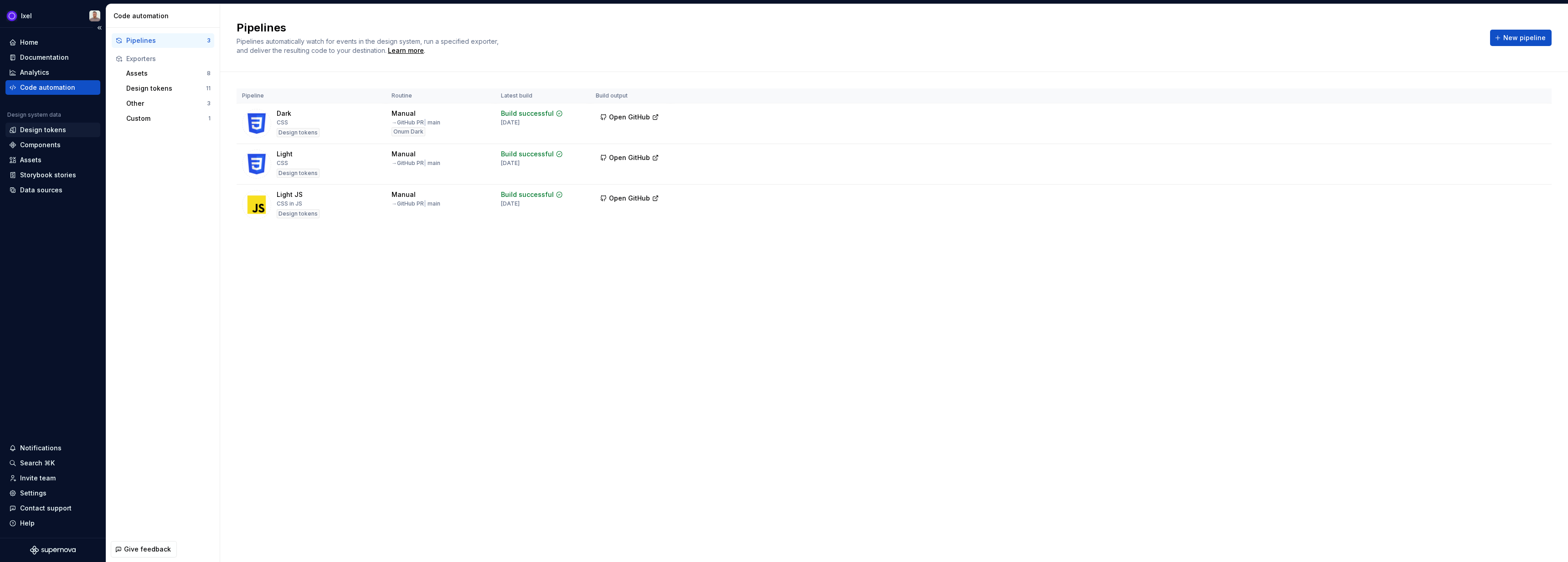
click at [74, 125] on div "Design tokens" at bounding box center [53, 129] width 87 height 9
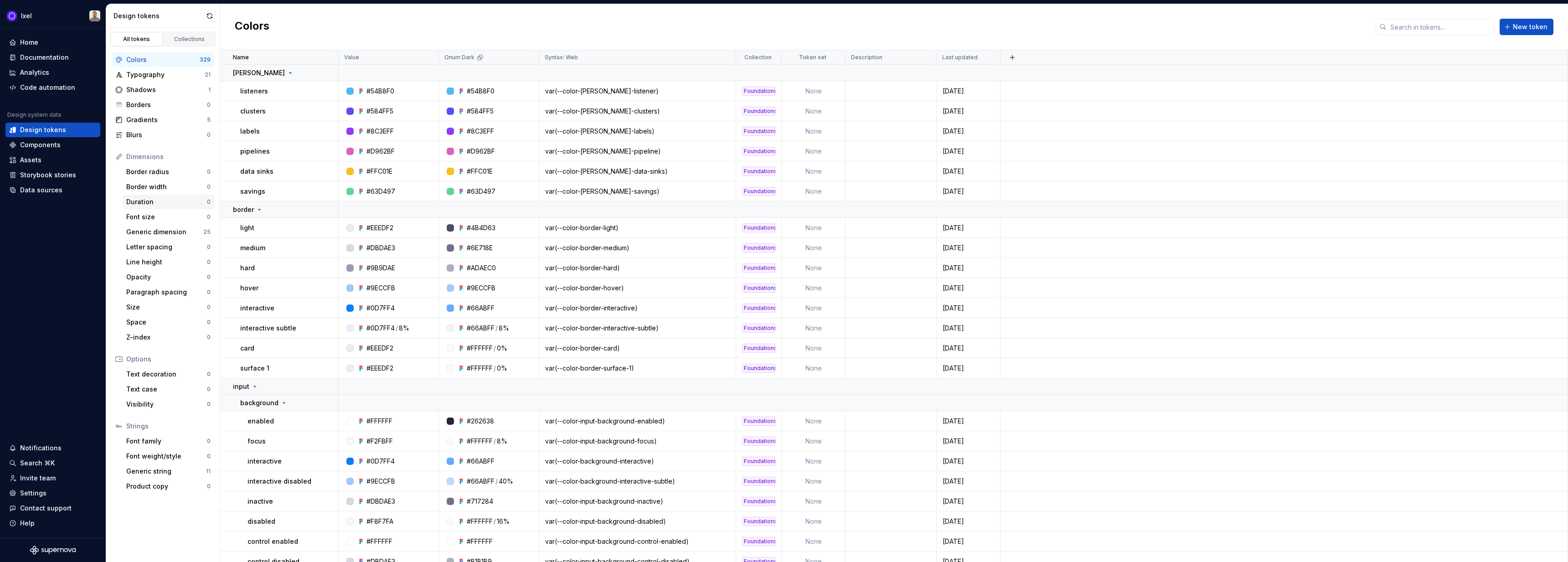
click at [174, 203] on div "Duration" at bounding box center [166, 201] width 80 height 9
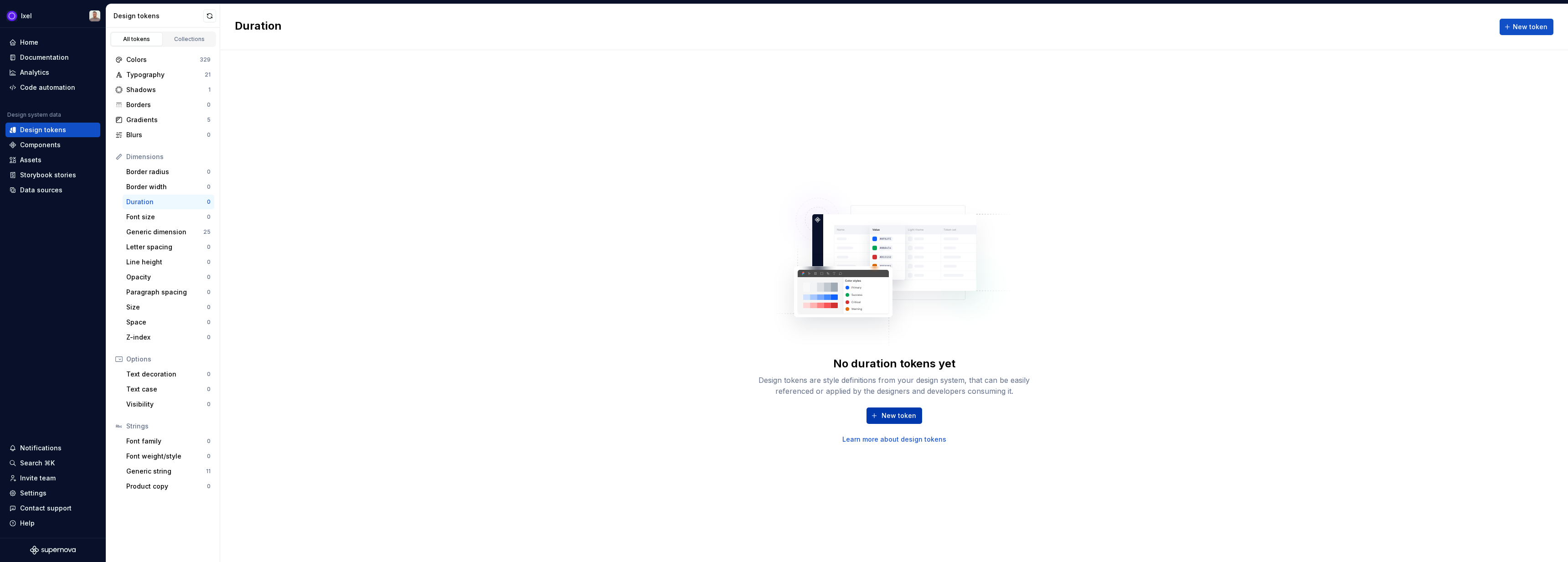
click at [891, 420] on button "New token" at bounding box center [894, 416] width 56 height 16
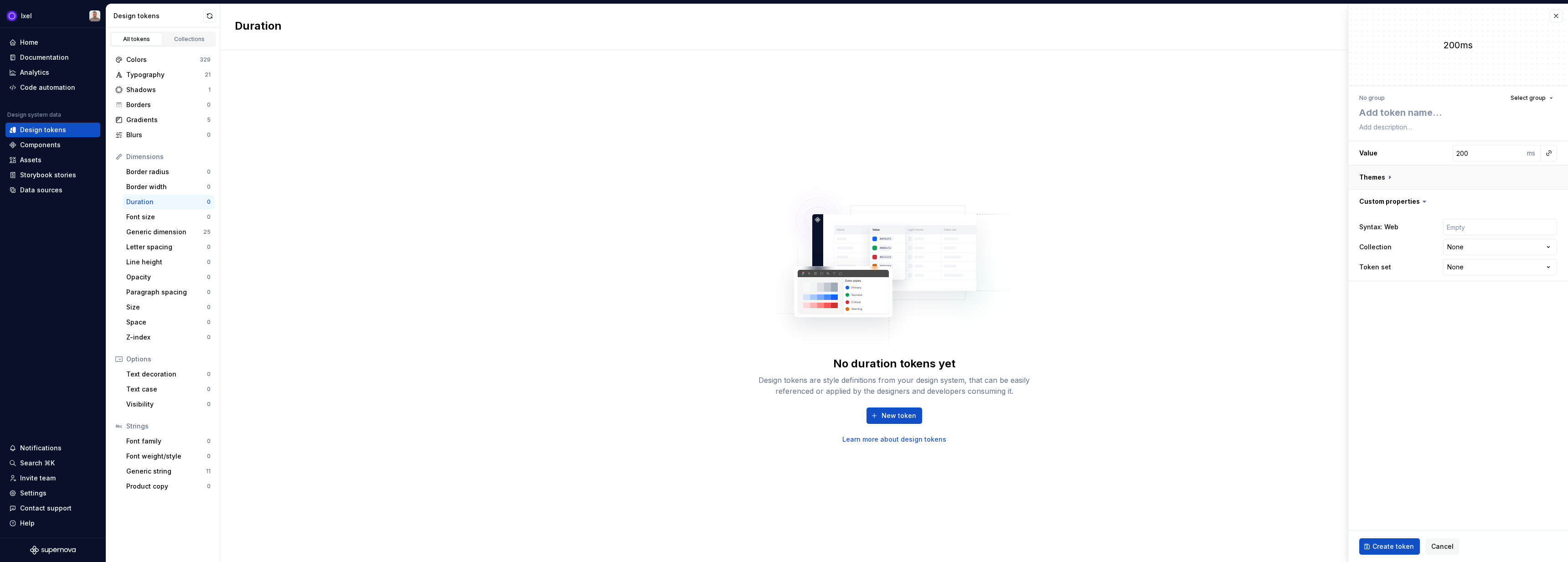
click at [1413, 170] on button "button" at bounding box center [1458, 177] width 219 height 24
click at [1405, 174] on button "button" at bounding box center [1458, 177] width 219 height 24
click at [1405, 173] on button "button" at bounding box center [1458, 177] width 219 height 24
type textarea "*"
click at [1431, 545] on span "Cancel" at bounding box center [1442, 547] width 22 height 9
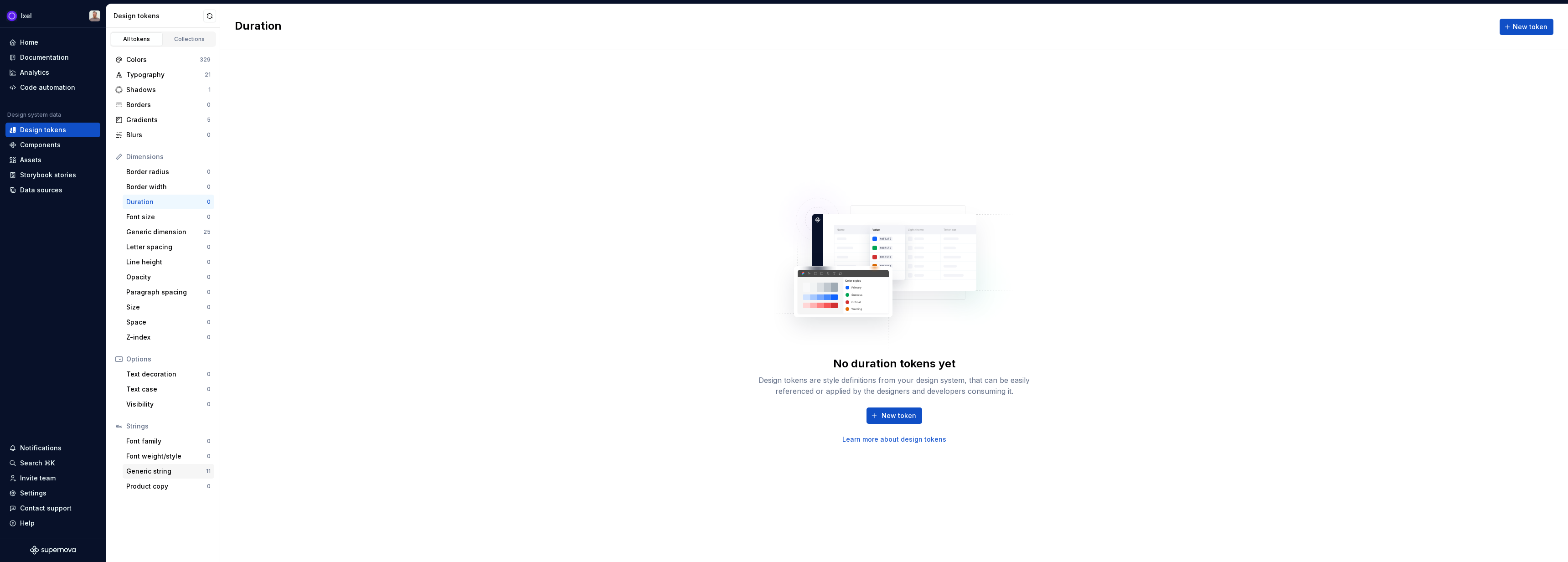
click at [139, 475] on div "Generic string" at bounding box center [165, 471] width 80 height 9
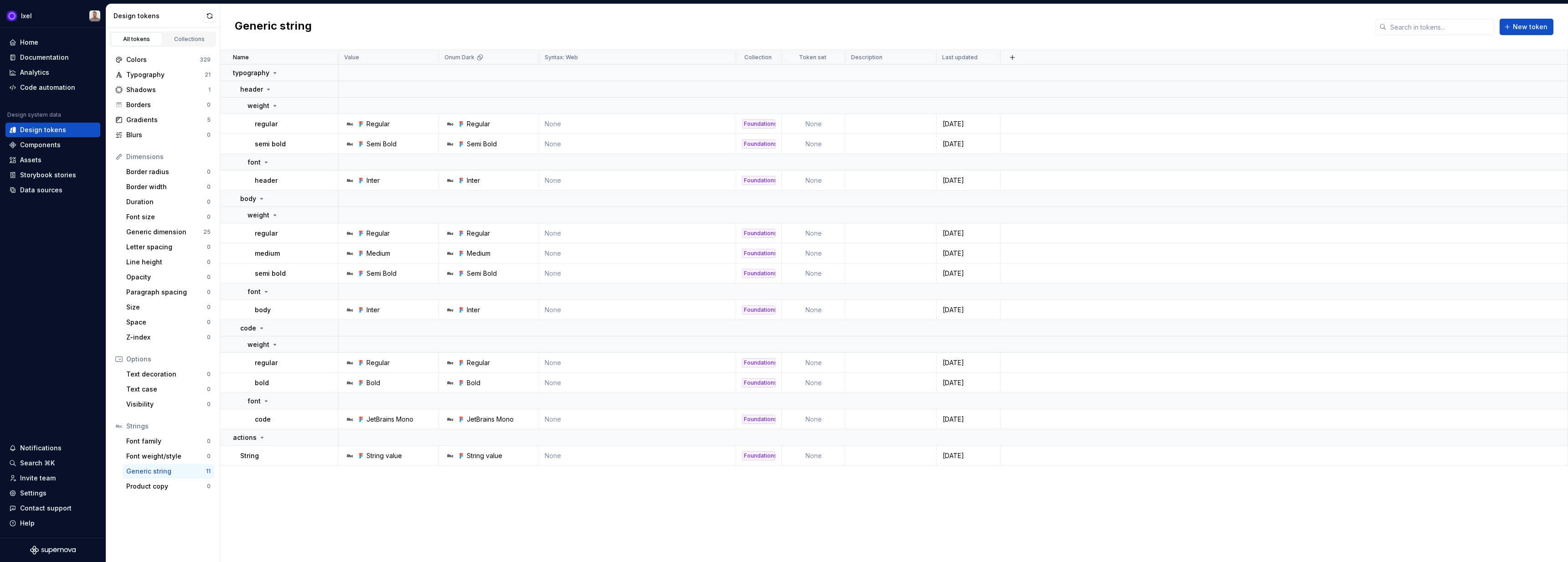
click at [137, 475] on div "Generic string" at bounding box center [165, 471] width 80 height 9
click at [151, 410] on div "Visibility 0" at bounding box center [168, 404] width 92 height 15
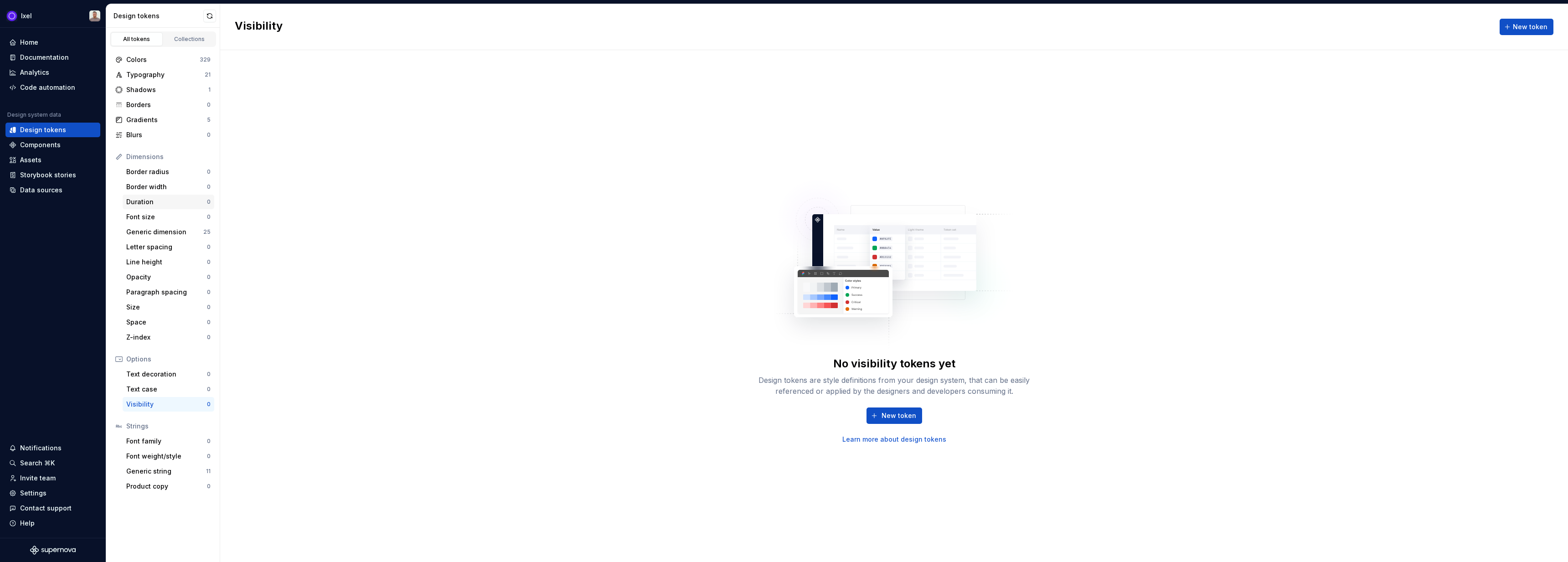
click at [163, 202] on div "Duration" at bounding box center [166, 201] width 80 height 9
click at [891, 289] on img at bounding box center [894, 260] width 240 height 182
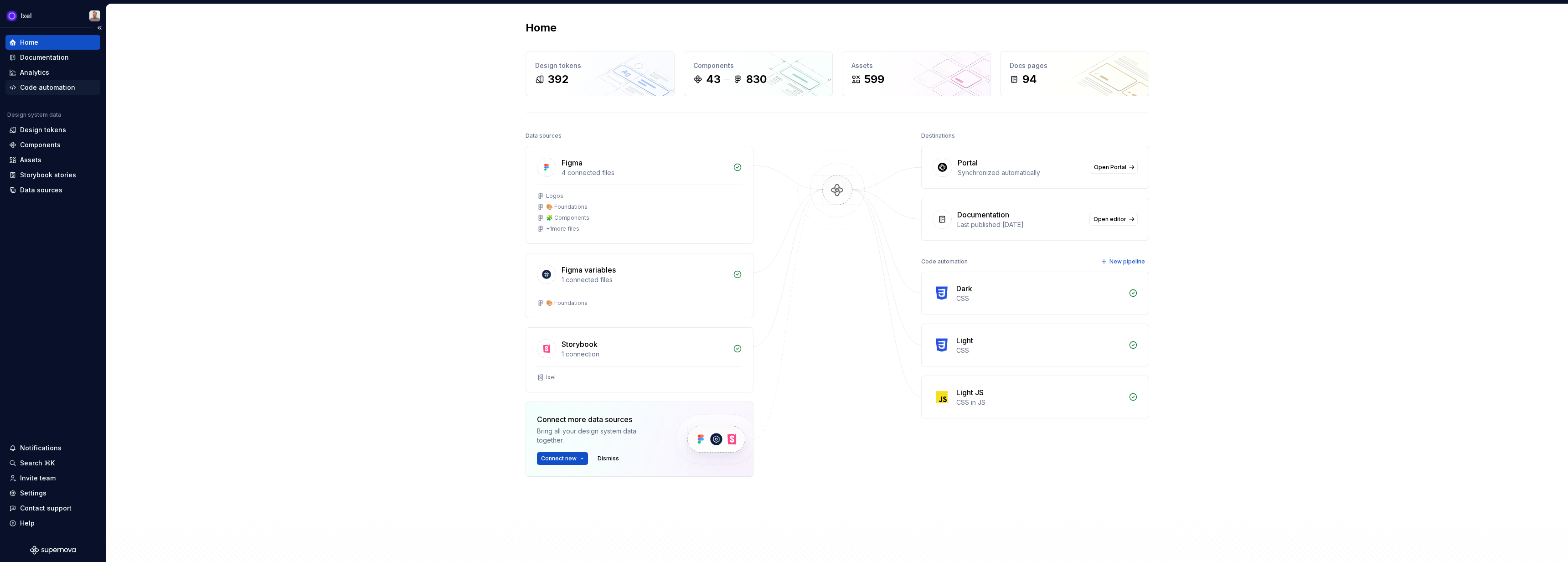
click at [65, 90] on div "Code automation" at bounding box center [47, 87] width 55 height 9
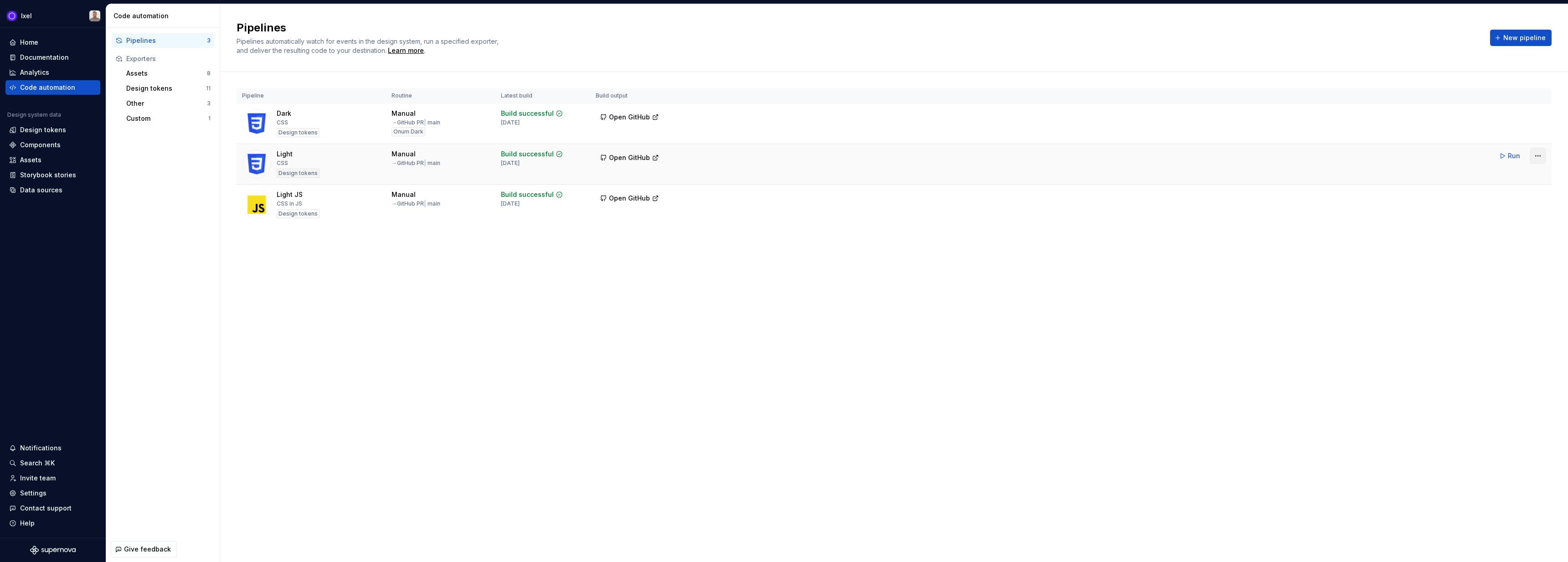
click at [1536, 158] on html "Ixel Home Documentation Analytics Code automation Design system data Design tok…" at bounding box center [784, 281] width 1568 height 562
click at [1520, 173] on div "Edit pipeline" at bounding box center [1525, 176] width 78 height 9
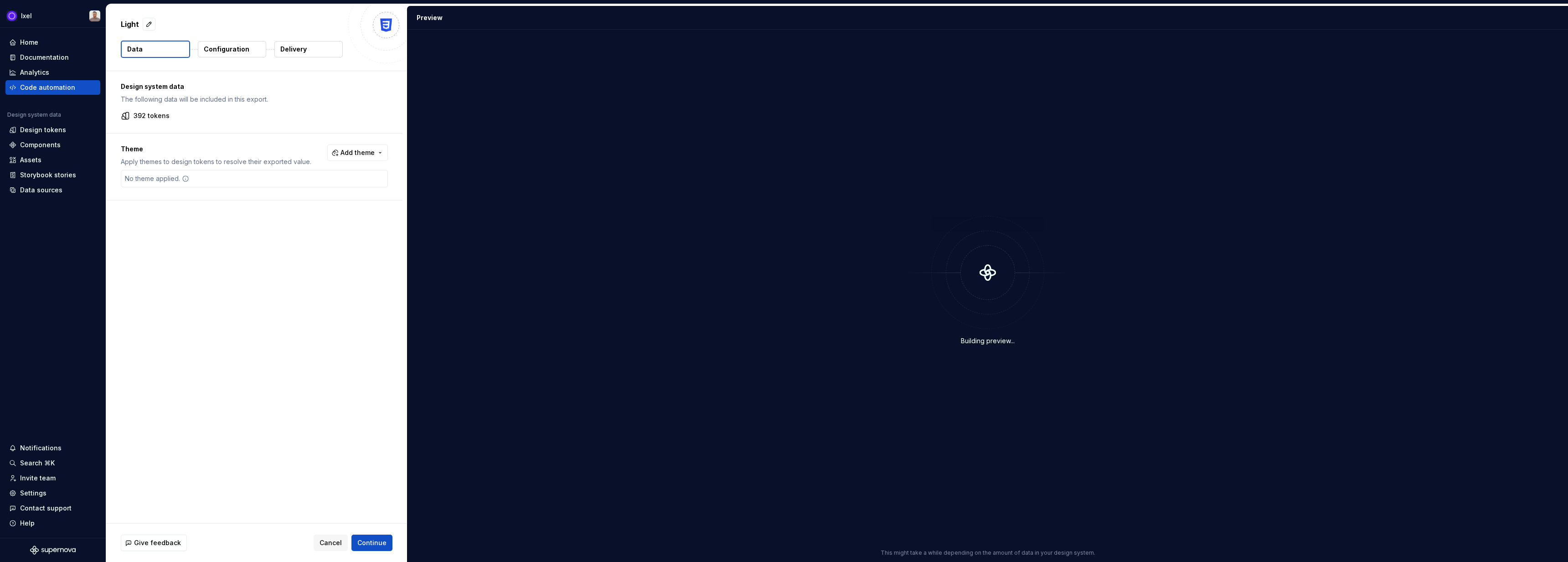
click at [212, 33] on div "Light" at bounding box center [256, 25] width 271 height 16
click at [218, 52] on p "Configuration" at bounding box center [226, 49] width 45 height 9
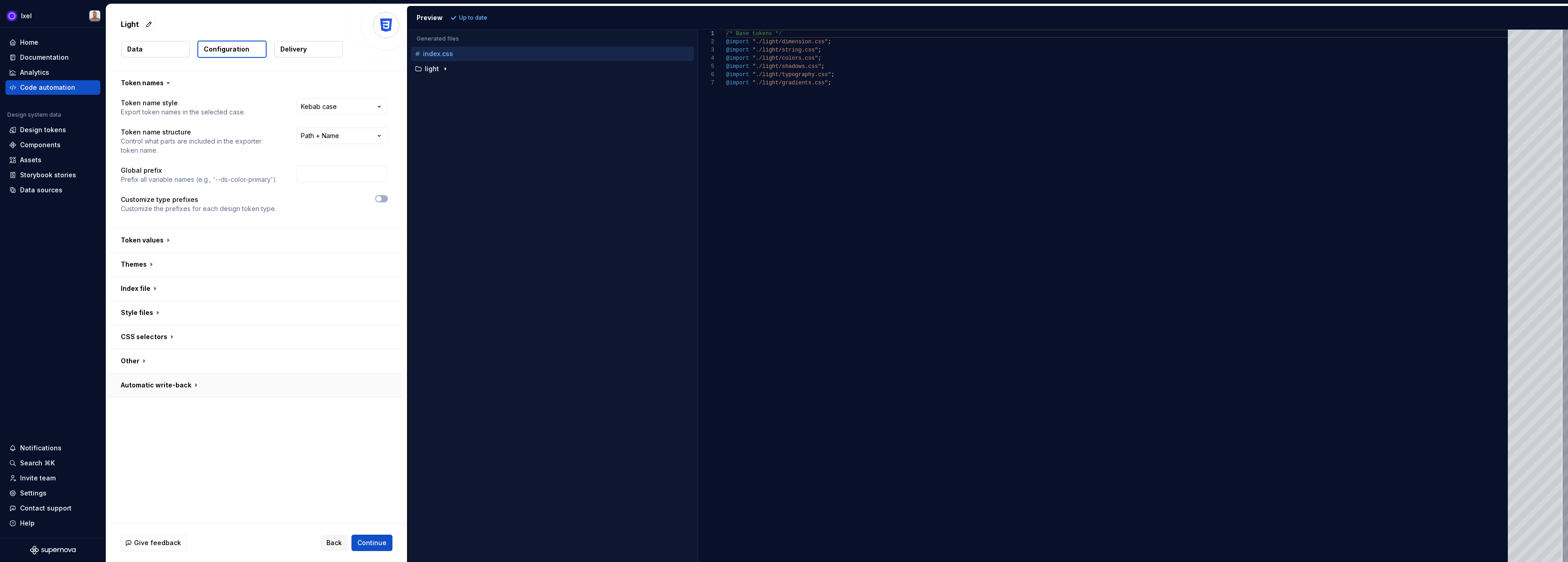
click at [188, 391] on button "button" at bounding box center [254, 386] width 296 height 24
click at [181, 364] on button "button" at bounding box center [254, 362] width 296 height 24
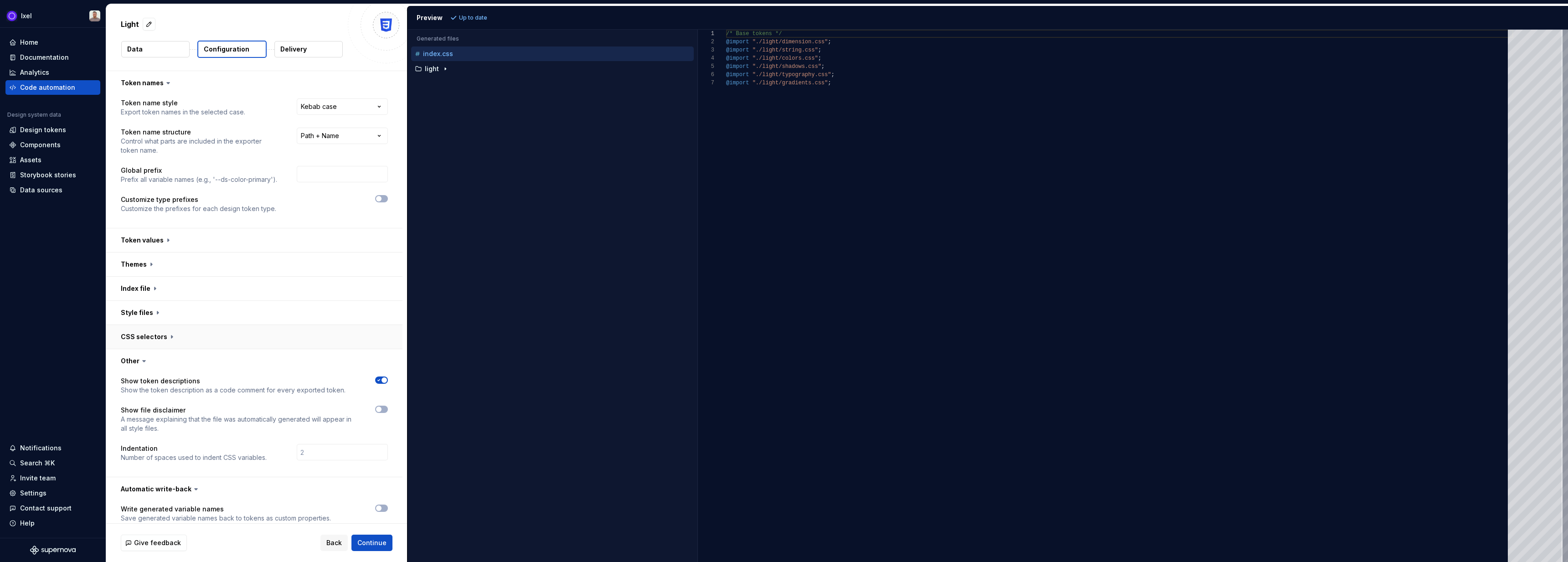
click at [187, 334] on button "button" at bounding box center [254, 337] width 296 height 24
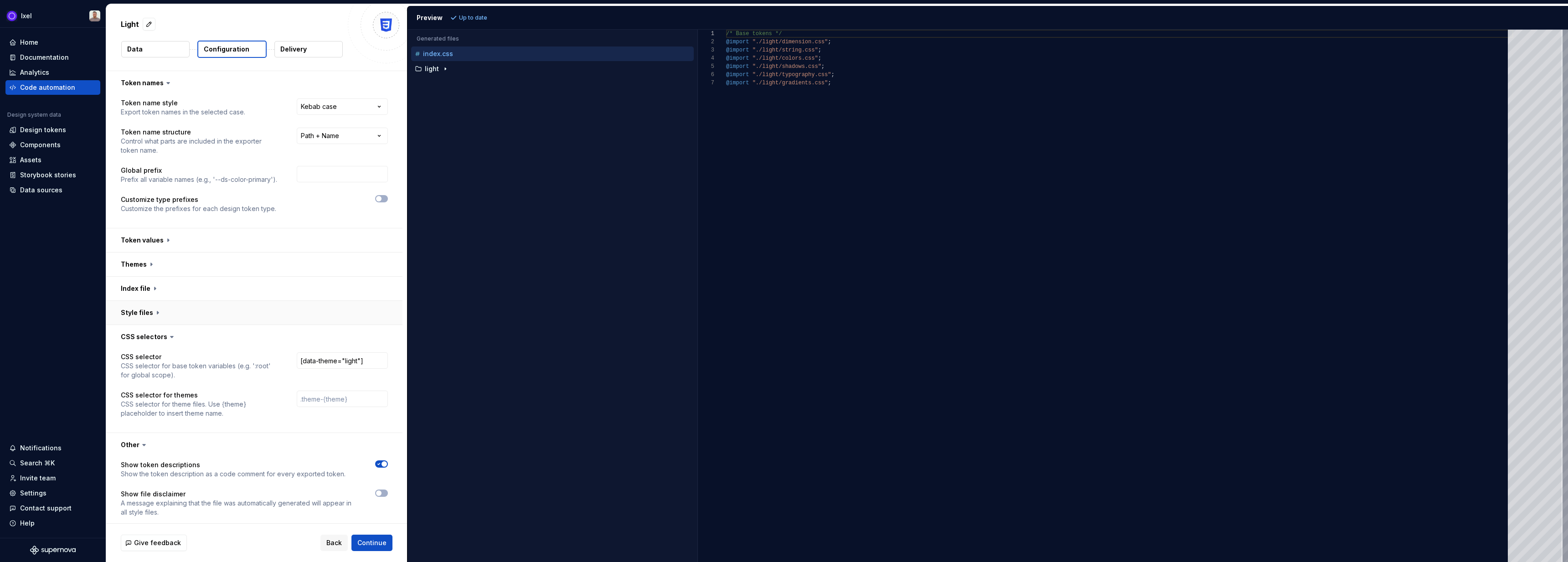
click at [186, 310] on button "button" at bounding box center [254, 313] width 296 height 24
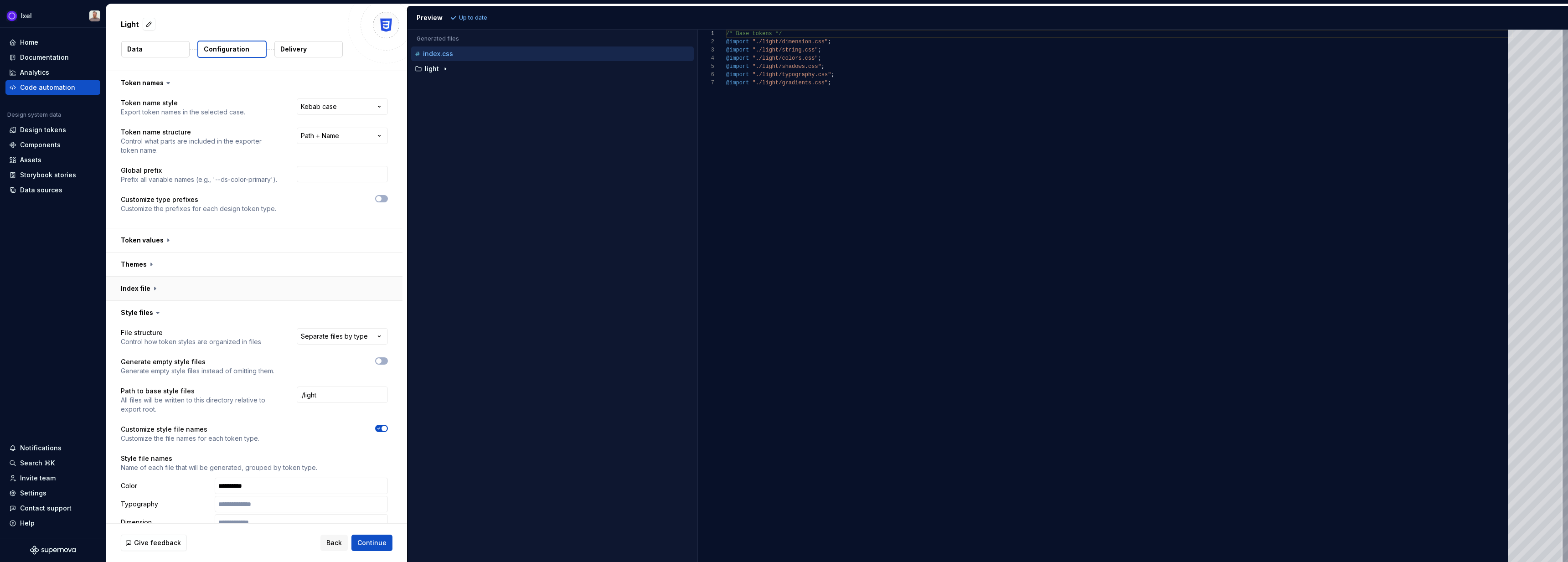
click at [191, 284] on button "button" at bounding box center [254, 289] width 296 height 24
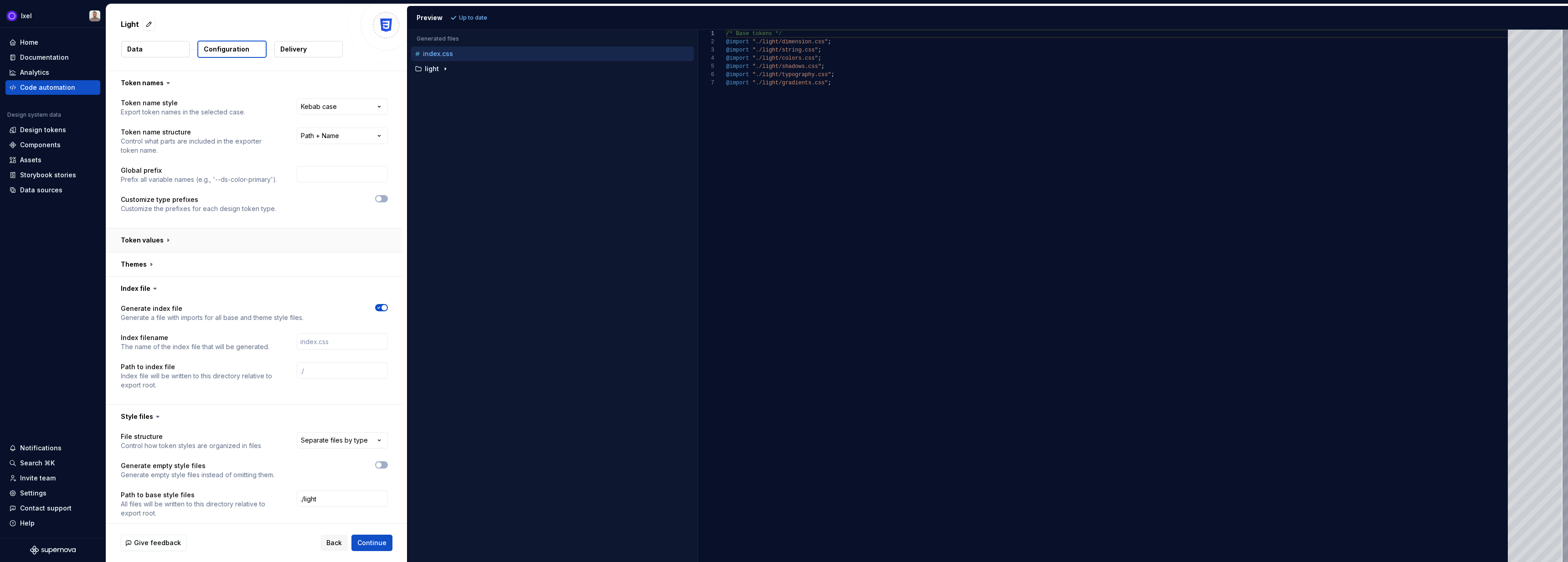
click at [194, 248] on button "button" at bounding box center [254, 241] width 296 height 24
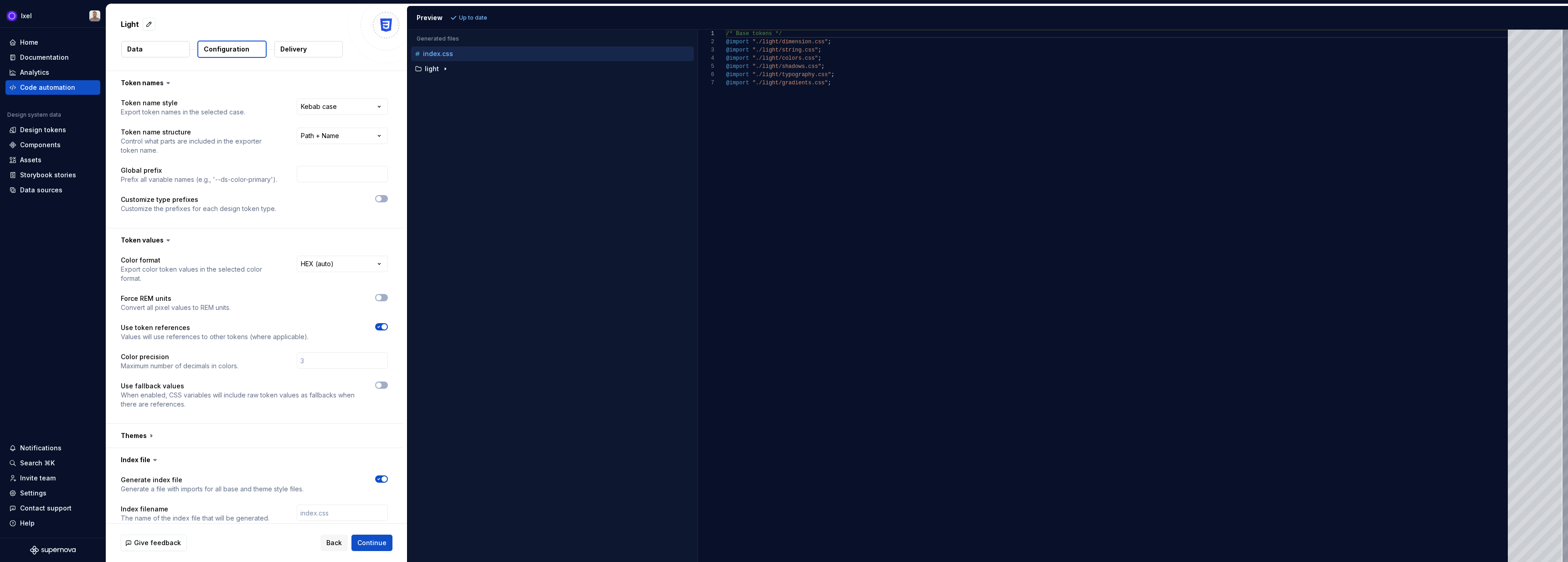
scroll to position [206, 0]
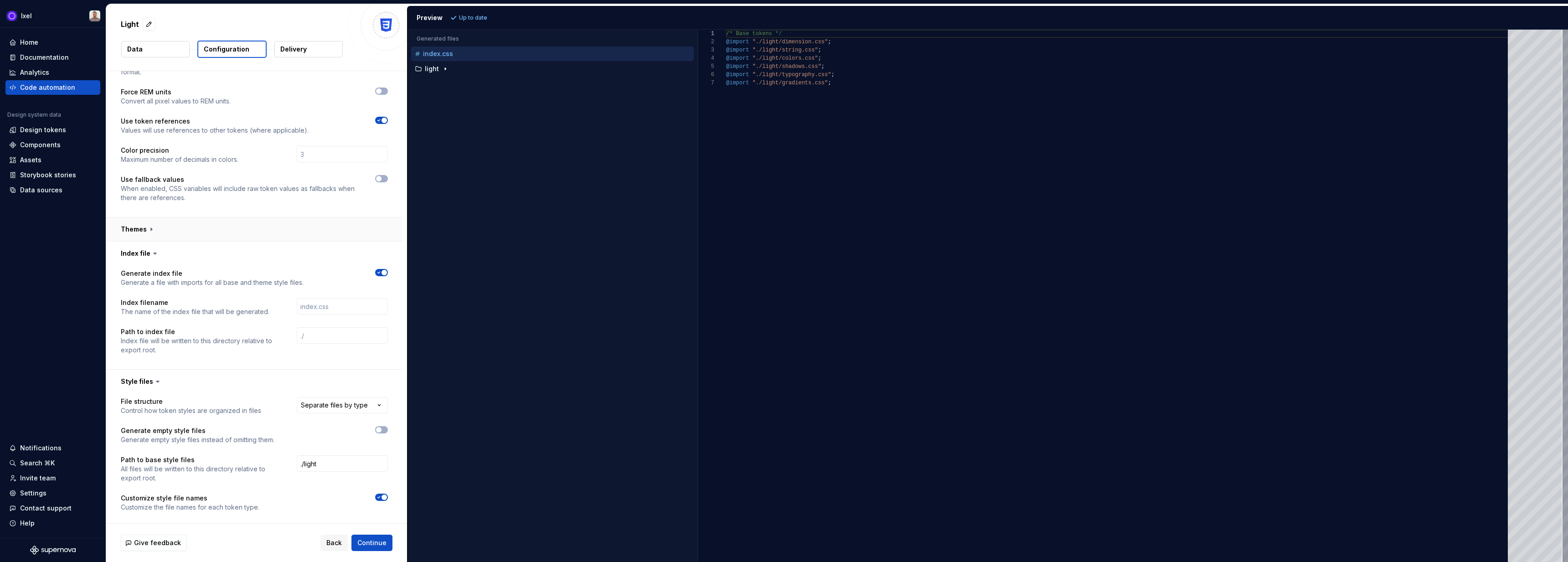
click at [178, 230] on button "button" at bounding box center [254, 230] width 296 height 24
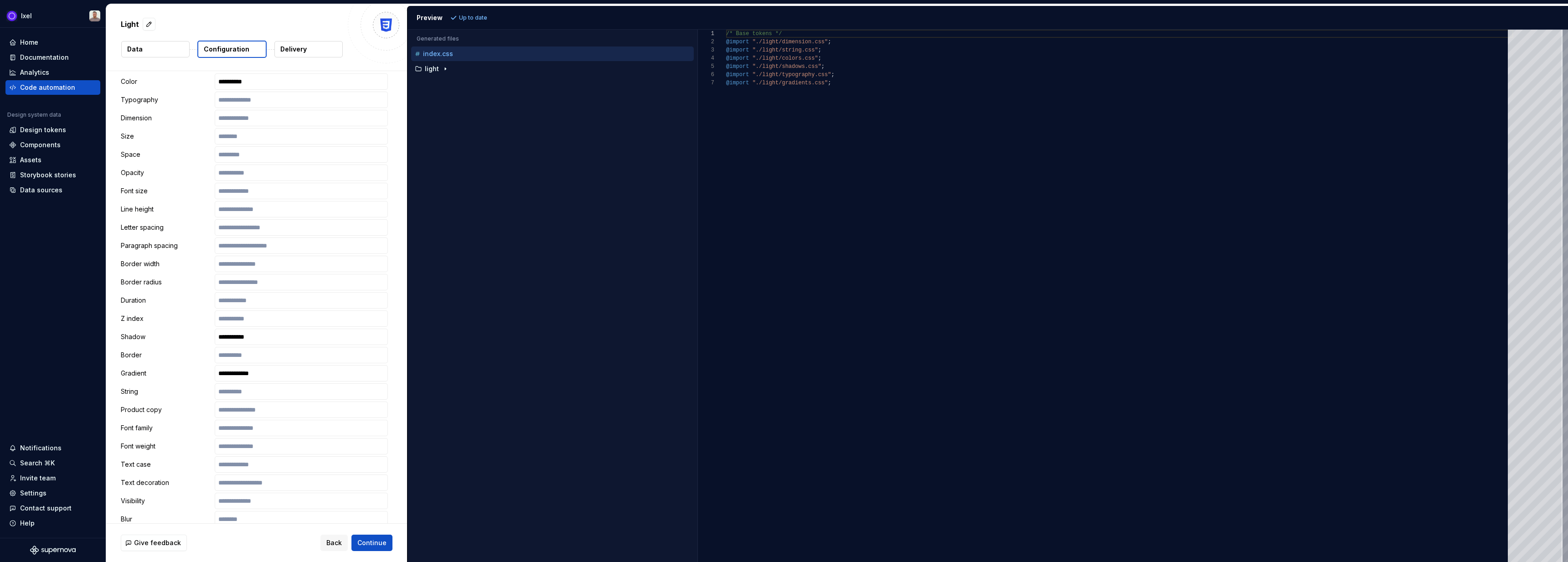
scroll to position [624, 0]
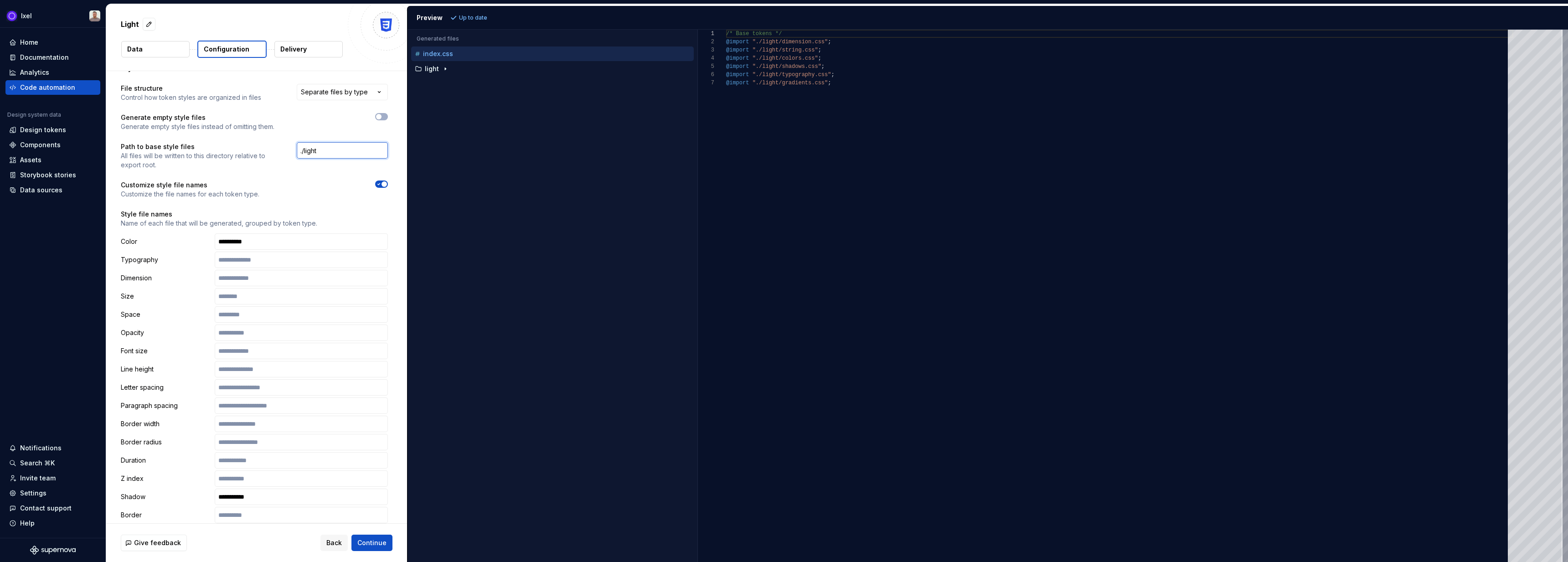
click at [345, 150] on input "./light" at bounding box center [342, 150] width 91 height 16
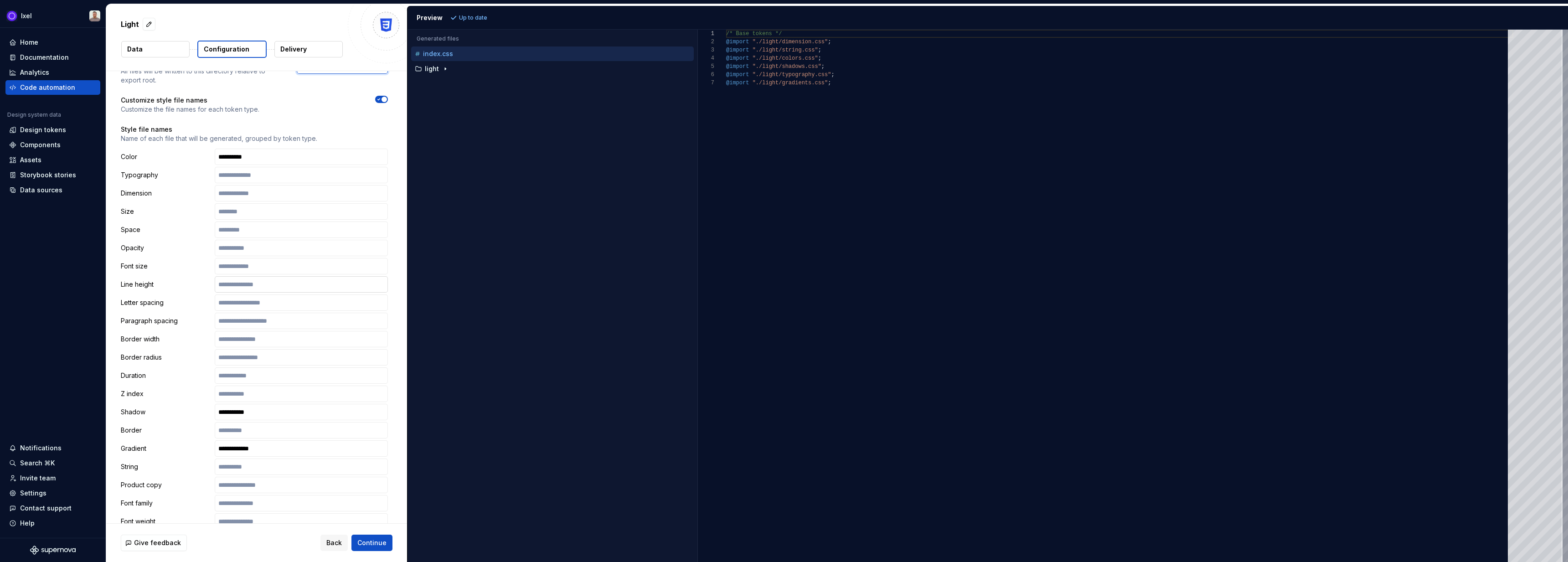
scroll to position [1100, 0]
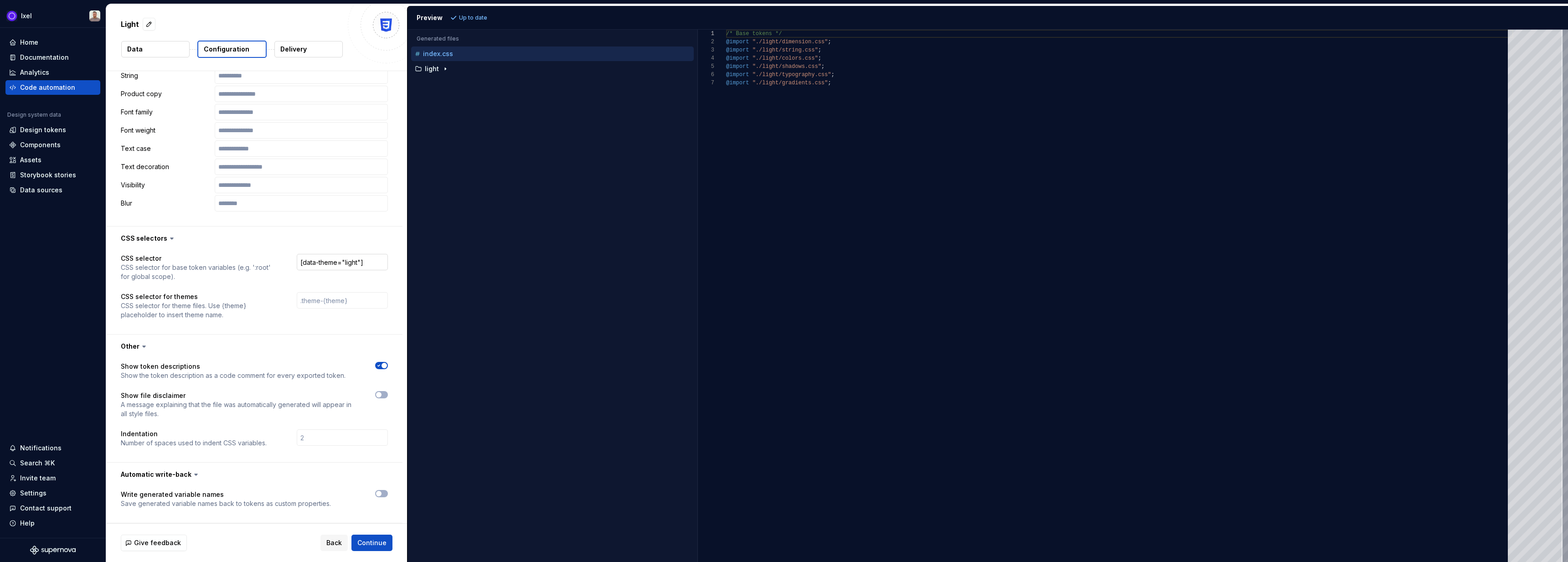
click at [342, 259] on input "[data-theme="light"]" at bounding box center [342, 261] width 91 height 16
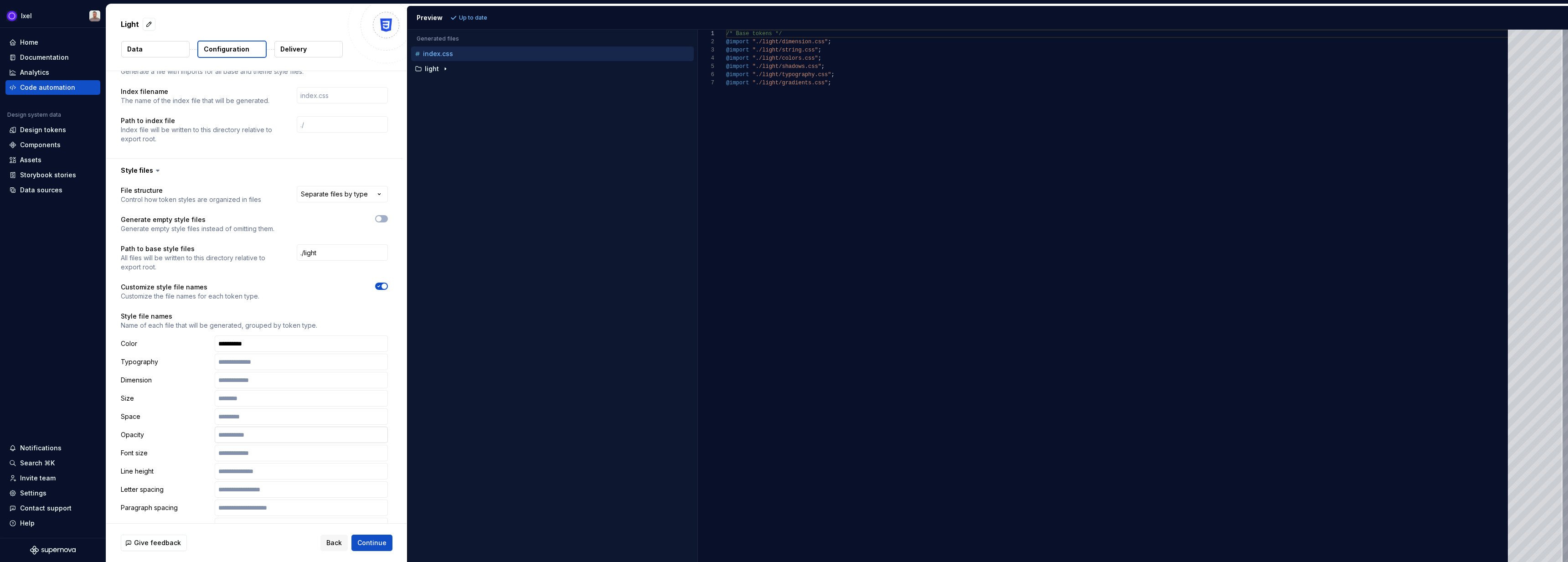
scroll to position [517, 0]
click at [61, 87] on div "Code automation" at bounding box center [47, 87] width 55 height 9
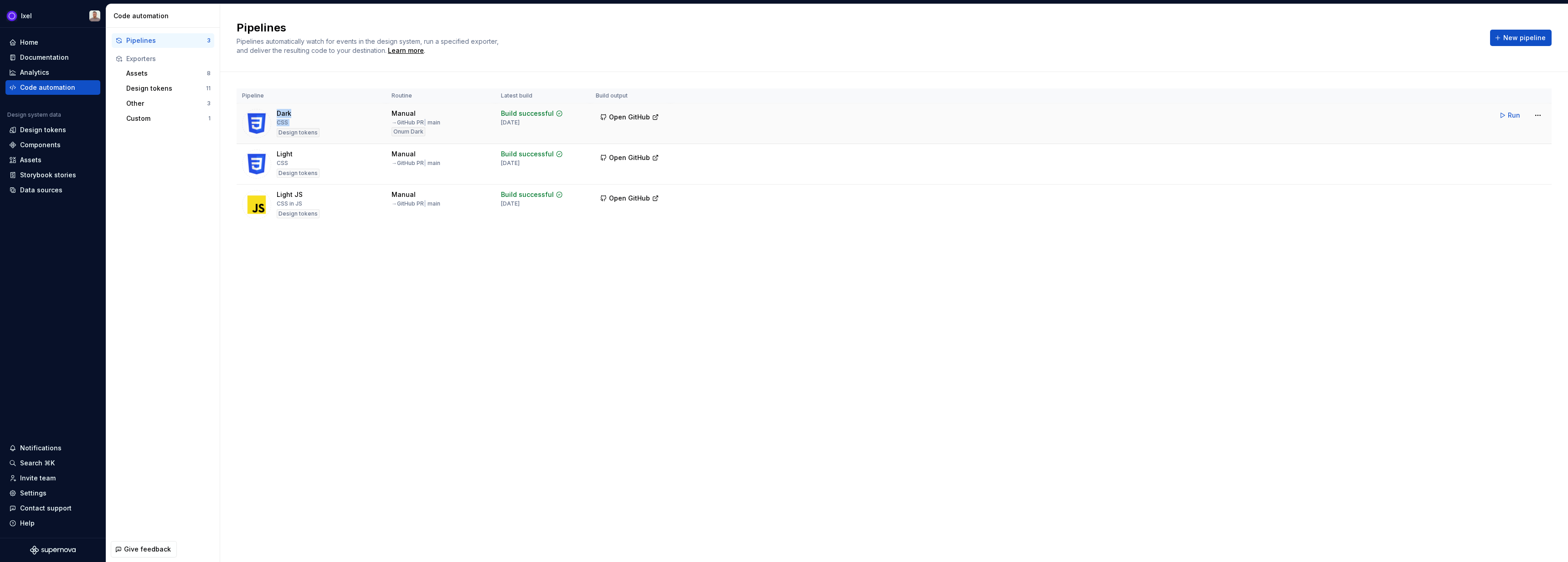
drag, startPoint x: 278, startPoint y: 113, endPoint x: 319, endPoint y: 112, distance: 41.0
click at [319, 112] on div "Dark CSS Design tokens" at bounding box center [312, 123] width 139 height 29
drag, startPoint x: 279, startPoint y: 155, endPoint x: 295, endPoint y: 155, distance: 16.0
click at [293, 155] on div "Light CSS Design tokens" at bounding box center [298, 164] width 43 height 29
click at [545, 65] on div "Pipelines Pipelines automatically watch for events in the design system, run a …" at bounding box center [894, 38] width 1348 height 68
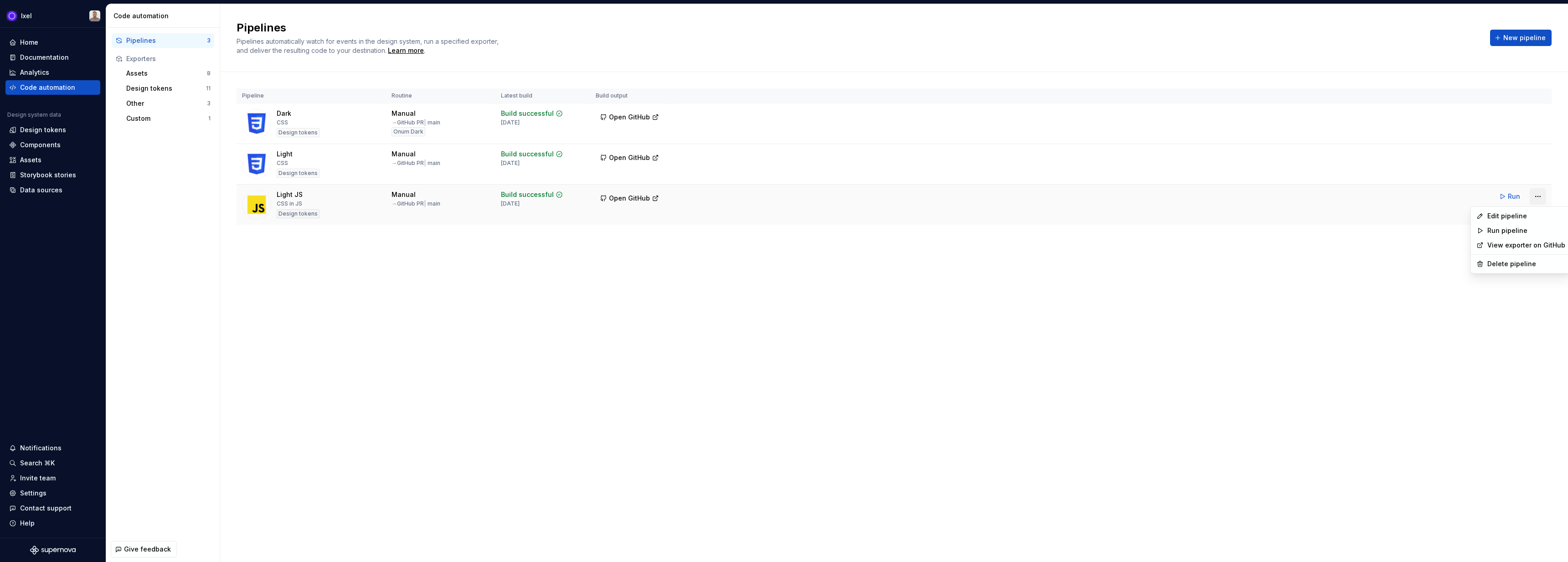
click at [1542, 201] on html "Ixel Home Documentation Analytics Code automation Design system data Design tok…" at bounding box center [784, 281] width 1568 height 562
click at [1530, 219] on div "Edit pipeline" at bounding box center [1525, 216] width 78 height 9
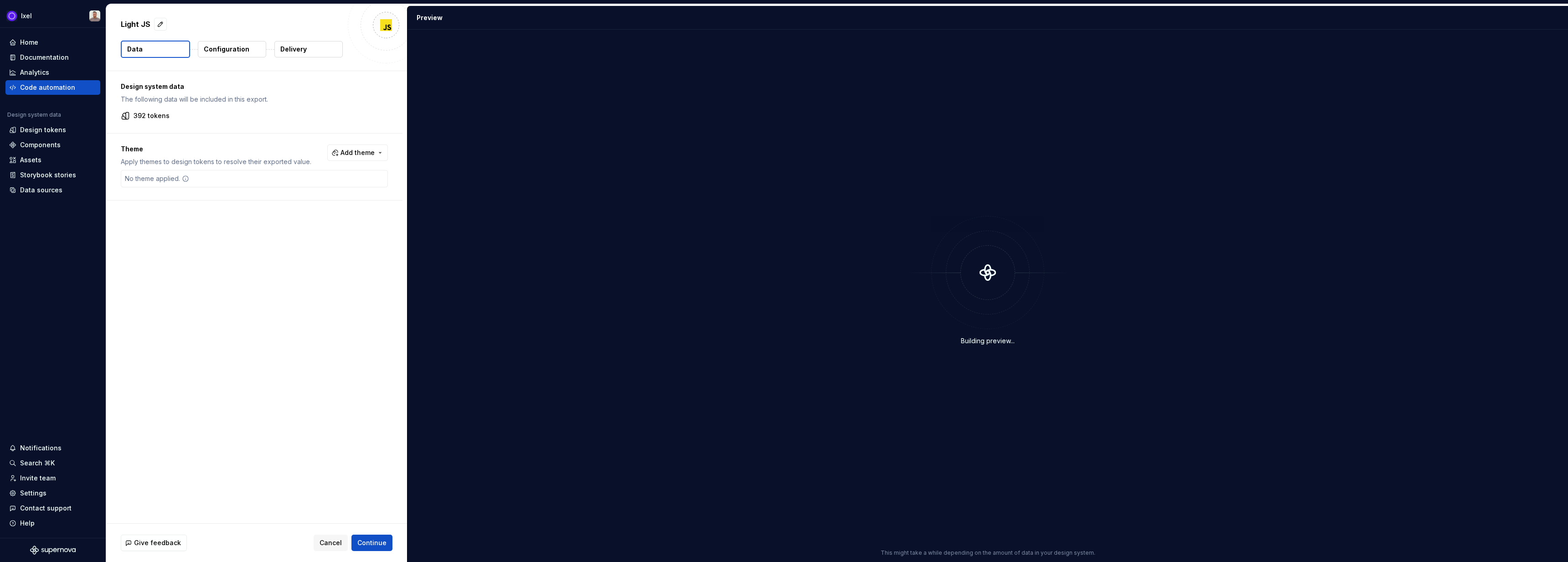
click at [247, 49] on button "Configuration" at bounding box center [232, 49] width 69 height 16
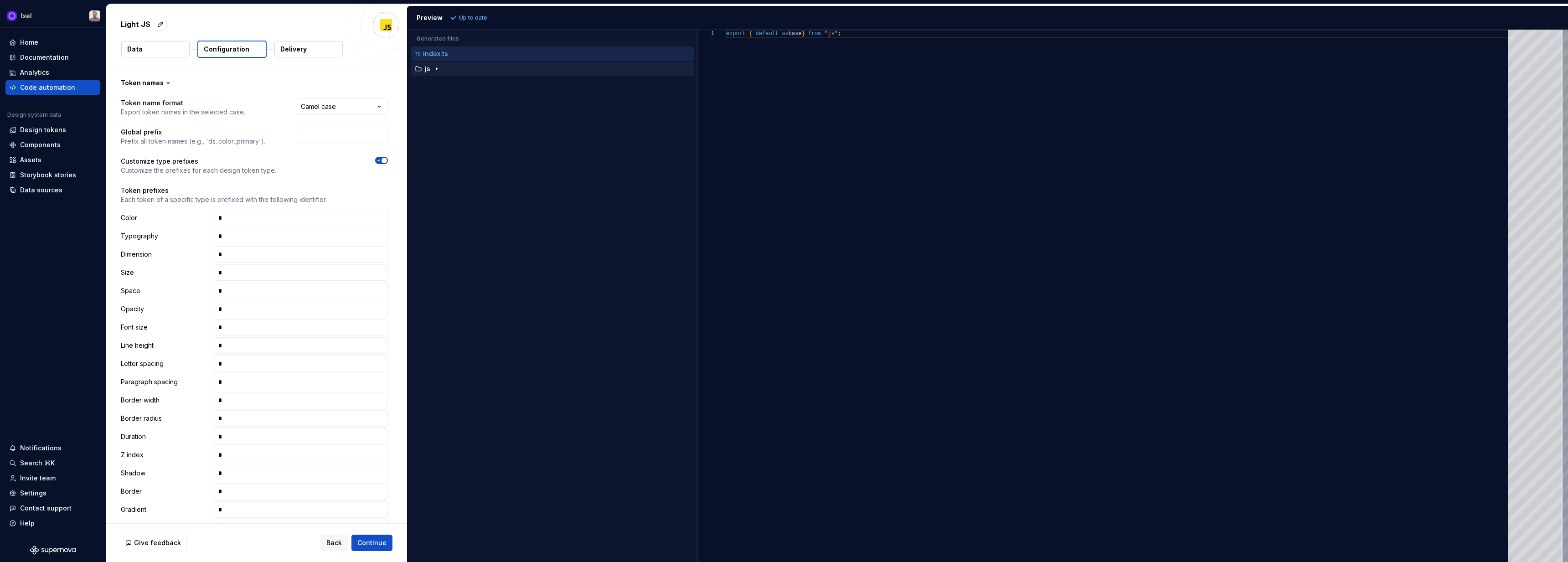
click at [438, 68] on icon "button" at bounding box center [437, 69] width 8 height 8
click at [445, 82] on p "colors.ts" at bounding box center [444, 84] width 27 height 8
type textarea "**********"
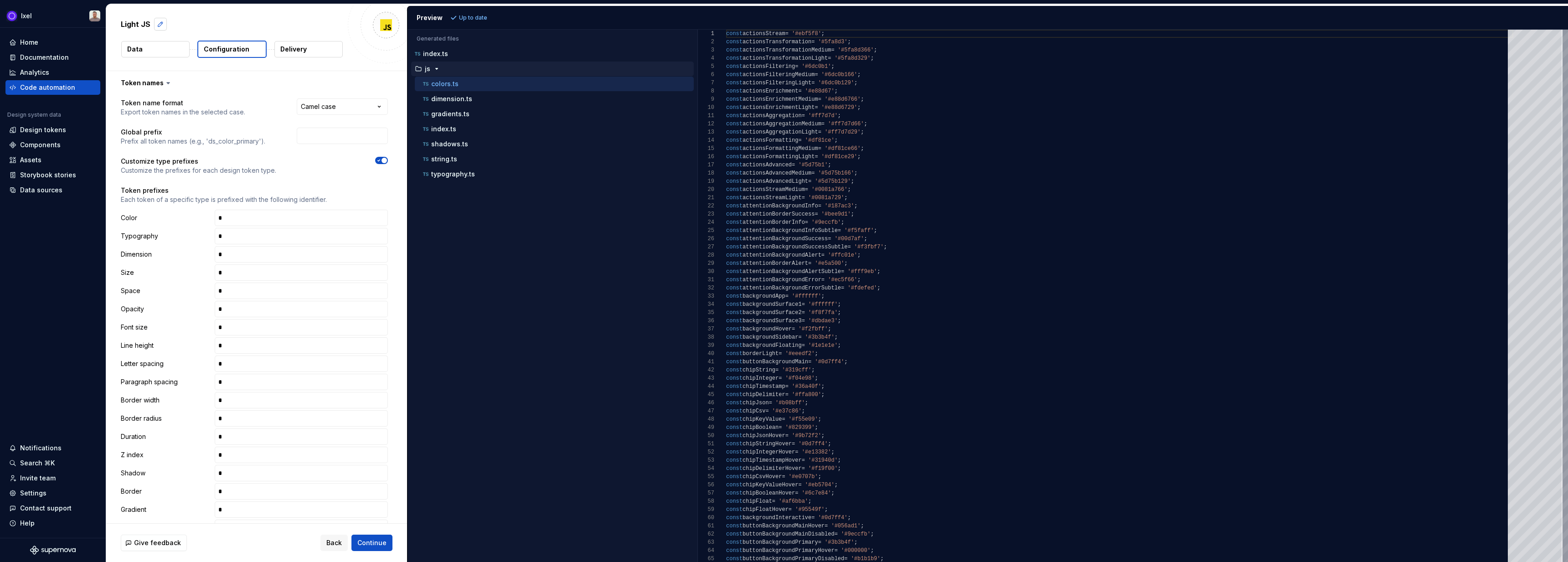
click at [158, 24] on button "button" at bounding box center [160, 24] width 13 height 13
type textarea "*"
type textarea "**"
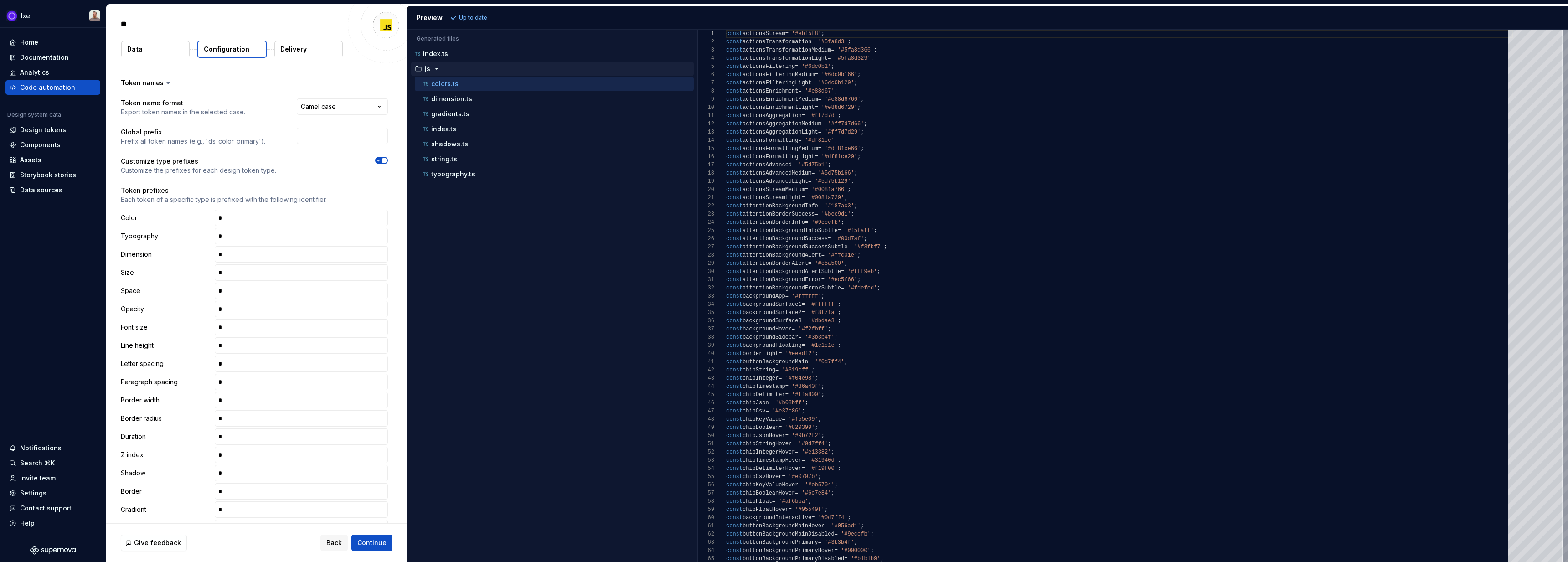
click at [161, 51] on button "Data" at bounding box center [156, 49] width 69 height 16
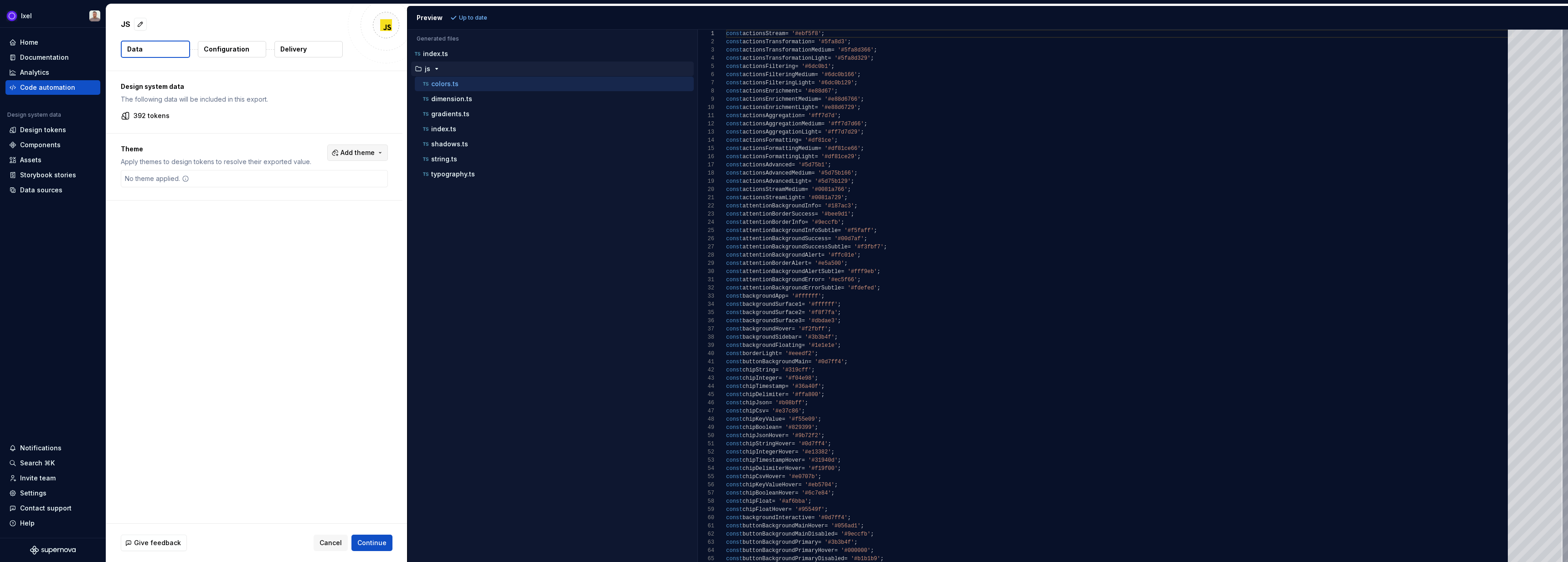
click at [365, 157] on span "Add theme" at bounding box center [358, 152] width 34 height 9
click at [352, 186] on div "Onum Dark" at bounding box center [337, 189] width 86 height 9
click at [376, 354] on html "Ixel Home Documentation Analytics Code automation Design system data Design tok…" at bounding box center [784, 281] width 1568 height 562
click at [486, 13] on button "Refresh preview" at bounding box center [478, 17] width 61 height 13
click at [447, 59] on div "dark" at bounding box center [552, 53] width 283 height 15
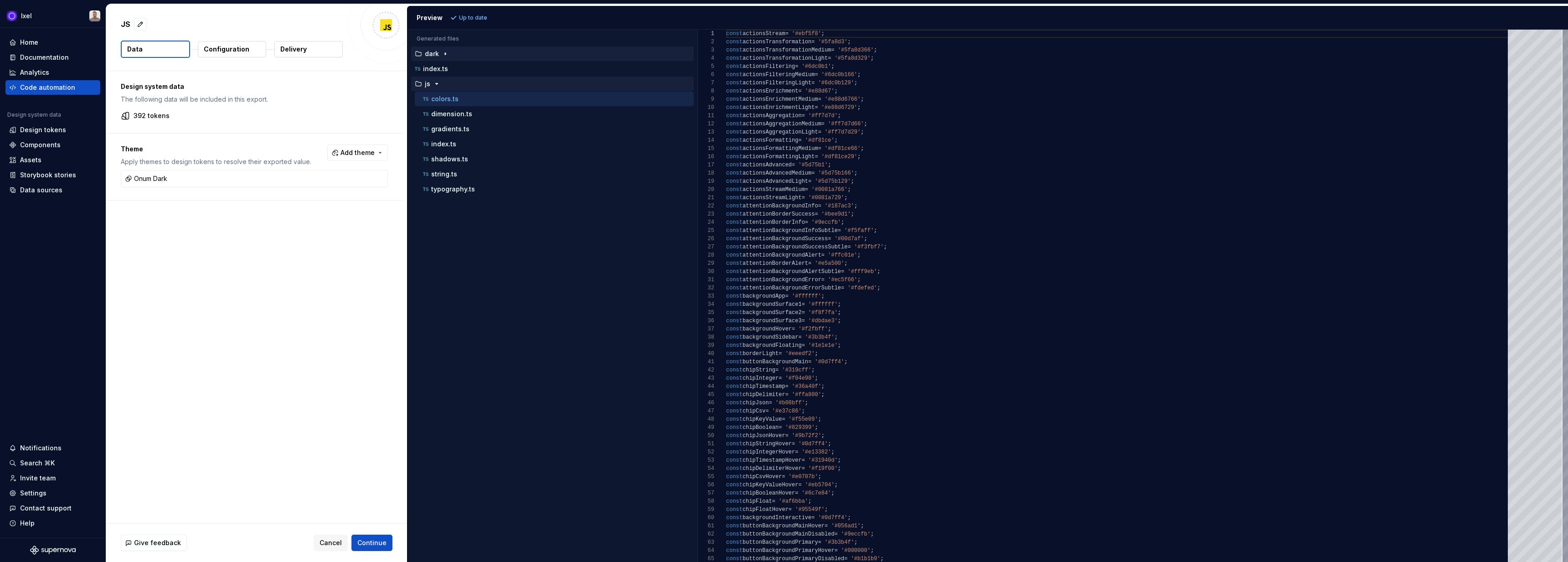
click at [445, 57] on icon "button" at bounding box center [445, 54] width 8 height 8
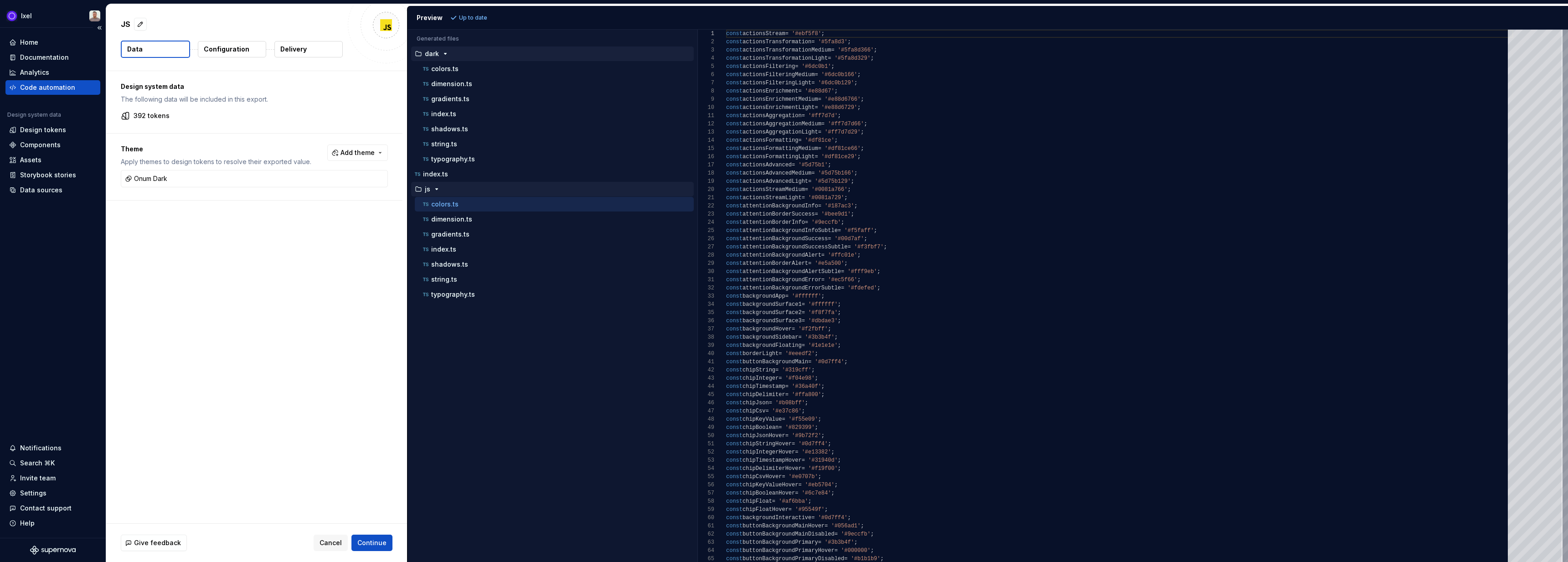
click at [57, 87] on div "Code automation" at bounding box center [47, 87] width 55 height 9
